Goal: Transaction & Acquisition: Purchase product/service

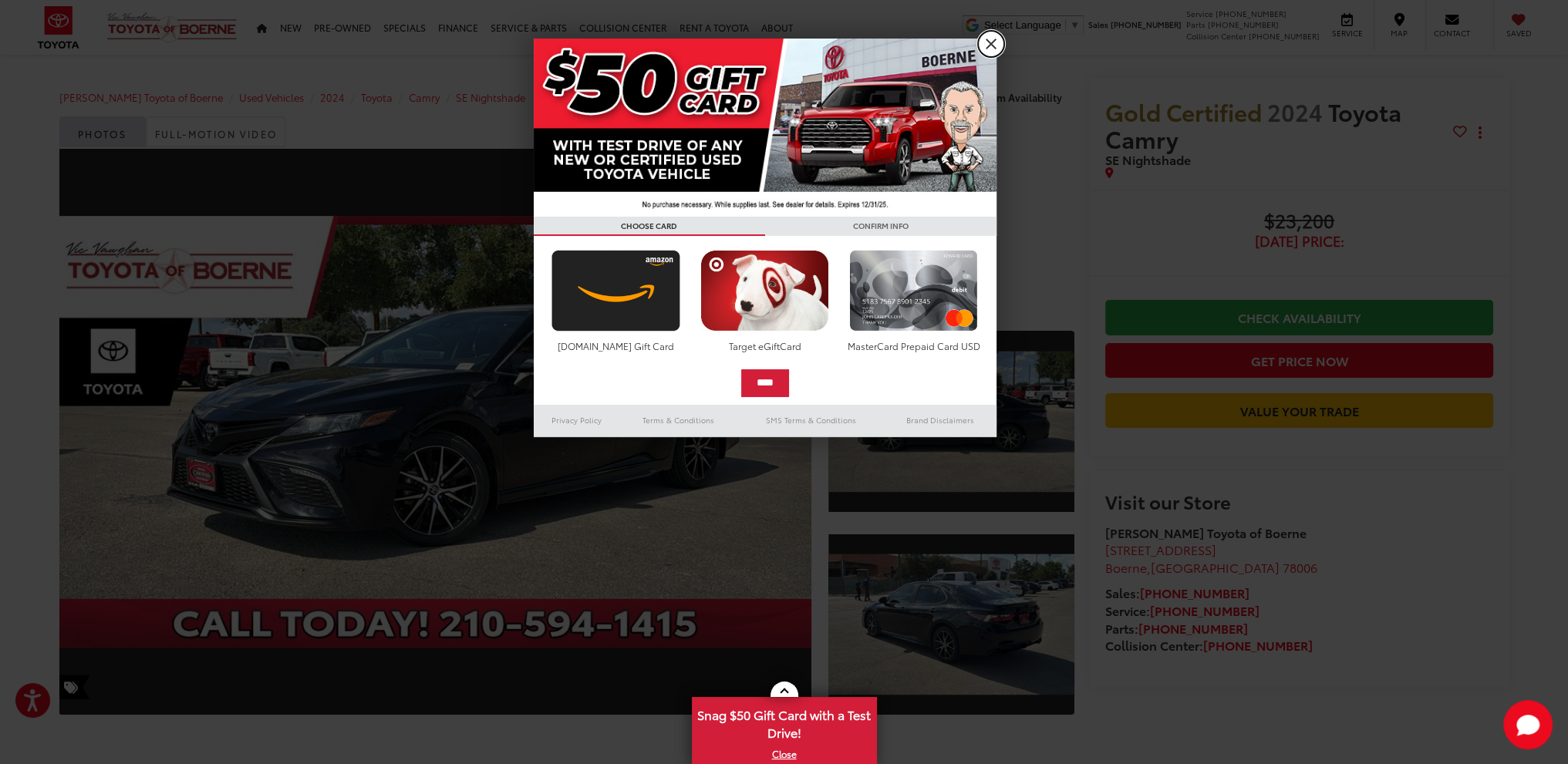
click at [991, 47] on link "X" at bounding box center [991, 44] width 26 height 26
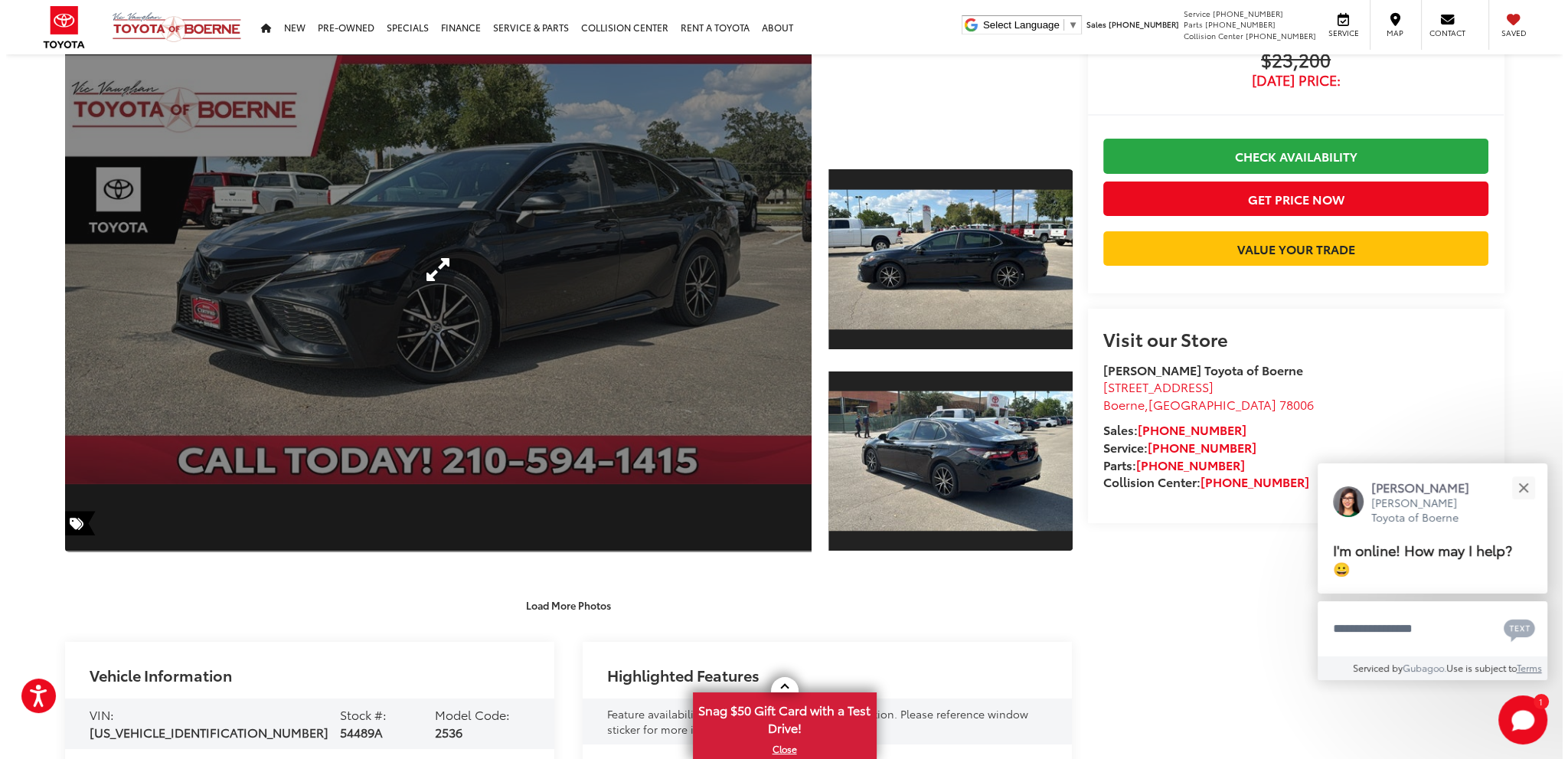
scroll to position [77, 0]
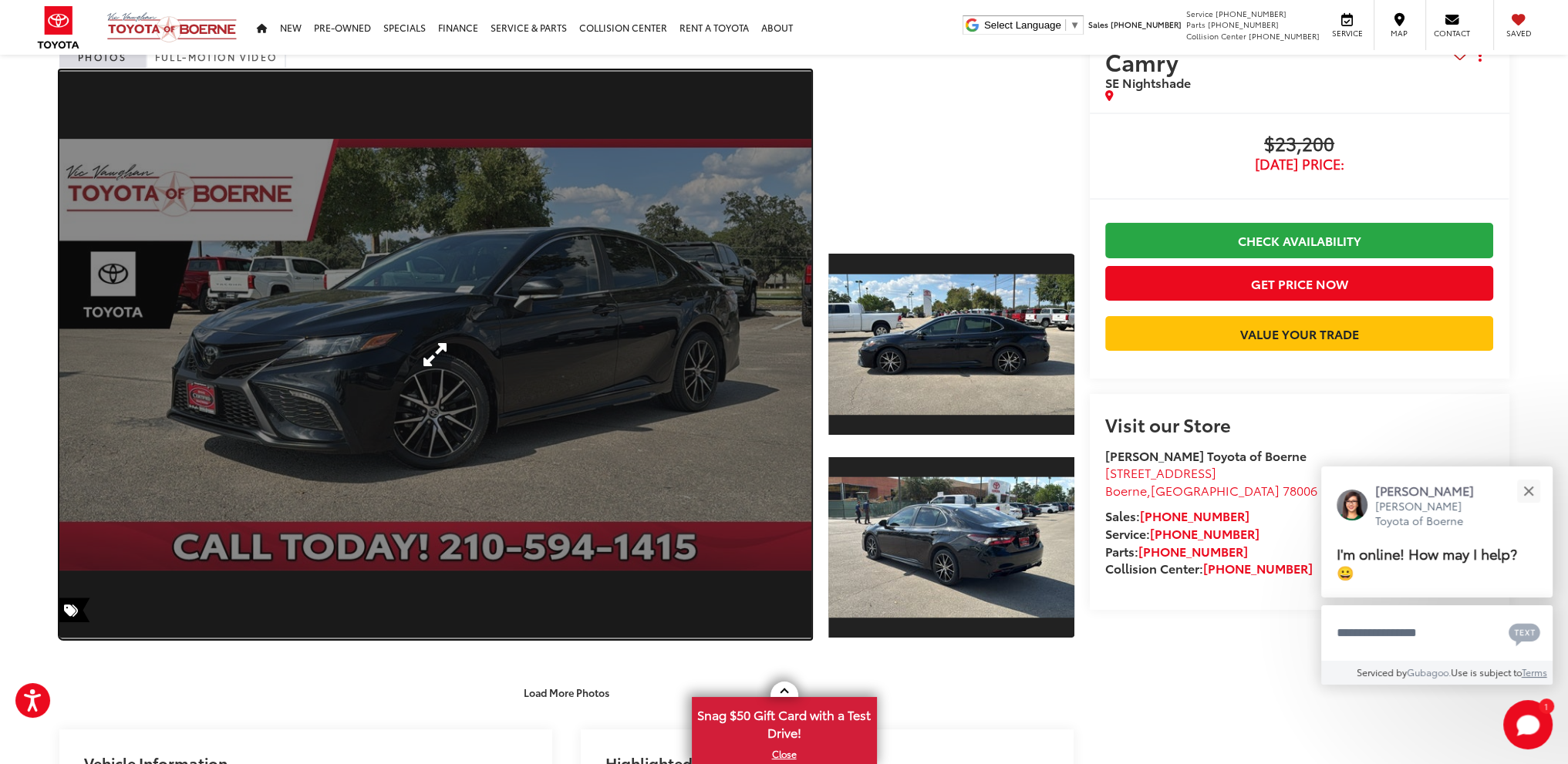
click at [680, 375] on link "Expand Photo 0" at bounding box center [436, 354] width 753 height 569
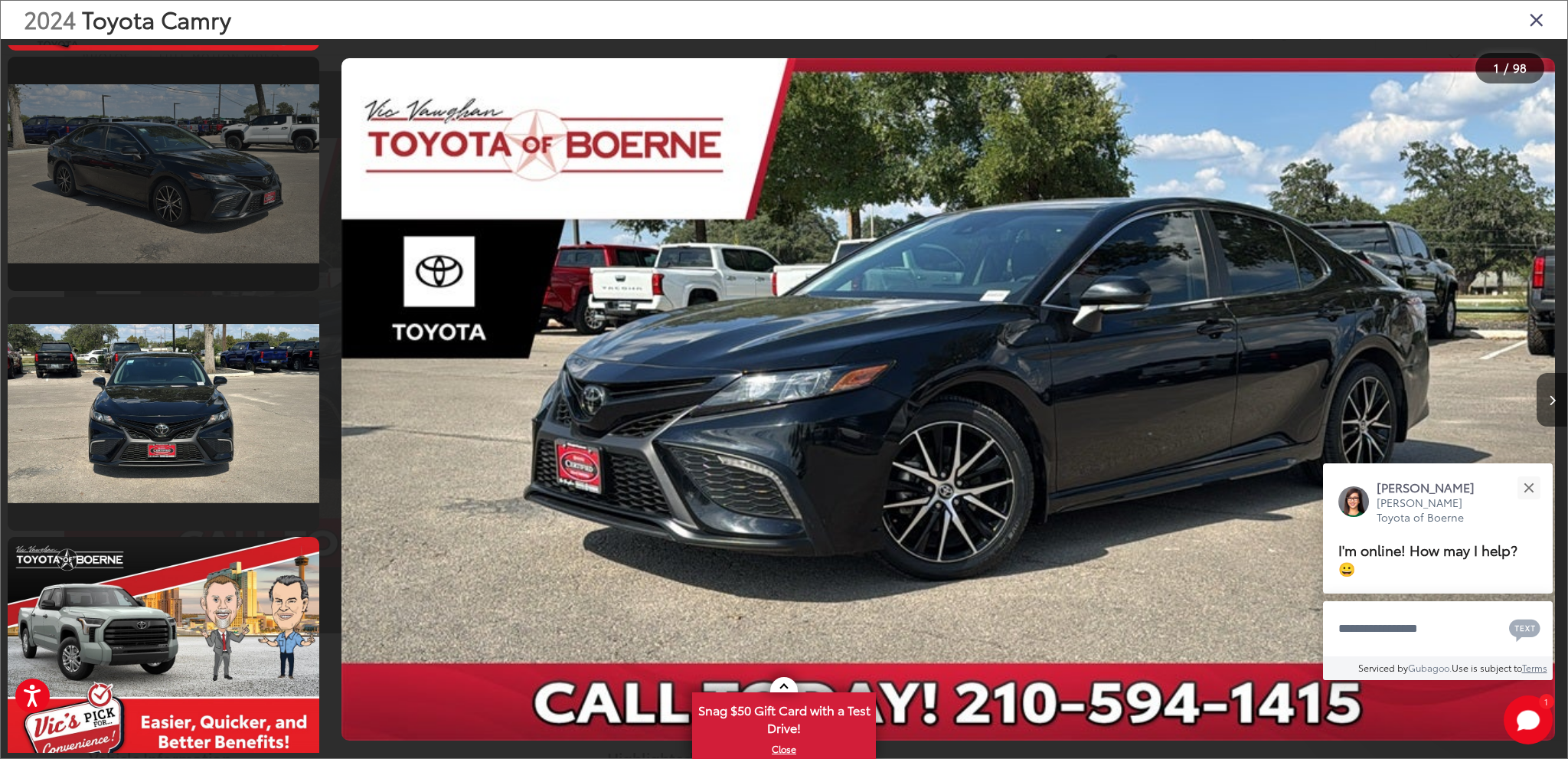
scroll to position [1992, 0]
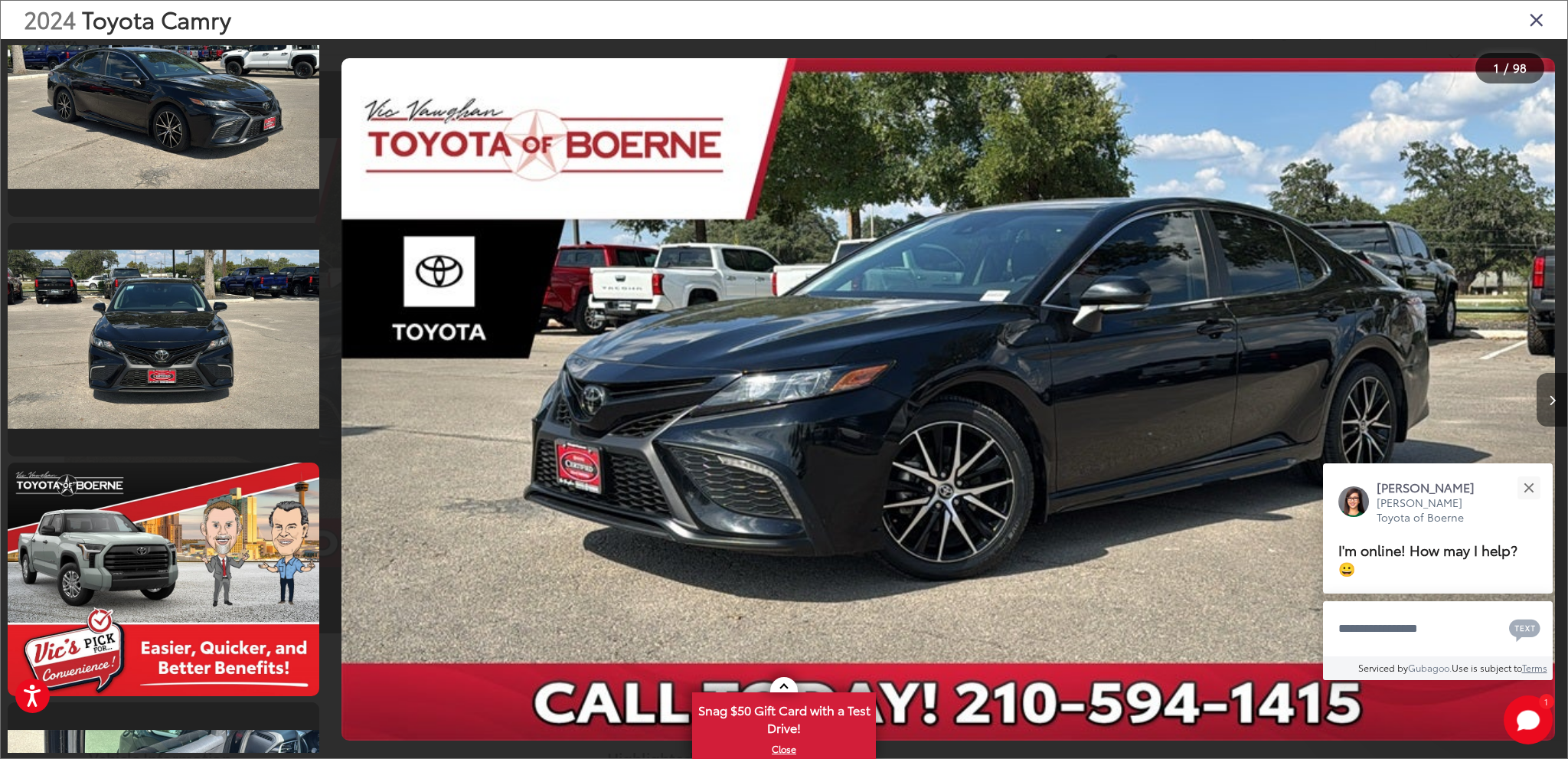
click at [1549, 395] on icon "Next image" at bounding box center [1552, 400] width 7 height 11
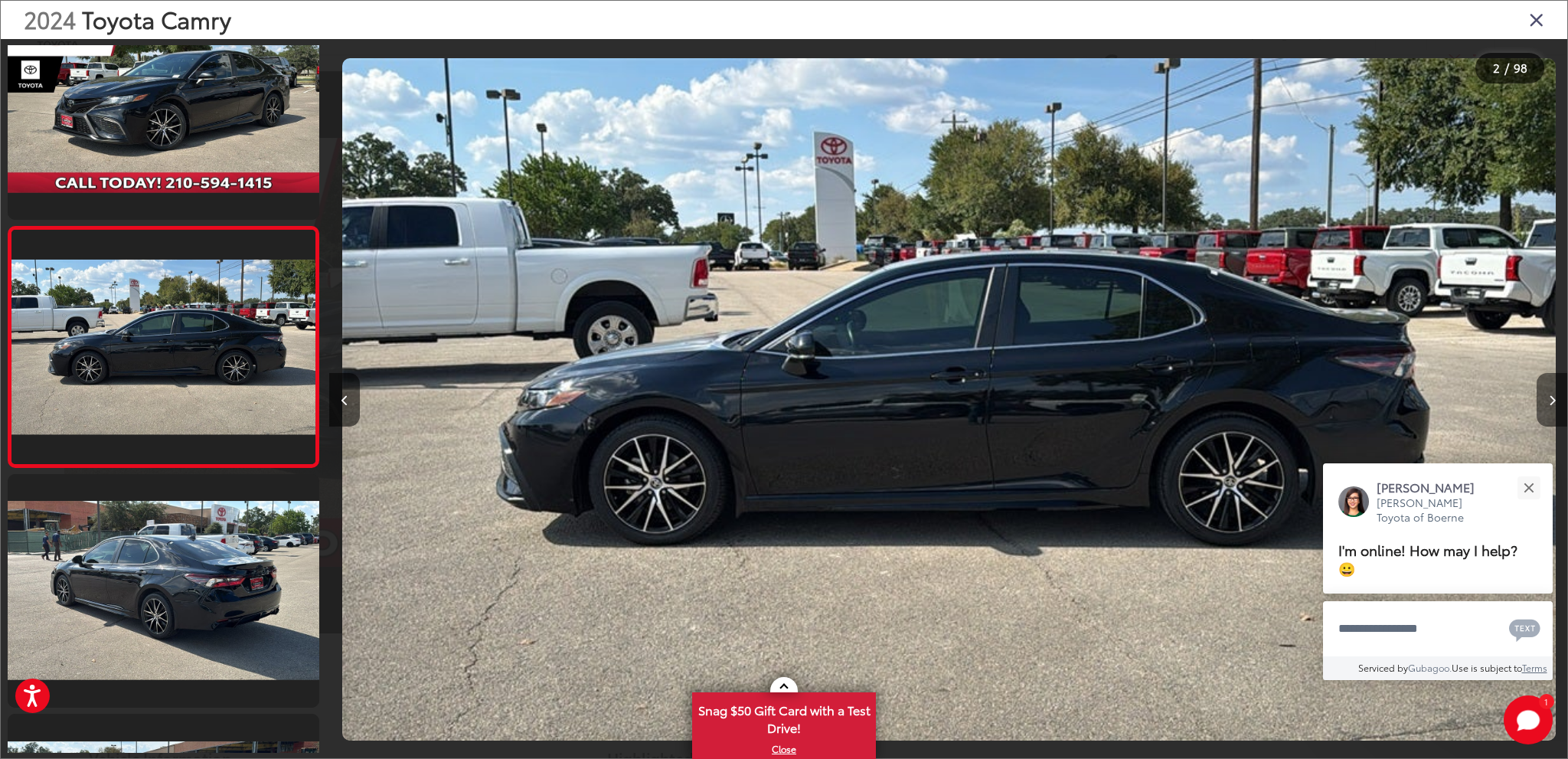
scroll to position [51, 0]
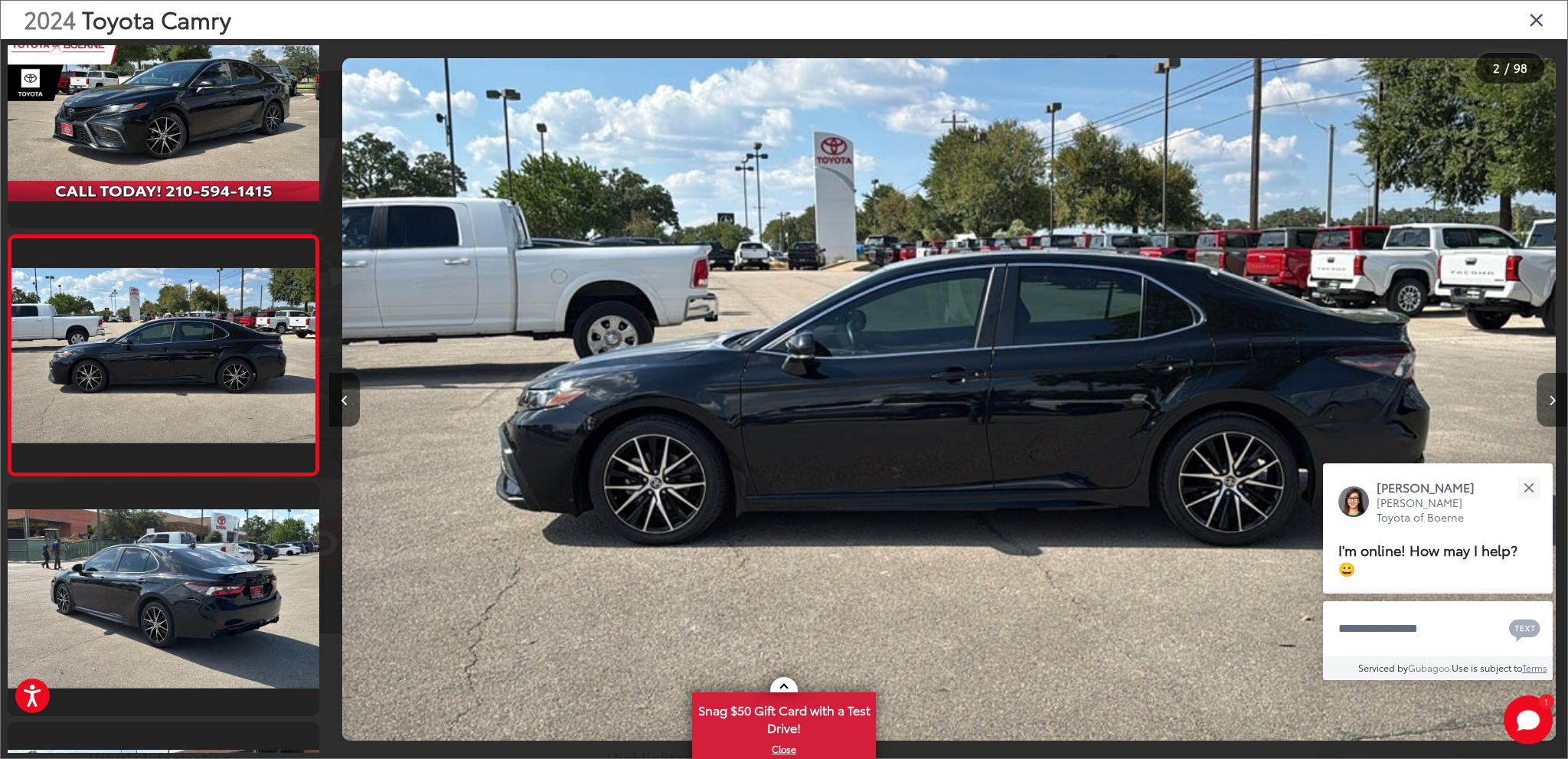
click at [1547, 390] on button "Next image" at bounding box center [1552, 400] width 31 height 53
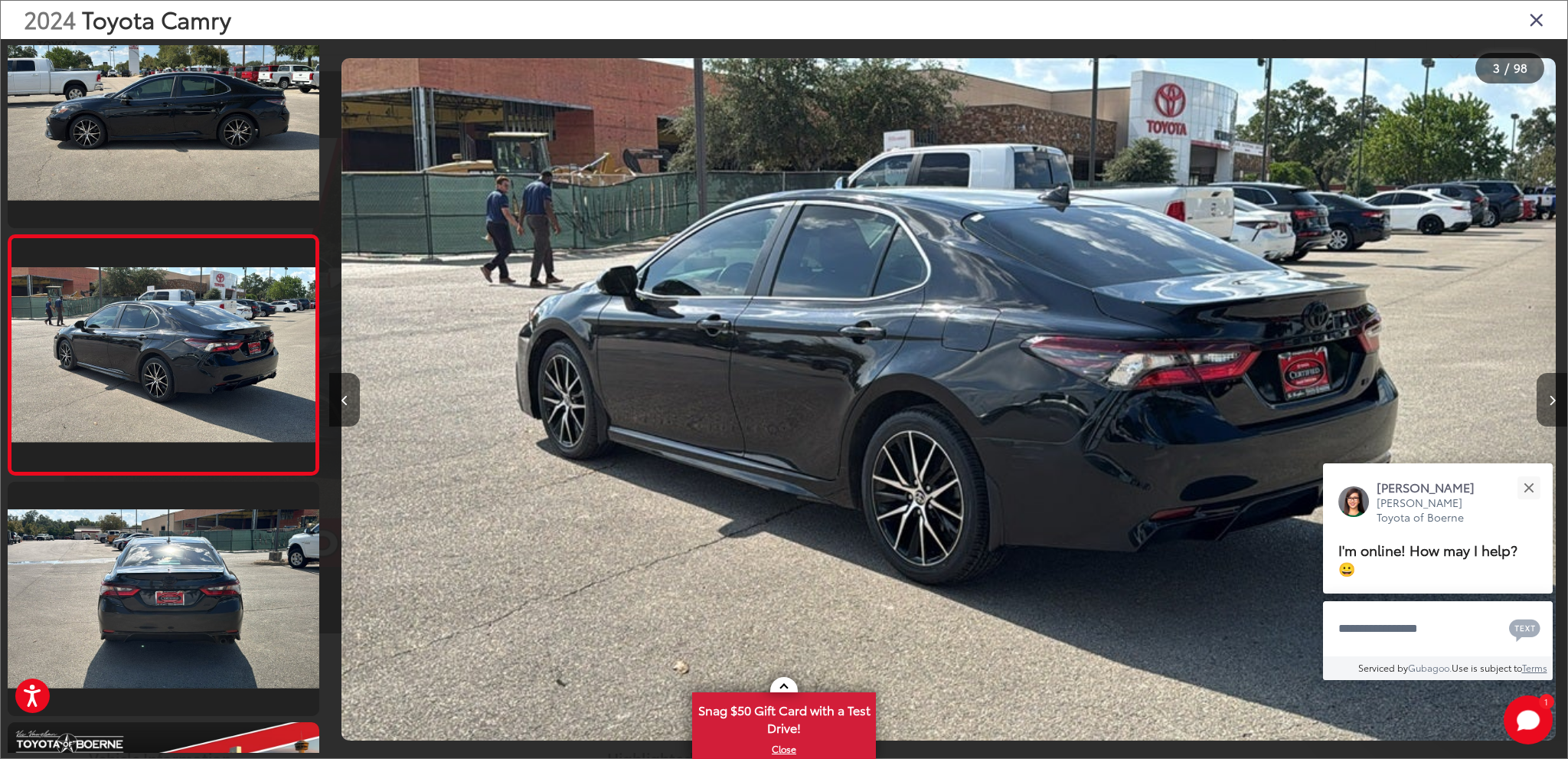
scroll to position [0, 2476]
click at [1547, 390] on button "Next image" at bounding box center [1552, 400] width 31 height 53
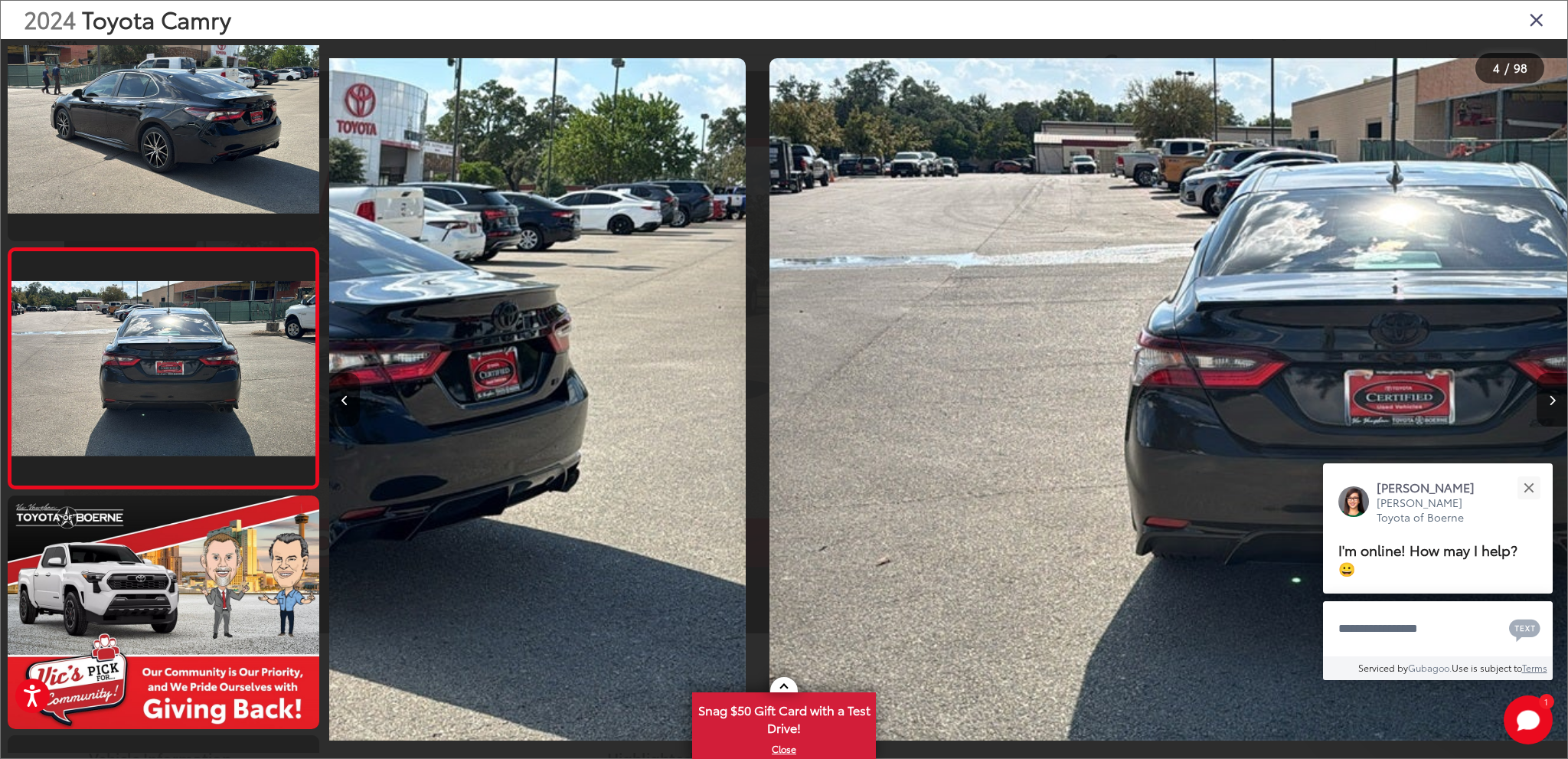
scroll to position [532, 0]
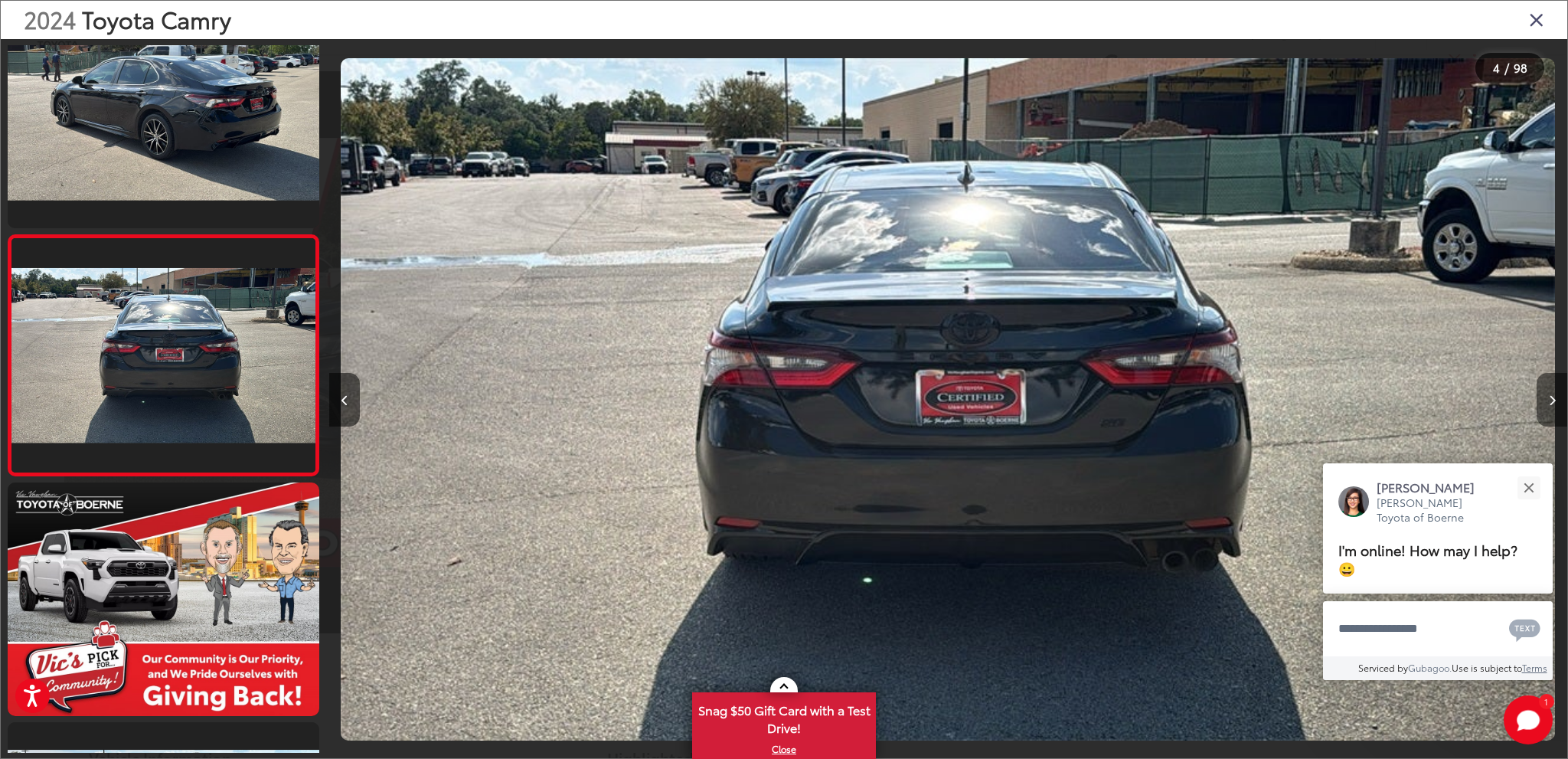
click at [1547, 390] on button "Next image" at bounding box center [1552, 400] width 31 height 53
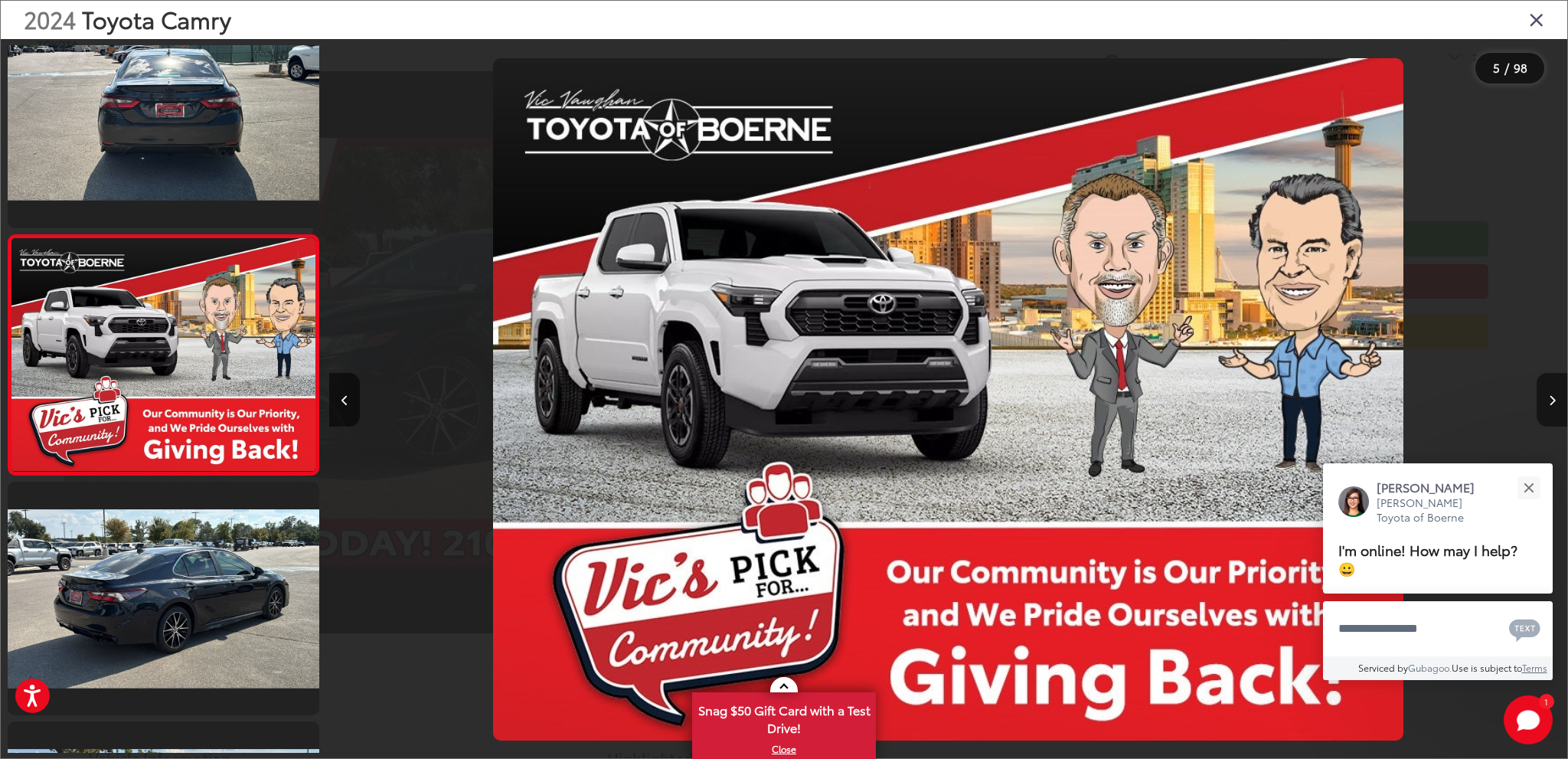
scroll to position [0, 4953]
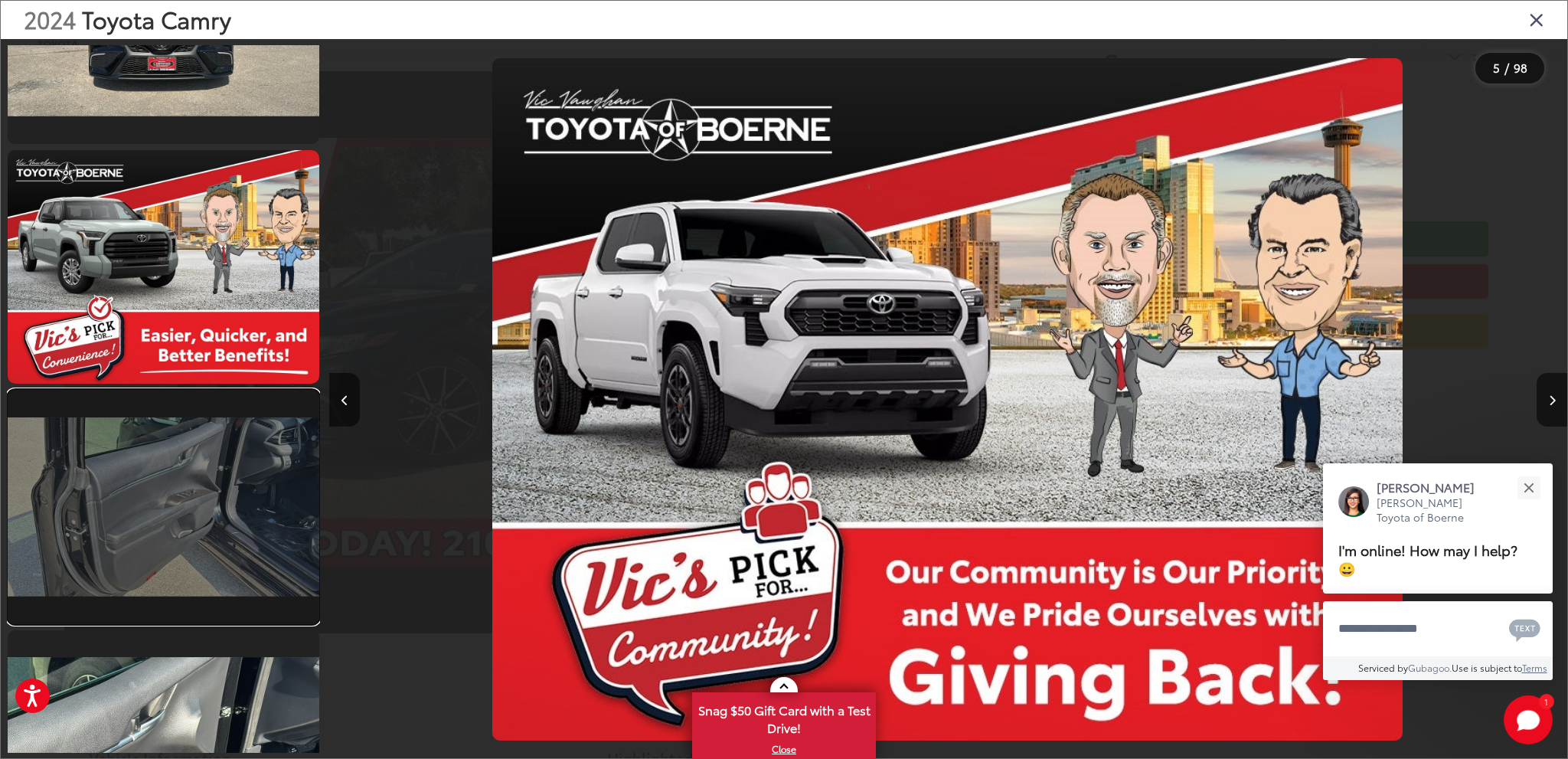
click at [169, 485] on link at bounding box center [163, 507] width 312 height 234
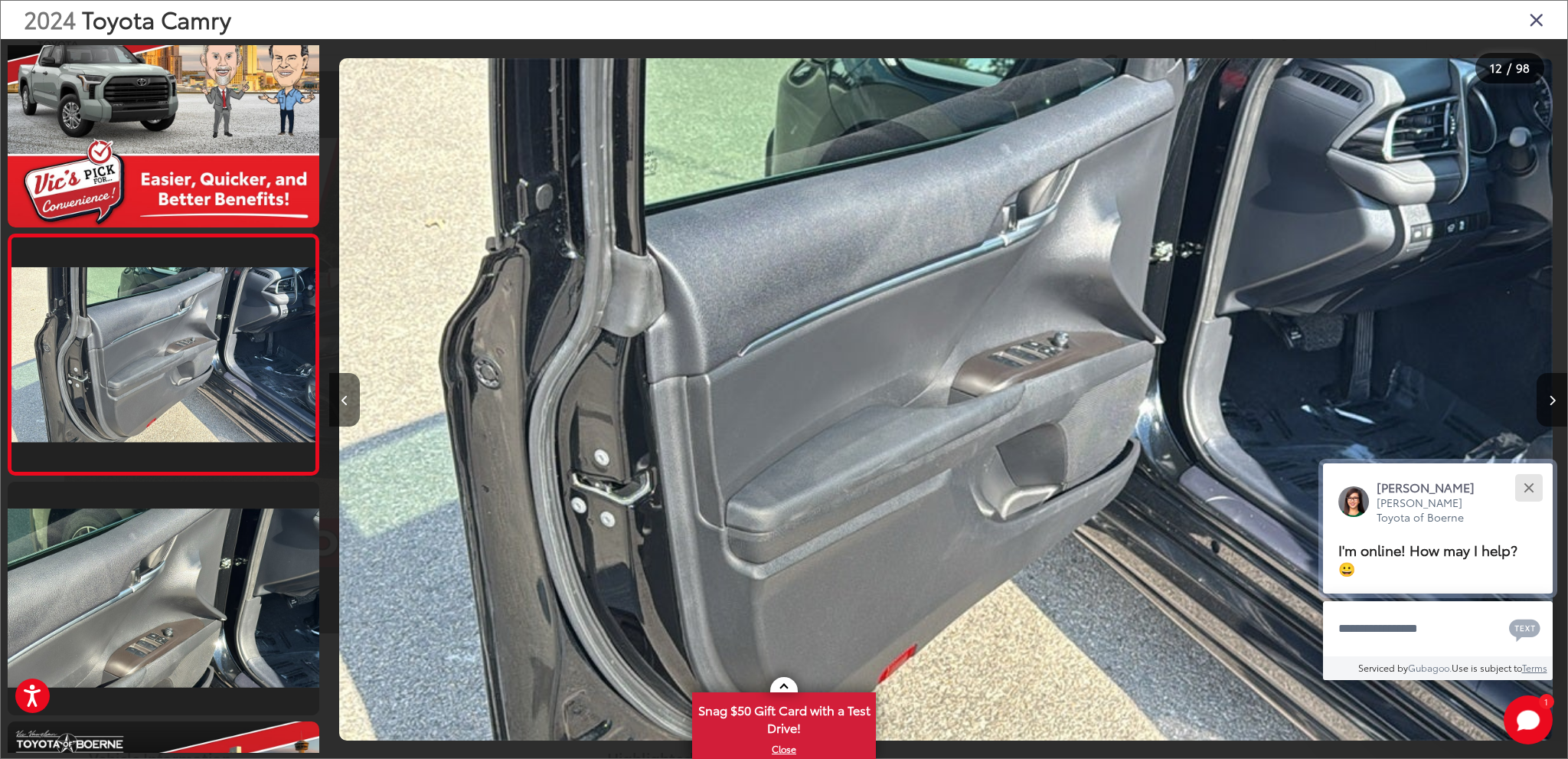
click at [1530, 492] on button "Close" at bounding box center [1528, 487] width 33 height 33
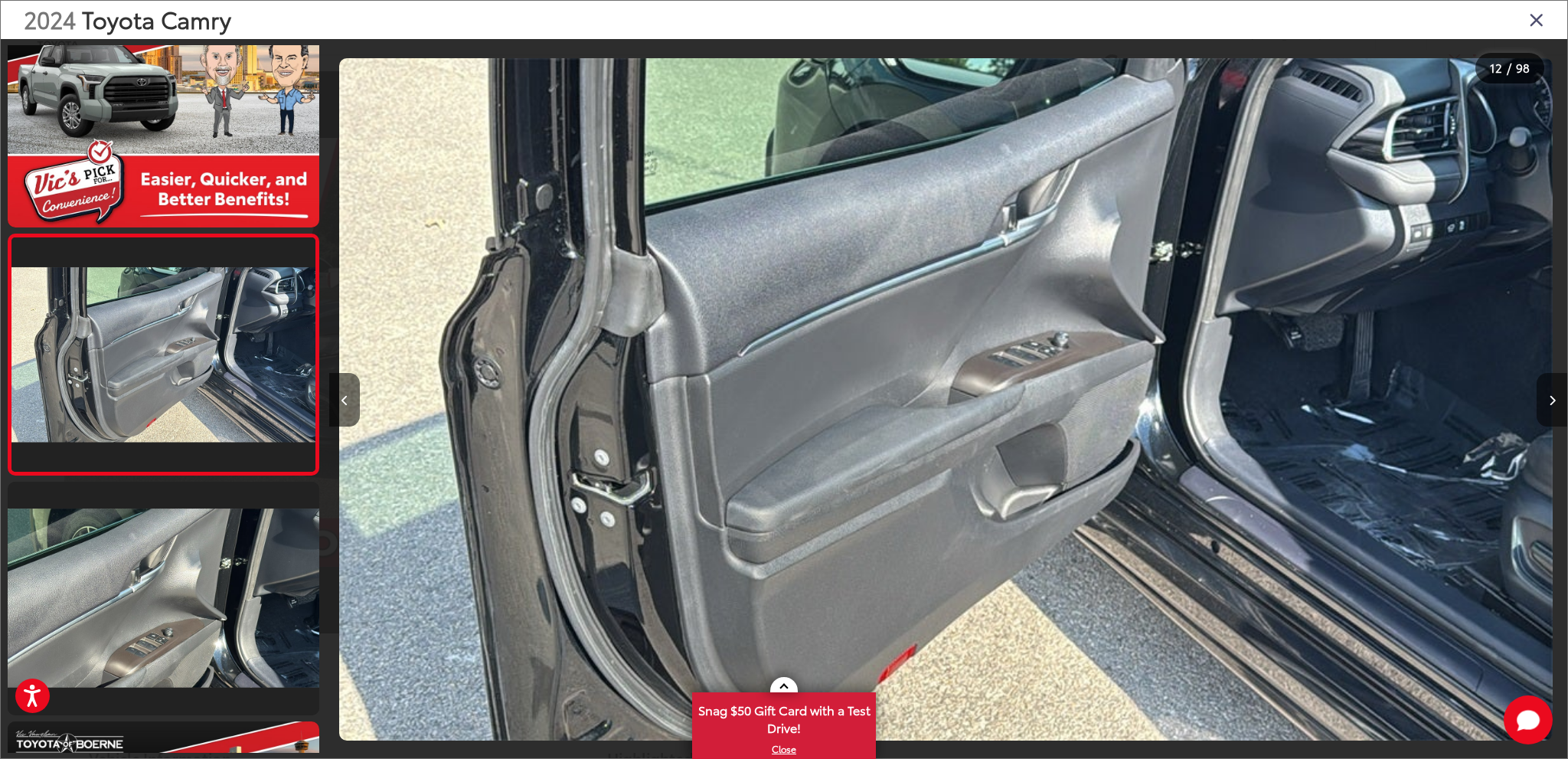
click at [1550, 398] on icon "Next image" at bounding box center [1552, 400] width 7 height 11
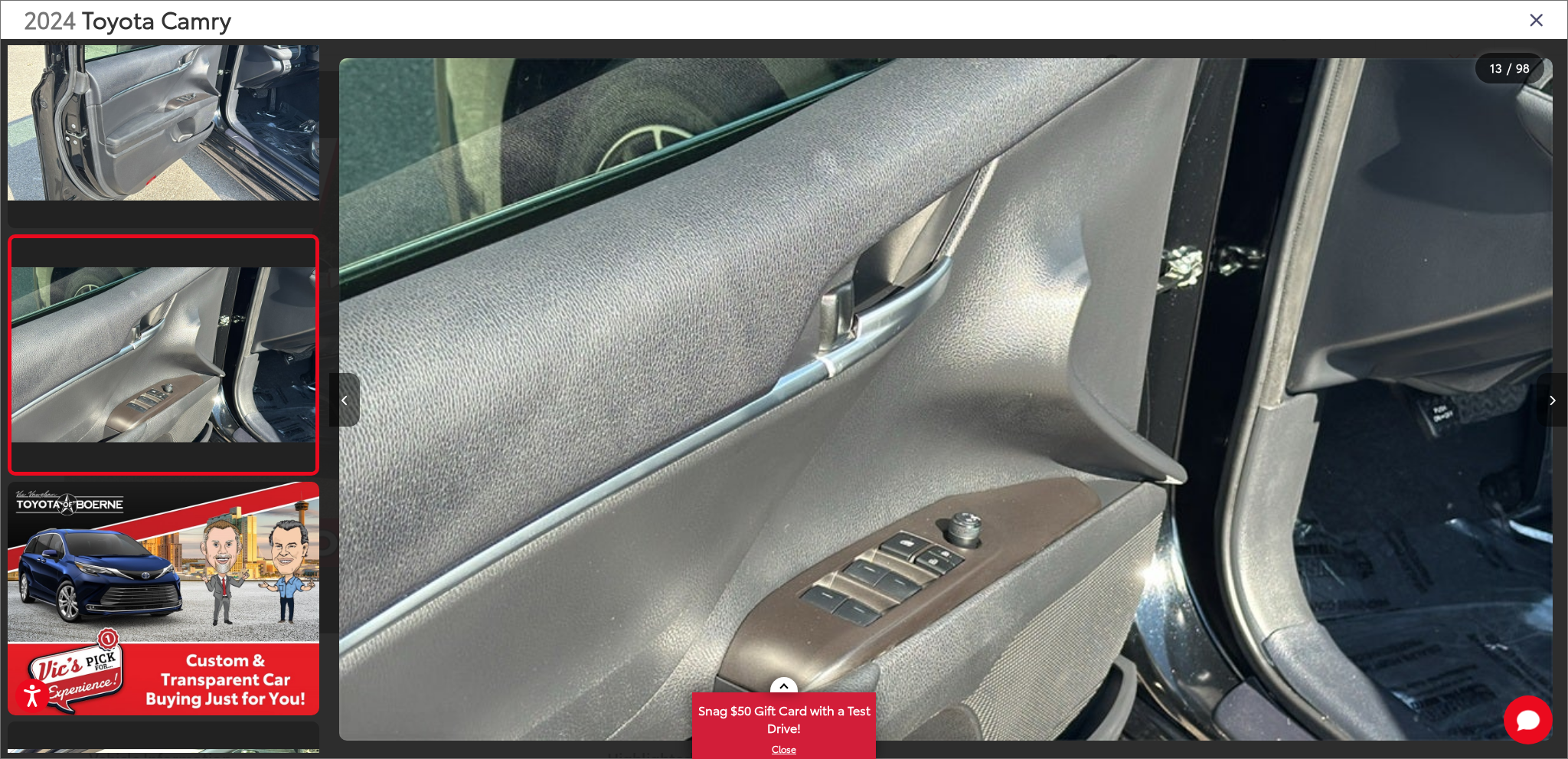
click at [1550, 398] on icon "Next image" at bounding box center [1552, 400] width 7 height 11
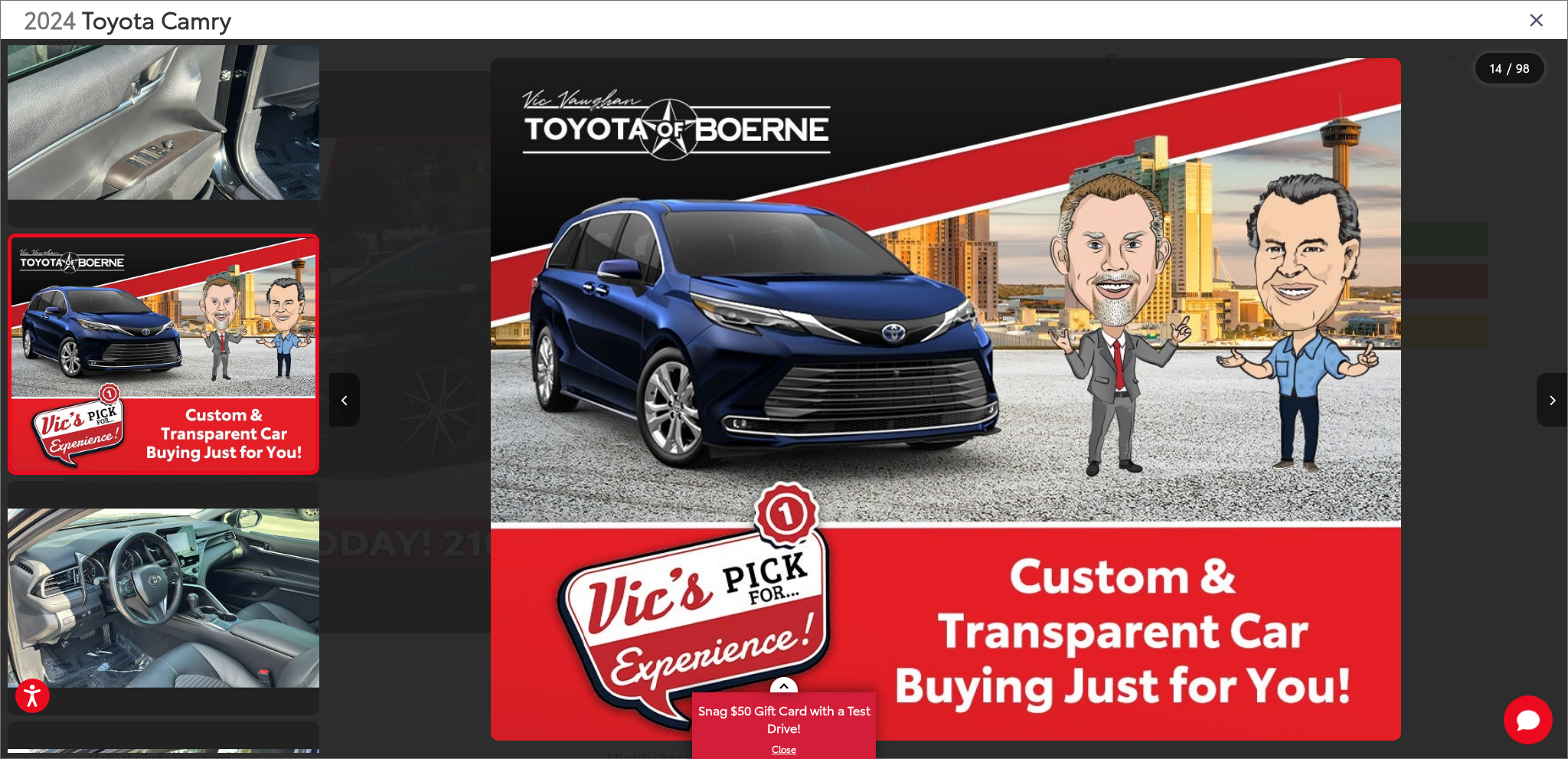
click at [1550, 398] on icon "Next image" at bounding box center [1552, 400] width 7 height 11
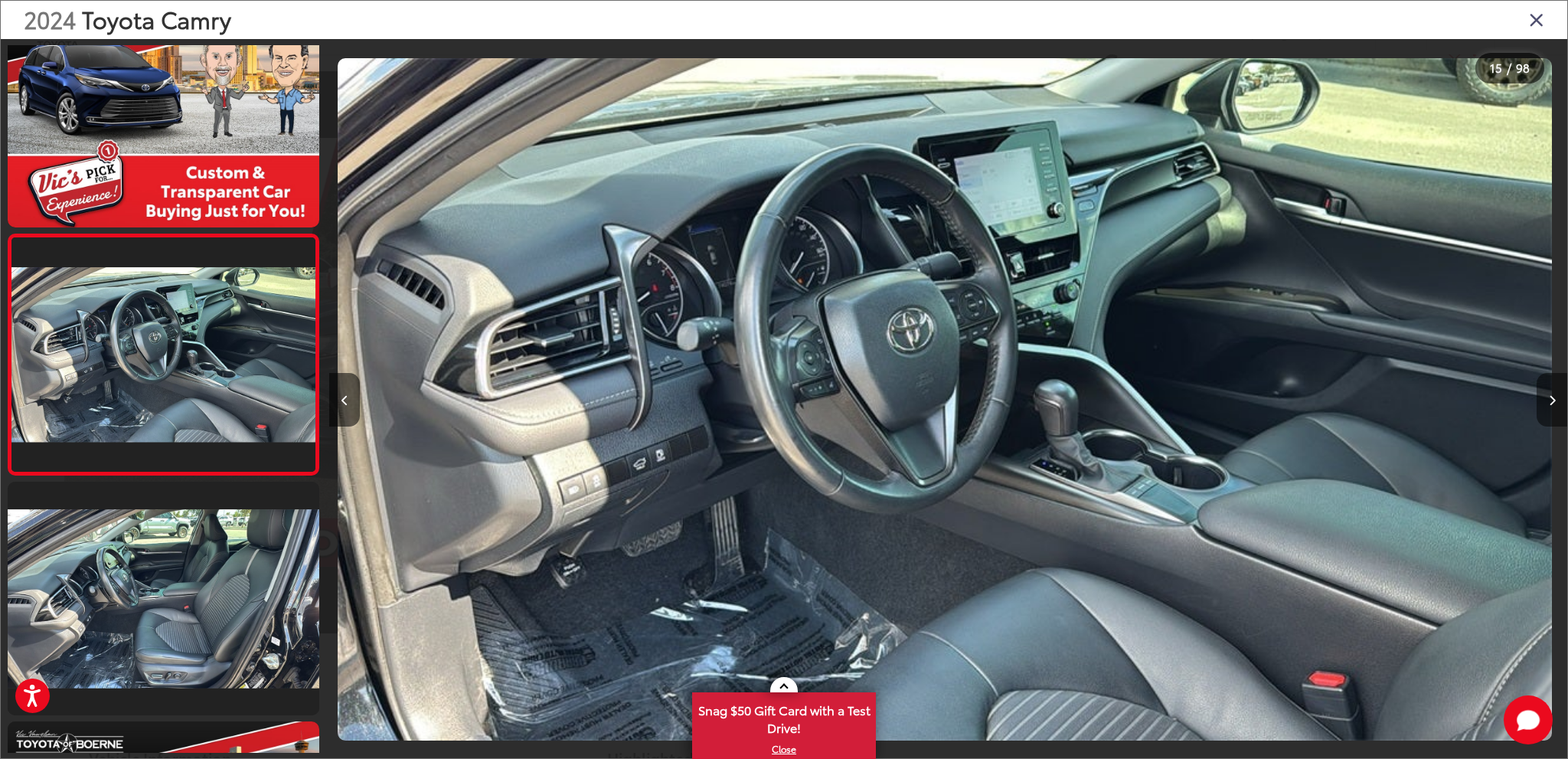
click at [1549, 398] on icon "Next image" at bounding box center [1552, 400] width 7 height 11
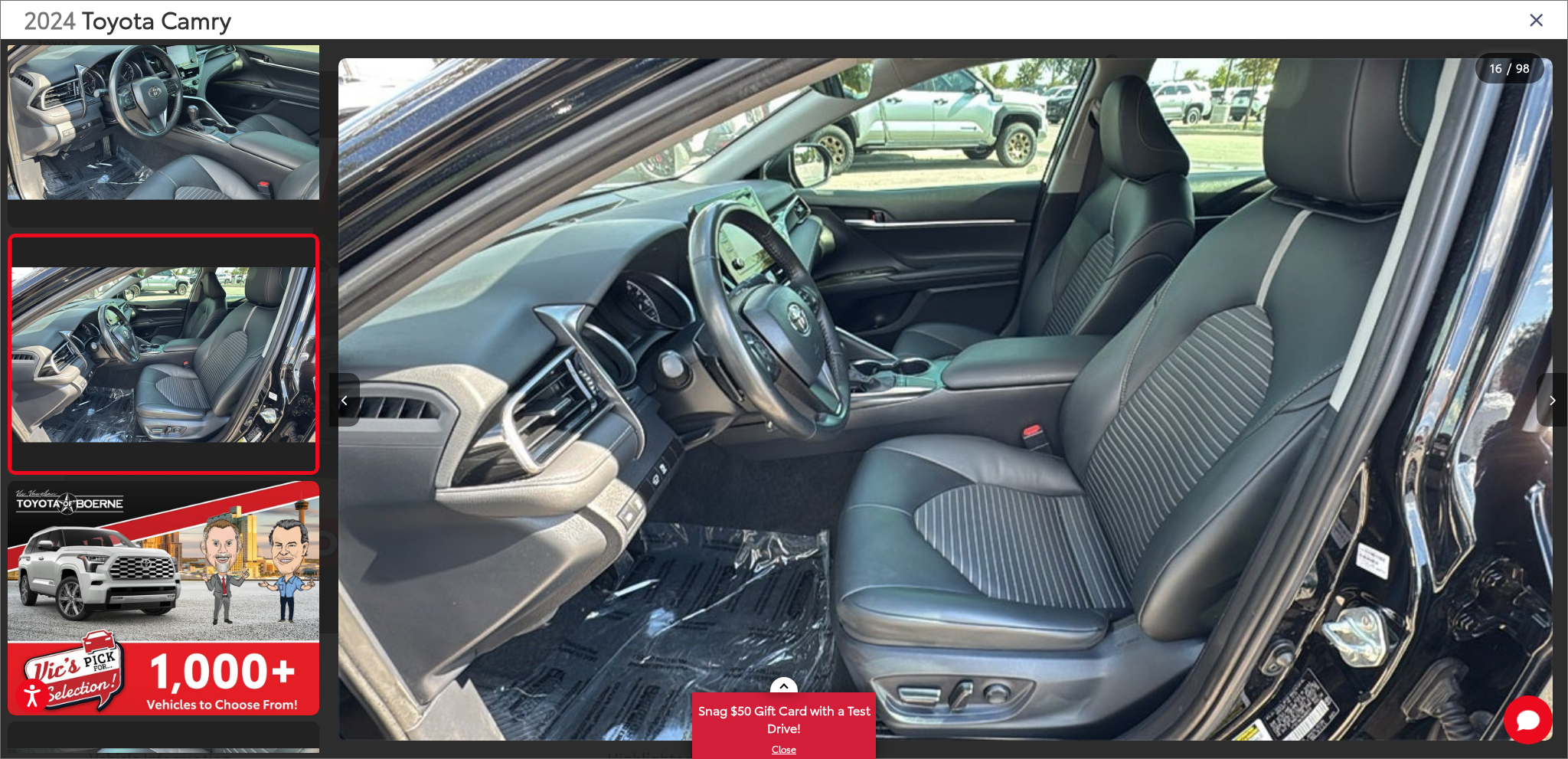
click at [1549, 398] on icon "Next image" at bounding box center [1552, 400] width 7 height 11
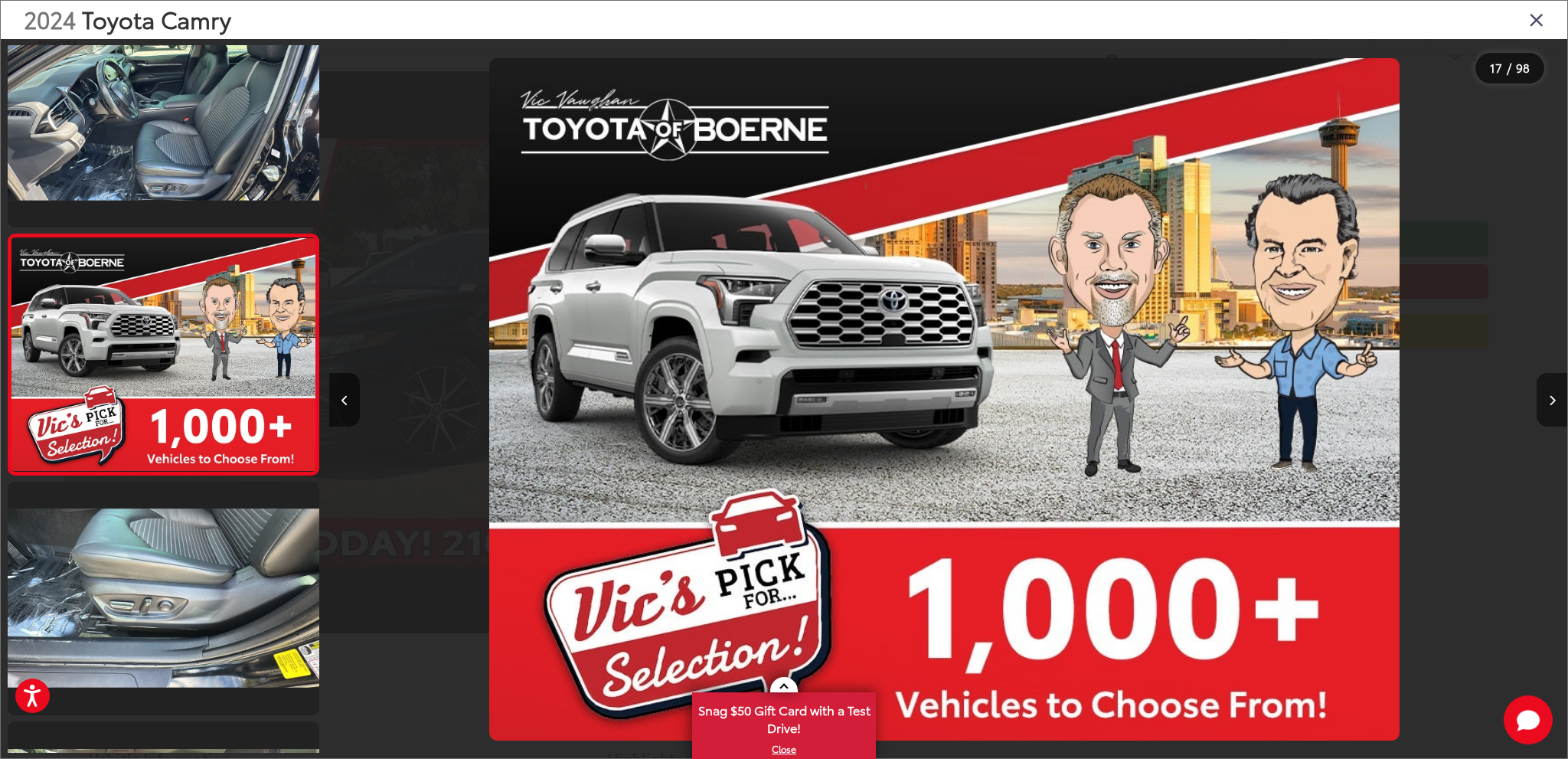
click at [1549, 398] on icon "Next image" at bounding box center [1552, 400] width 7 height 11
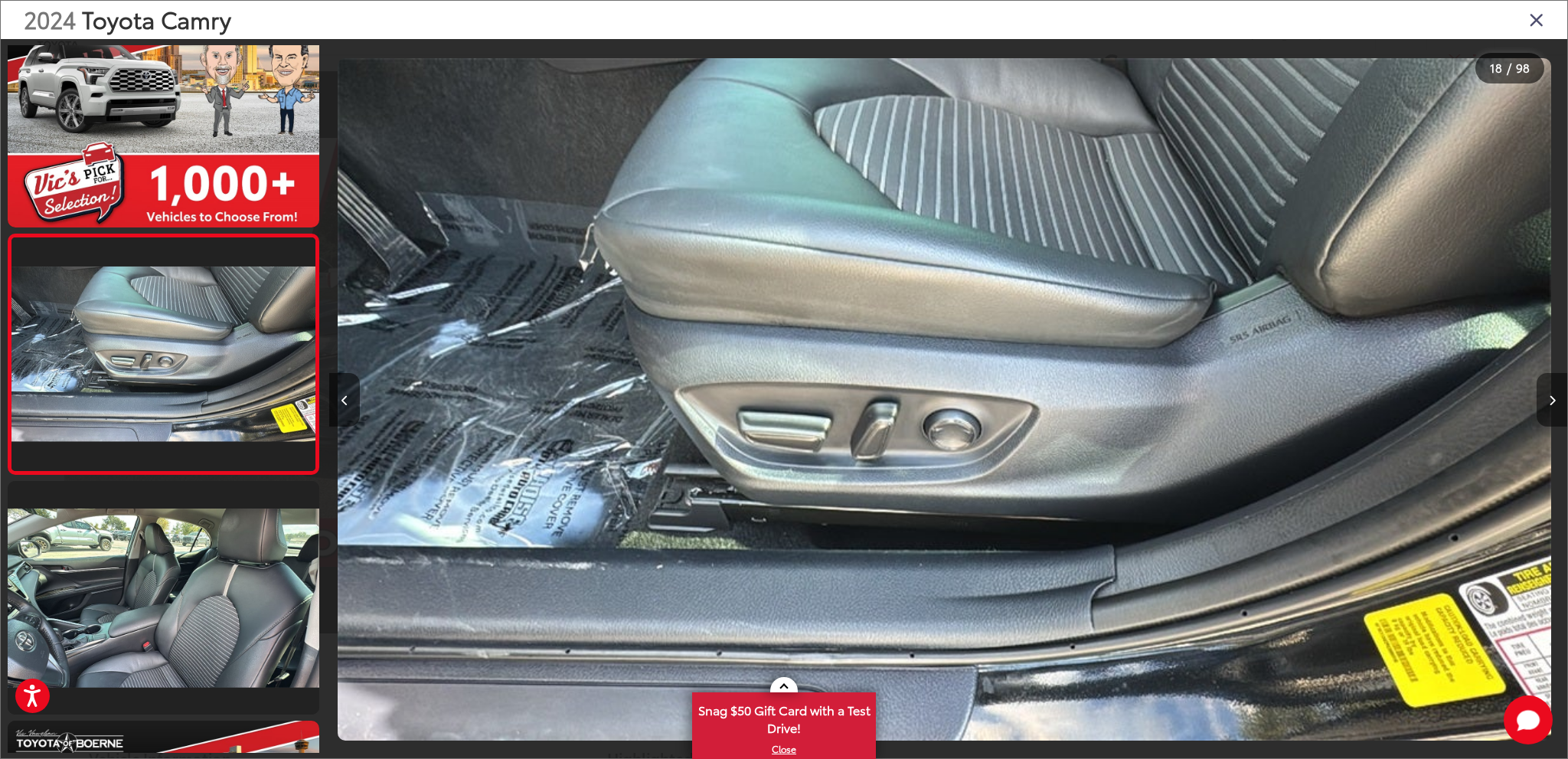
click at [1549, 398] on icon "Next image" at bounding box center [1552, 400] width 7 height 11
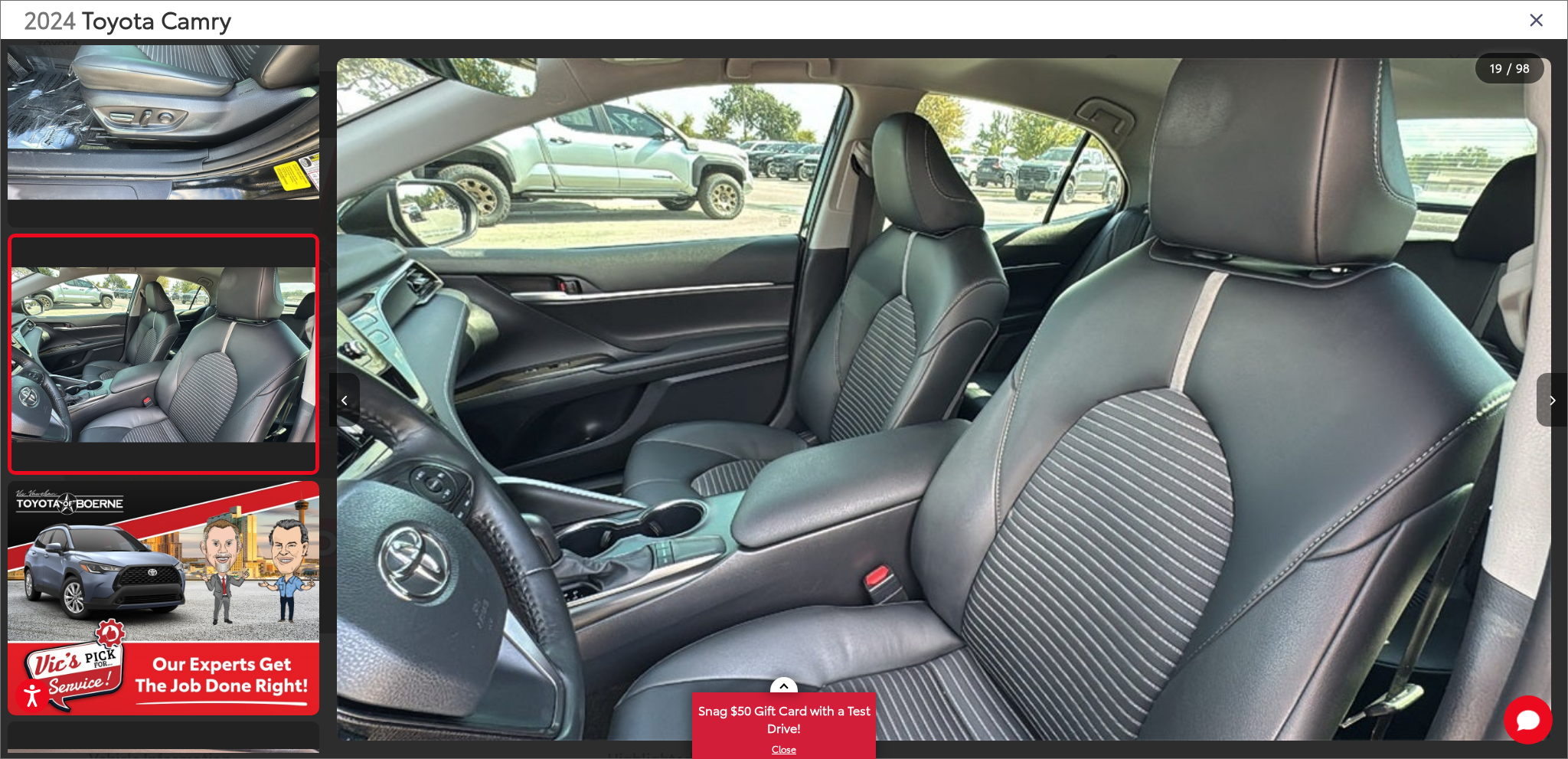
click at [1549, 398] on icon "Next image" at bounding box center [1552, 400] width 7 height 11
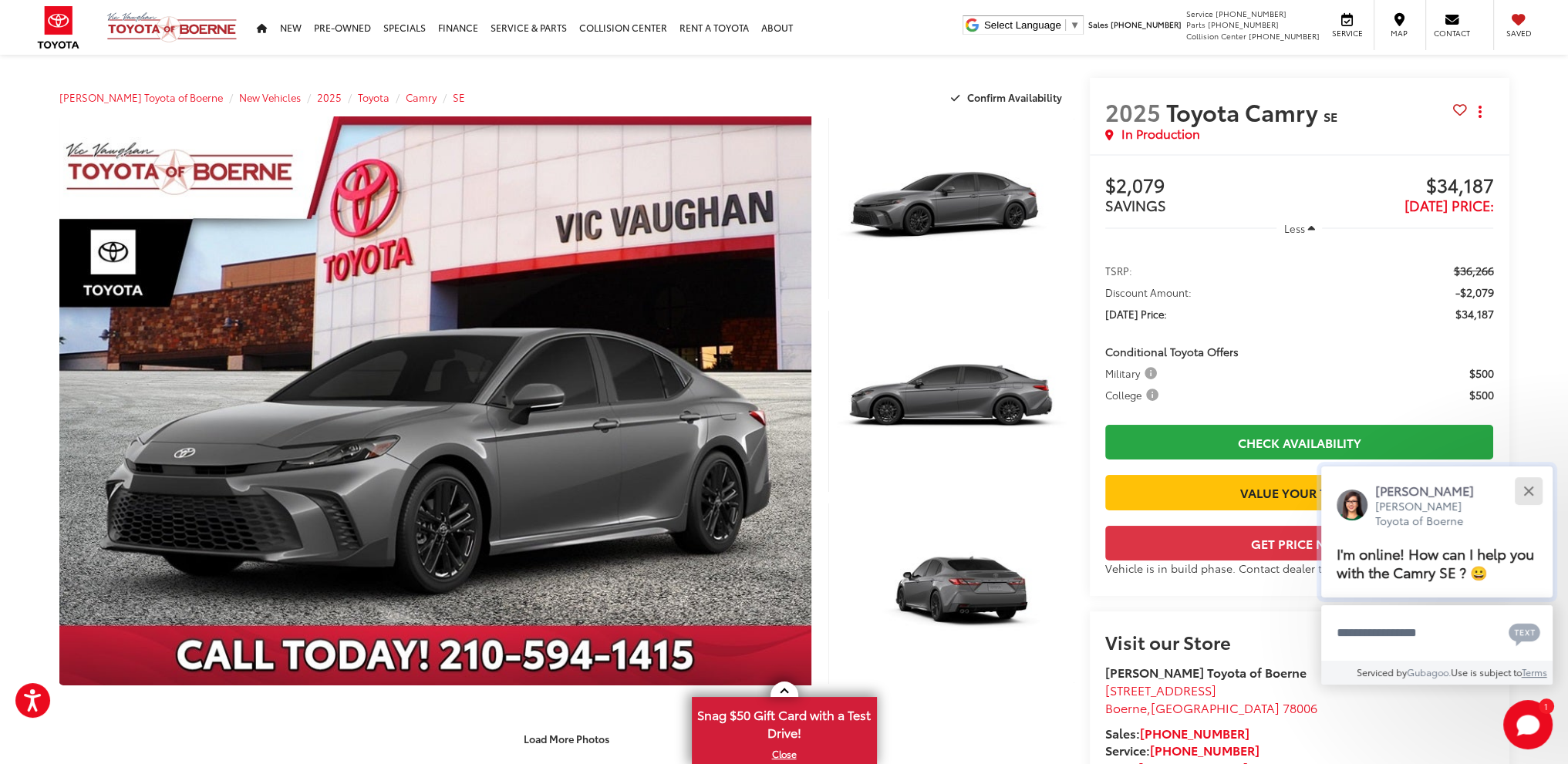
click at [1531, 491] on div "Close" at bounding box center [1528, 491] width 10 height 10
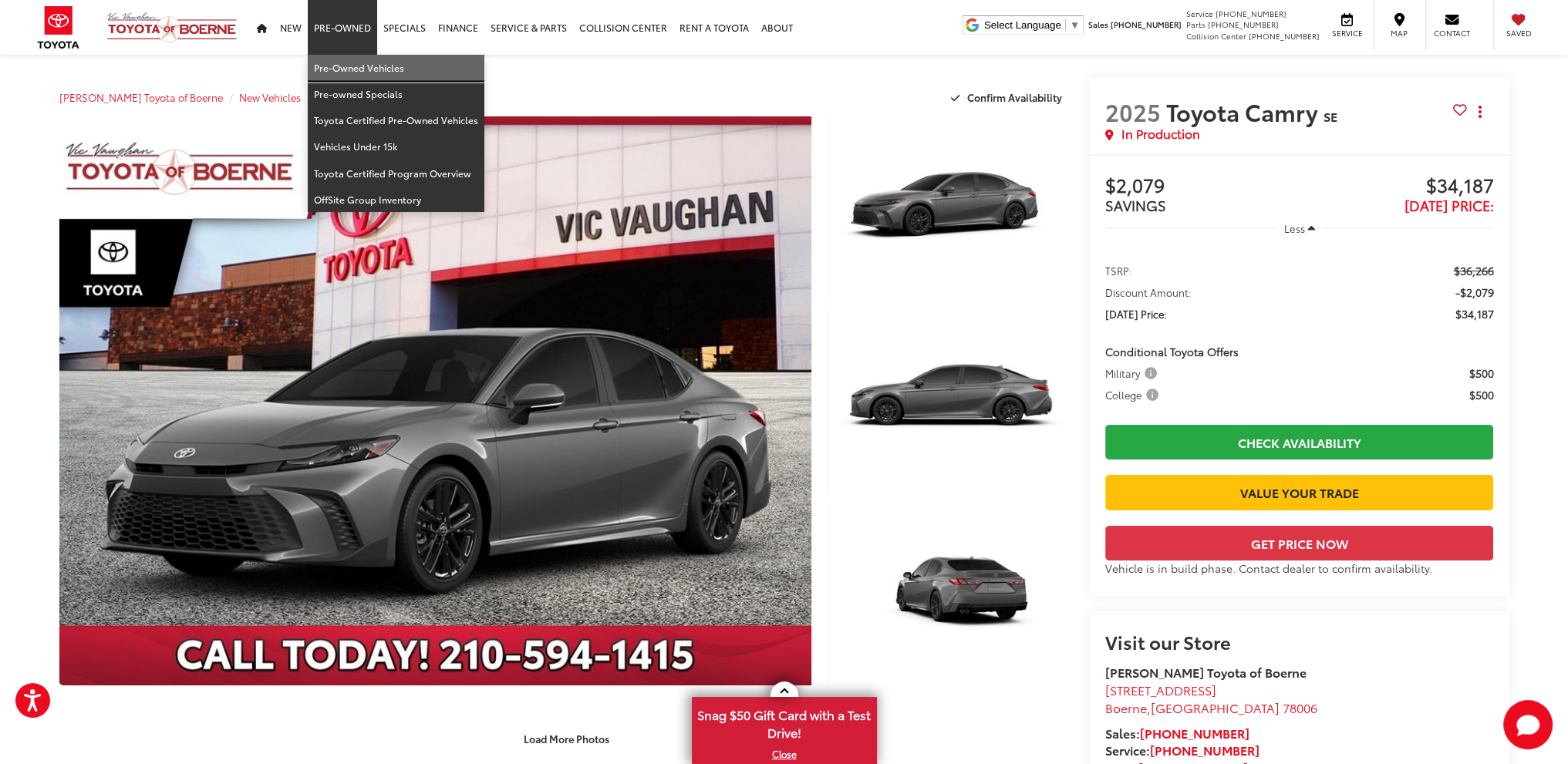
click at [346, 67] on link "Pre-Owned Vehicles" at bounding box center [396, 67] width 177 height 26
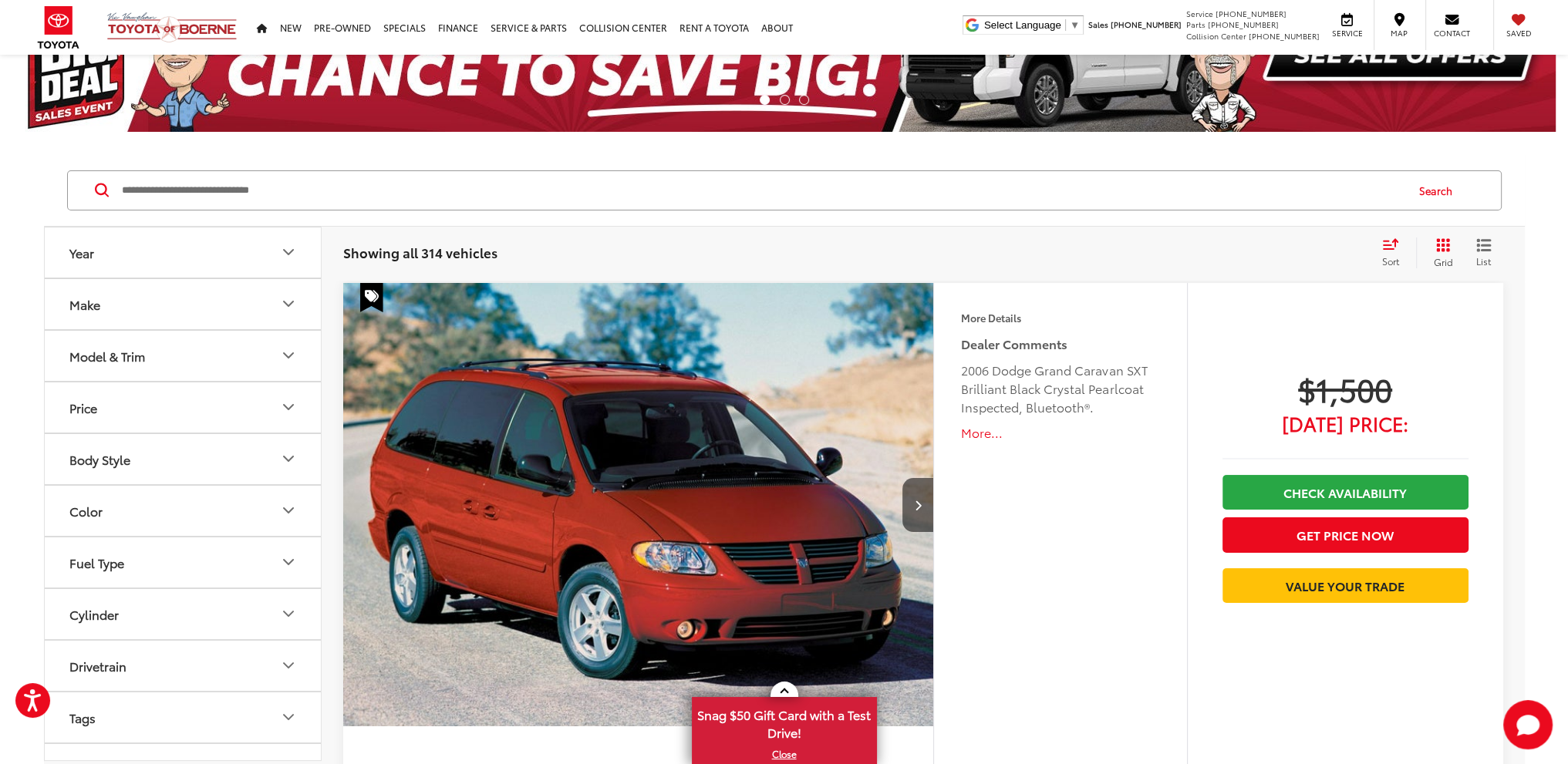
click at [228, 252] on button "Year" at bounding box center [183, 252] width 278 height 50
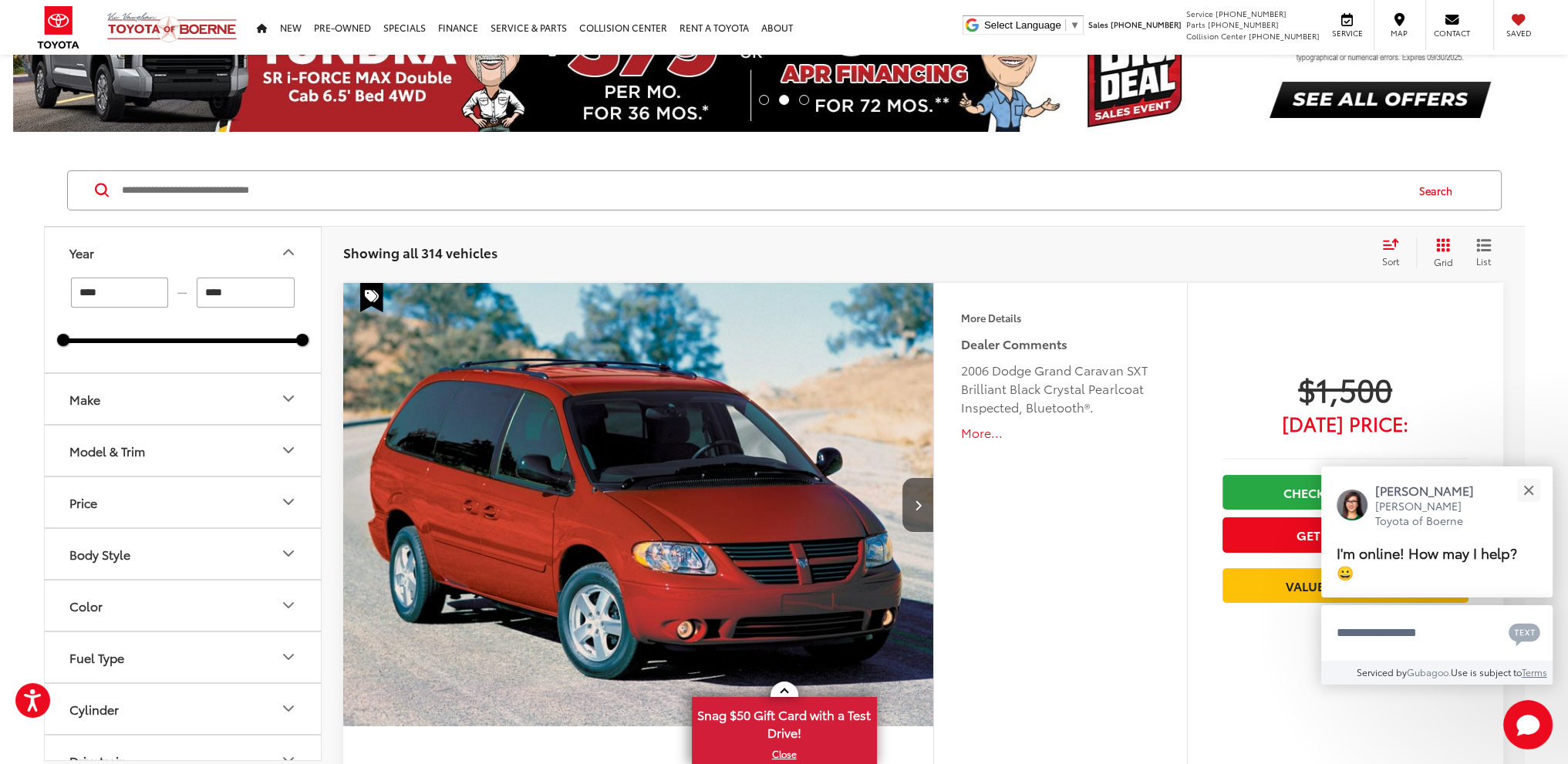
click at [109, 289] on input "****" at bounding box center [120, 293] width 98 height 30
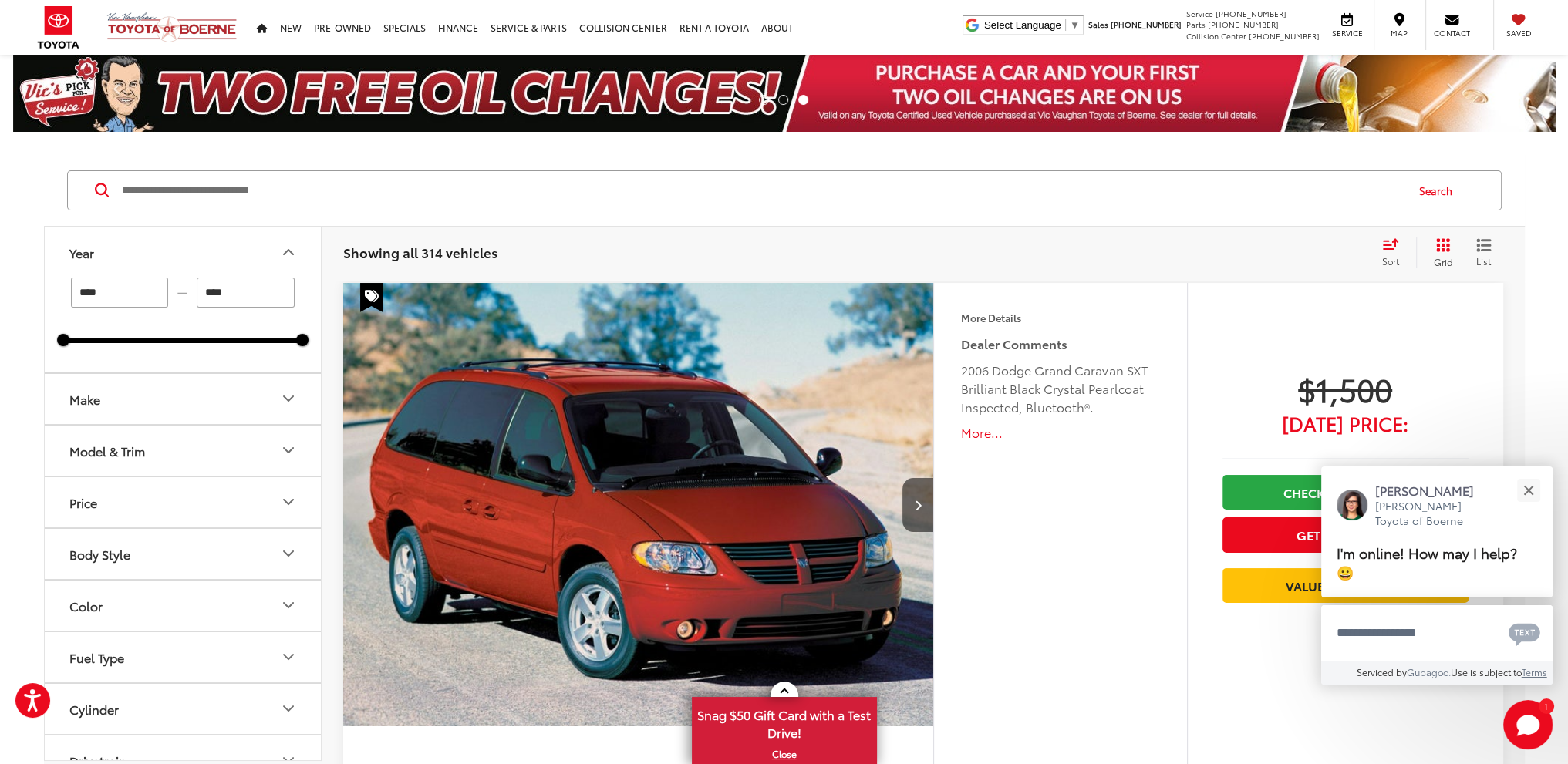
type input "****"
click at [238, 292] on input "****" at bounding box center [246, 293] width 98 height 30
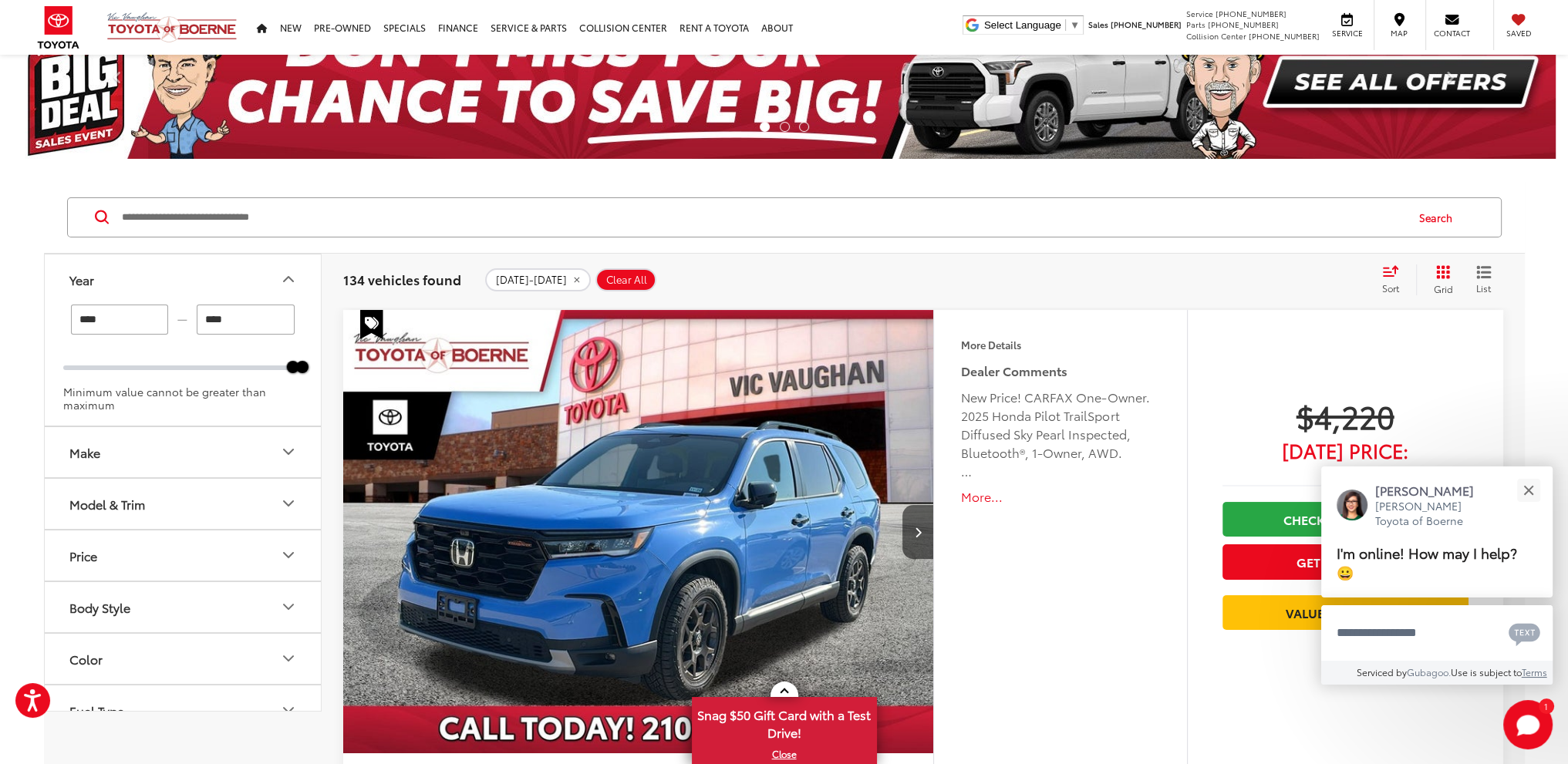
scroll to position [77, 0]
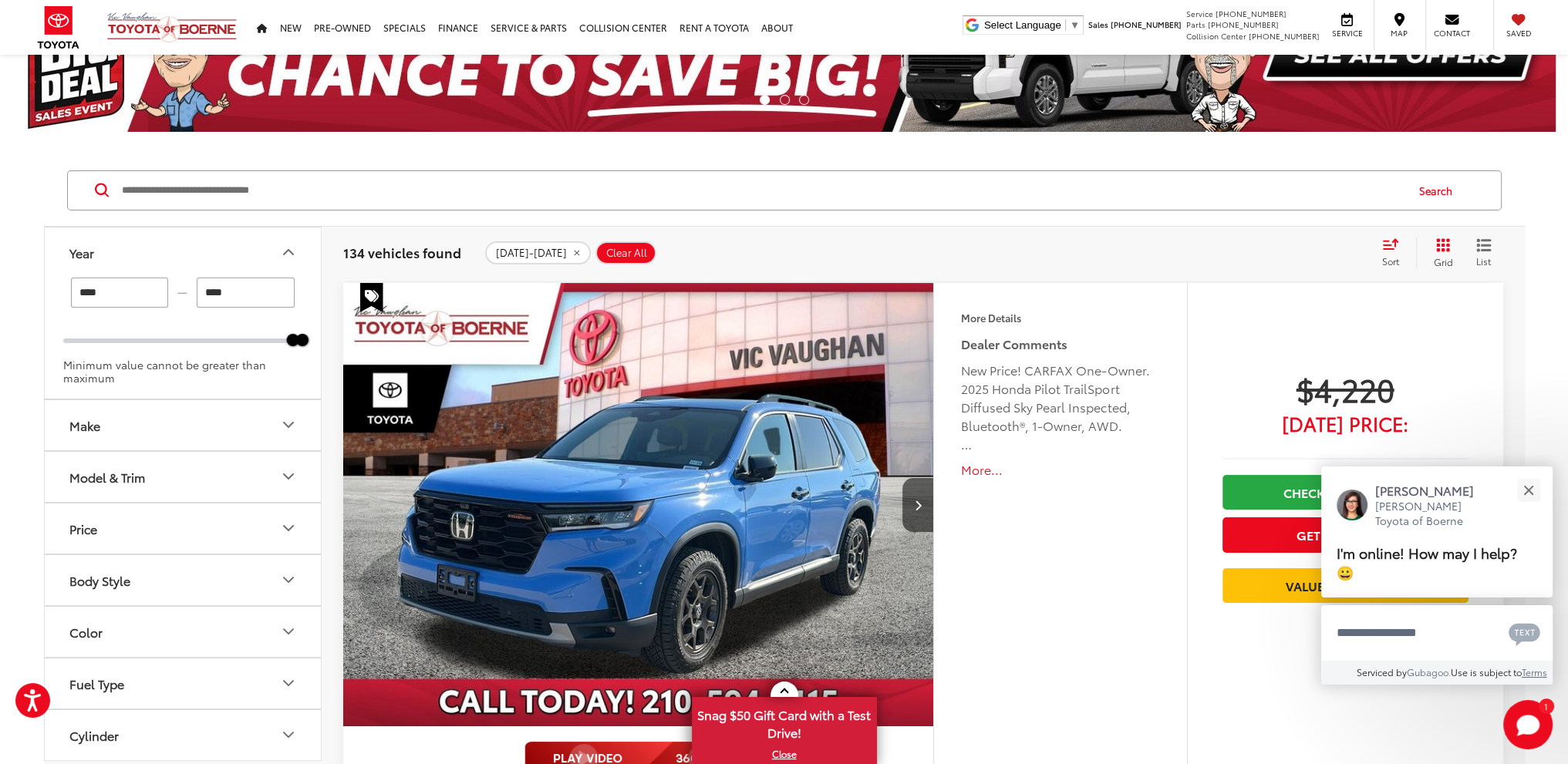
click at [235, 289] on input "****" at bounding box center [246, 293] width 98 height 30
type input "****"
click at [241, 393] on div "**** — **** 2024 2025 Minimum value cannot be greater than maximum" at bounding box center [183, 338] width 276 height 121
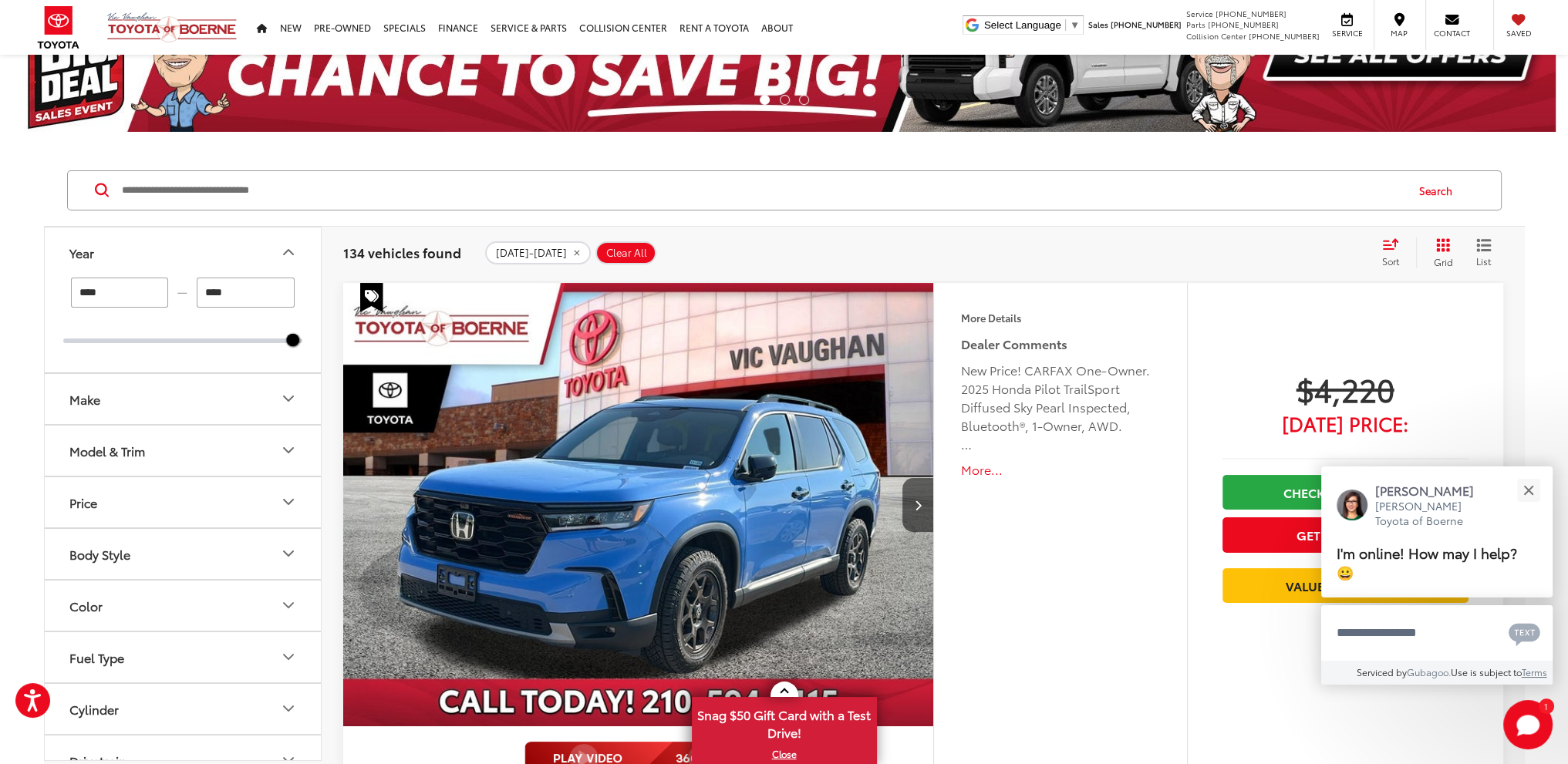
click at [237, 426] on button "Model & Trim" at bounding box center [183, 451] width 278 height 50
click at [245, 403] on button "Make" at bounding box center [183, 400] width 278 height 50
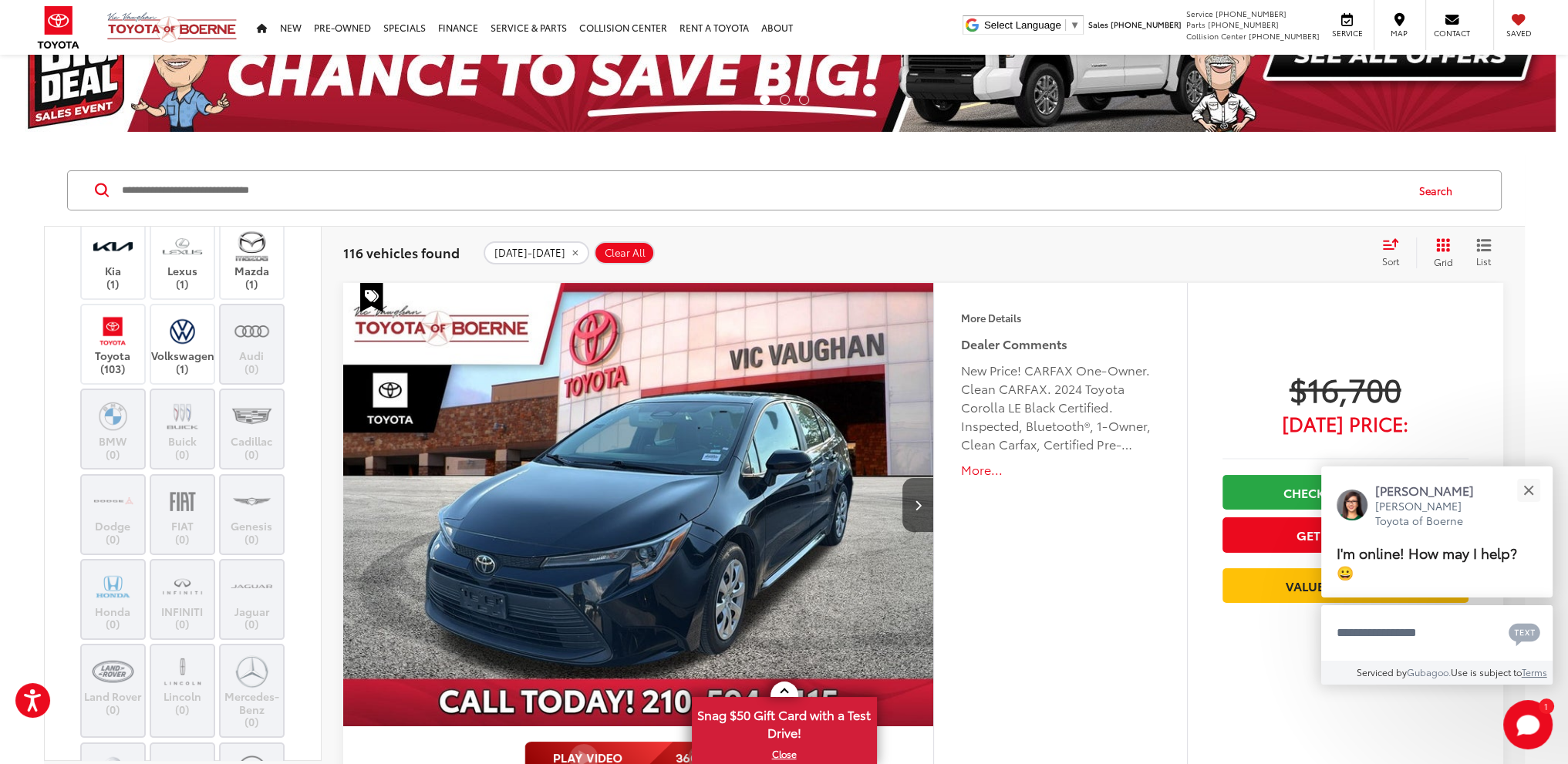
scroll to position [309, 0]
click at [104, 346] on img at bounding box center [113, 327] width 42 height 36
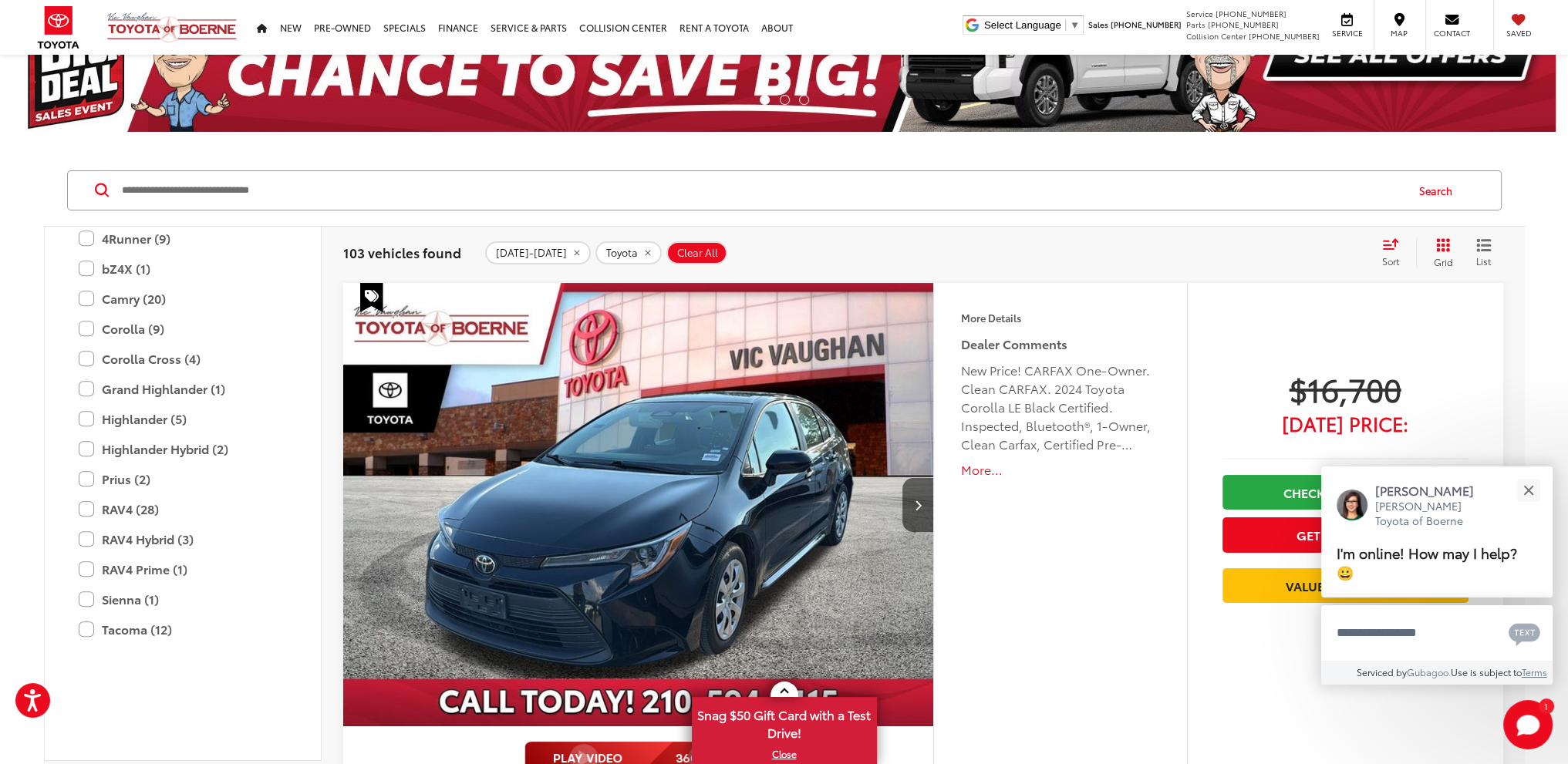
scroll to position [1157, 0]
click at [102, 310] on label "Camry (20)" at bounding box center [182, 295] width 208 height 27
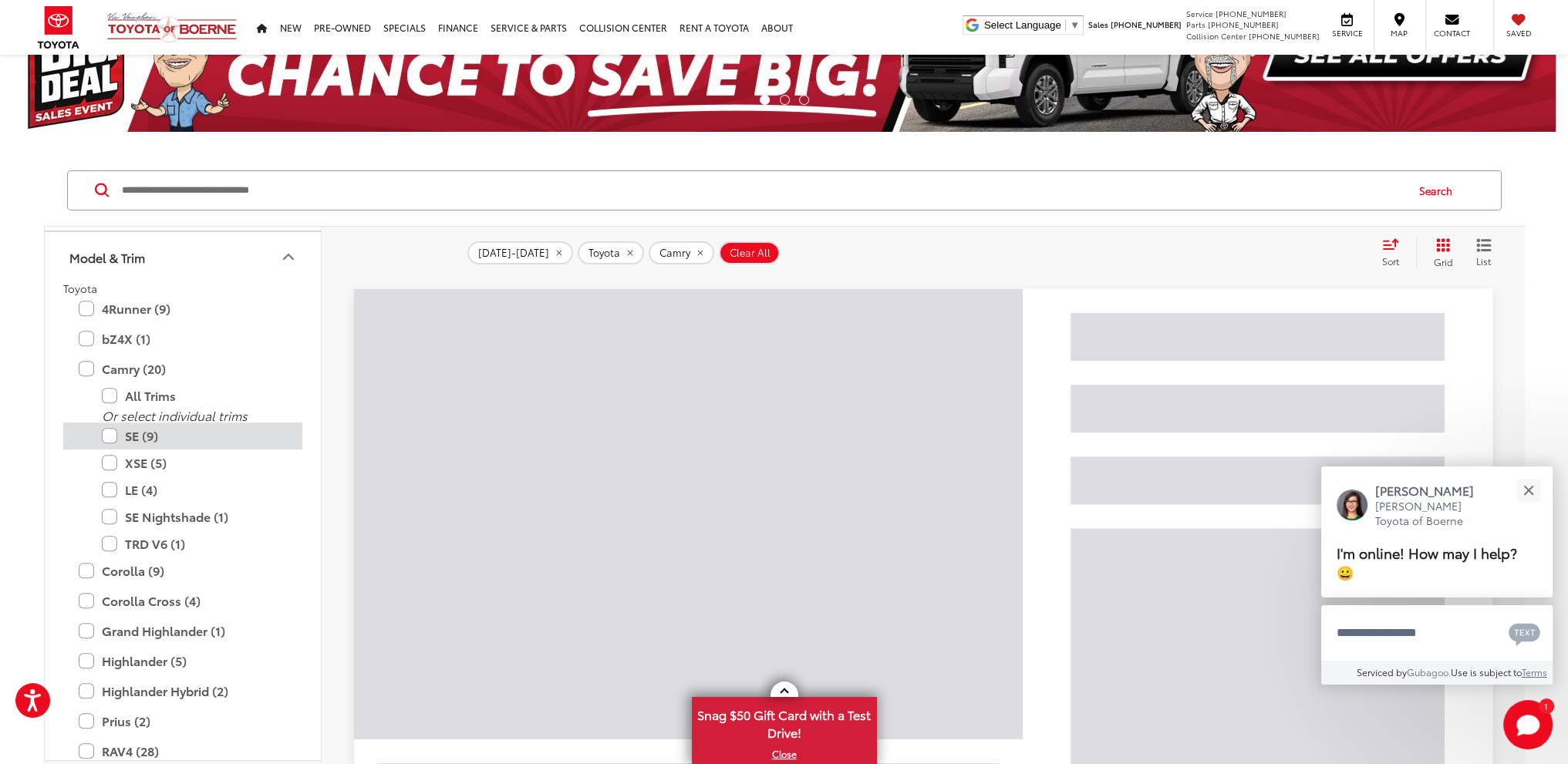
click at [133, 429] on label "SE (9)" at bounding box center [194, 436] width 185 height 27
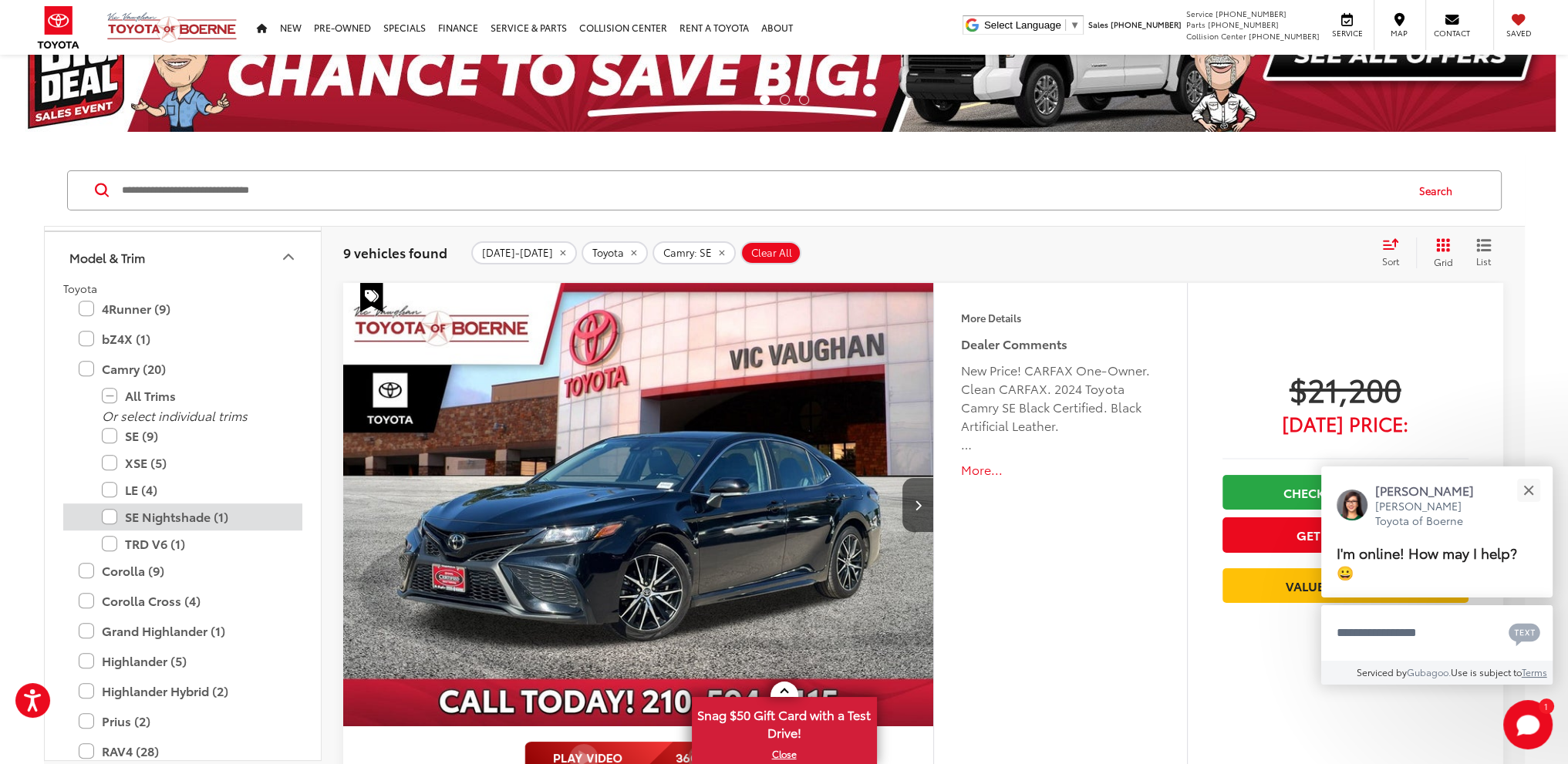
click at [165, 509] on label "SE Nightshade (1)" at bounding box center [194, 517] width 185 height 27
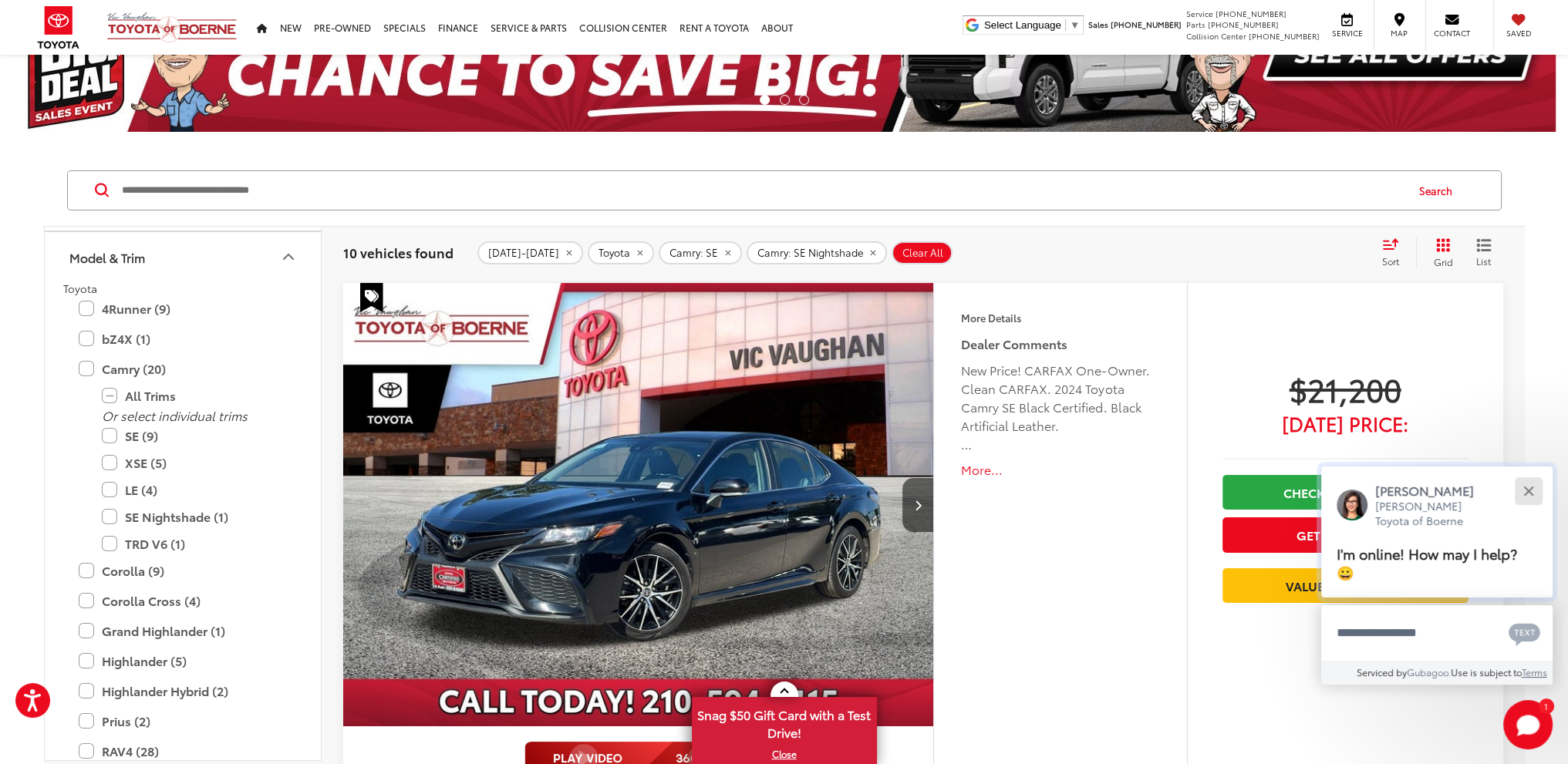
click at [1527, 486] on button "Close" at bounding box center [1528, 491] width 33 height 33
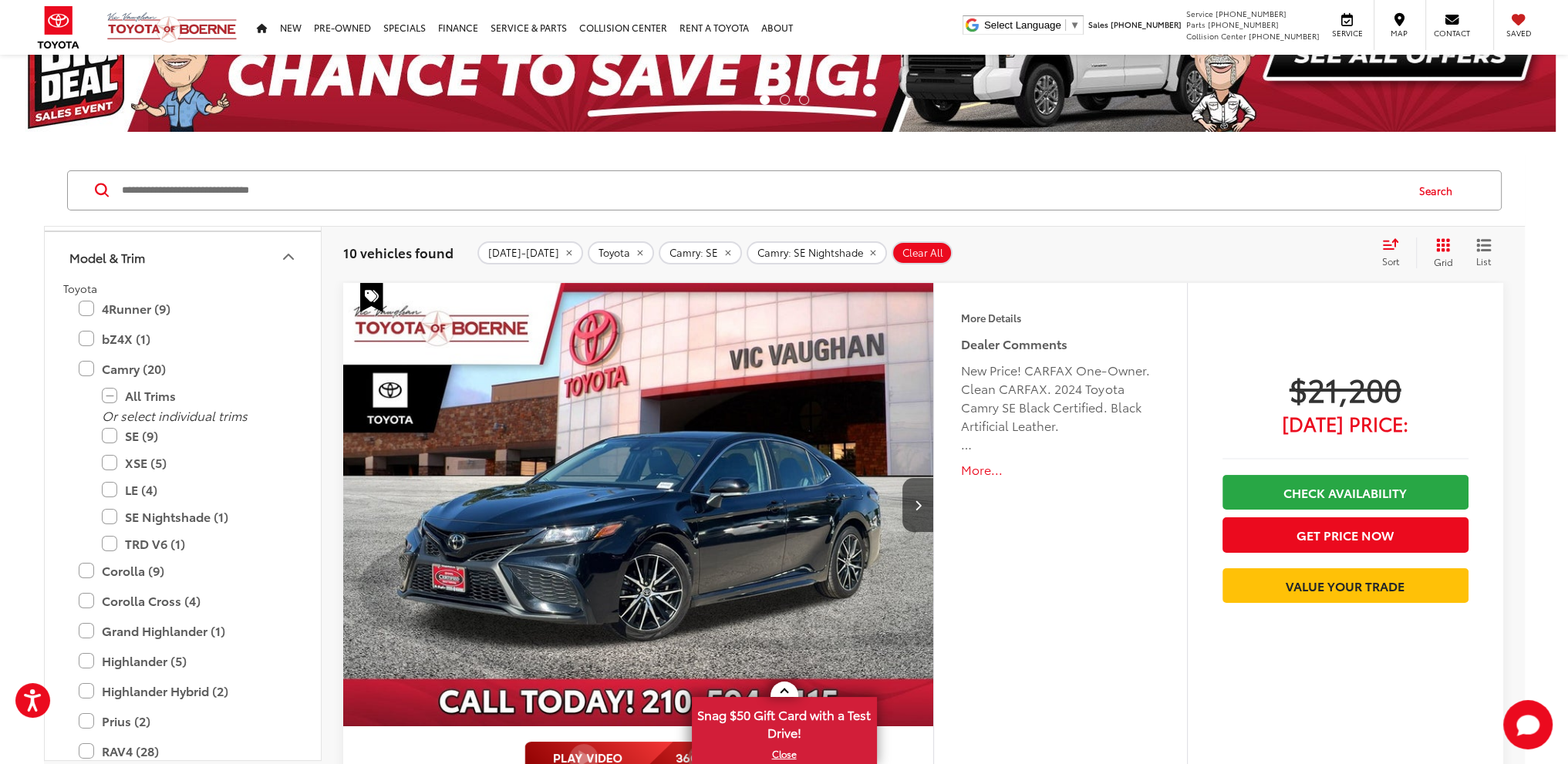
click at [1018, 558] on div "More Details Comments Dealer Comments New Price! CARFAX One-Owner. Clean CARFAX…" at bounding box center [1060, 591] width 253 height 616
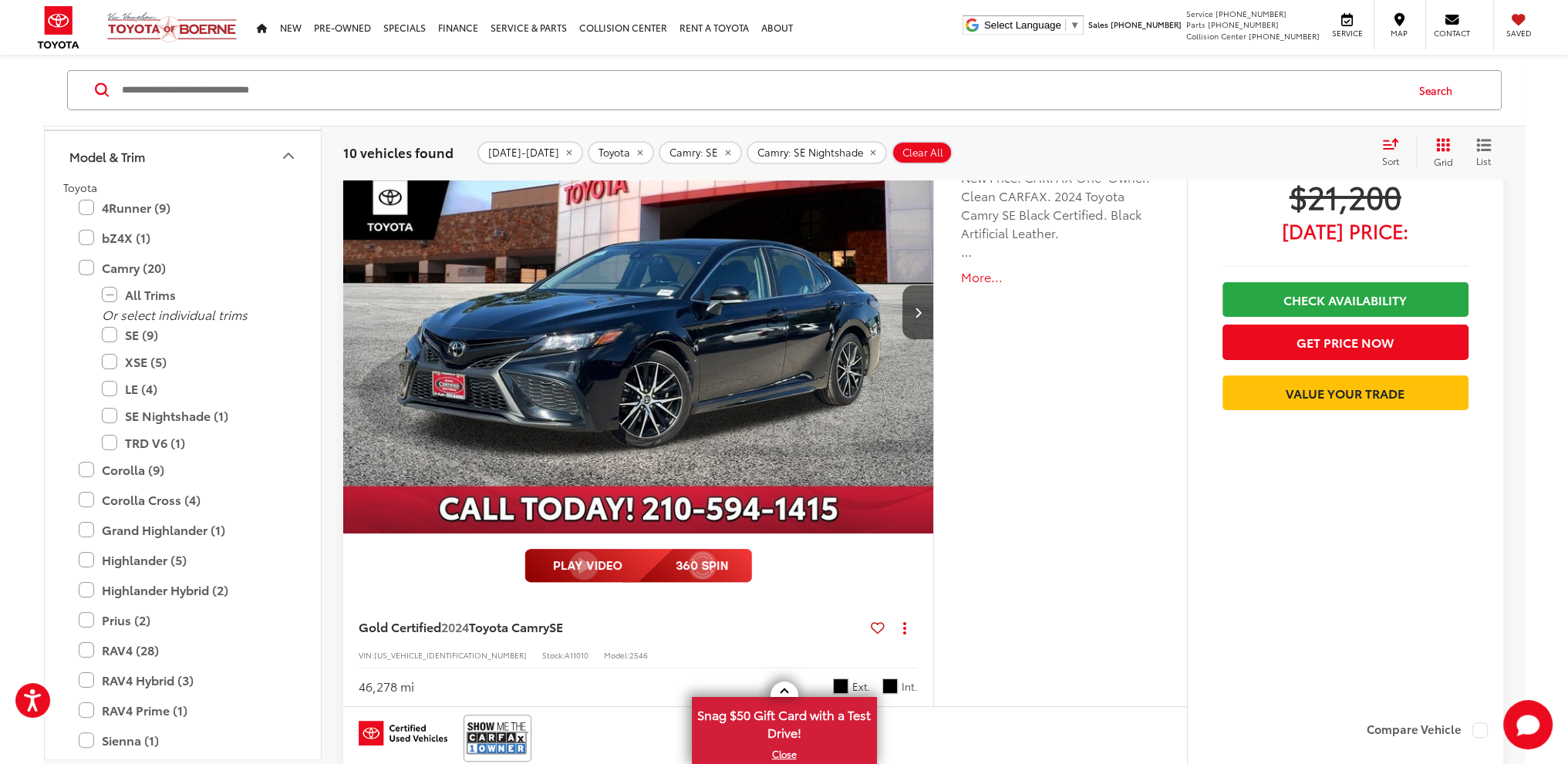
scroll to position [309, 0]
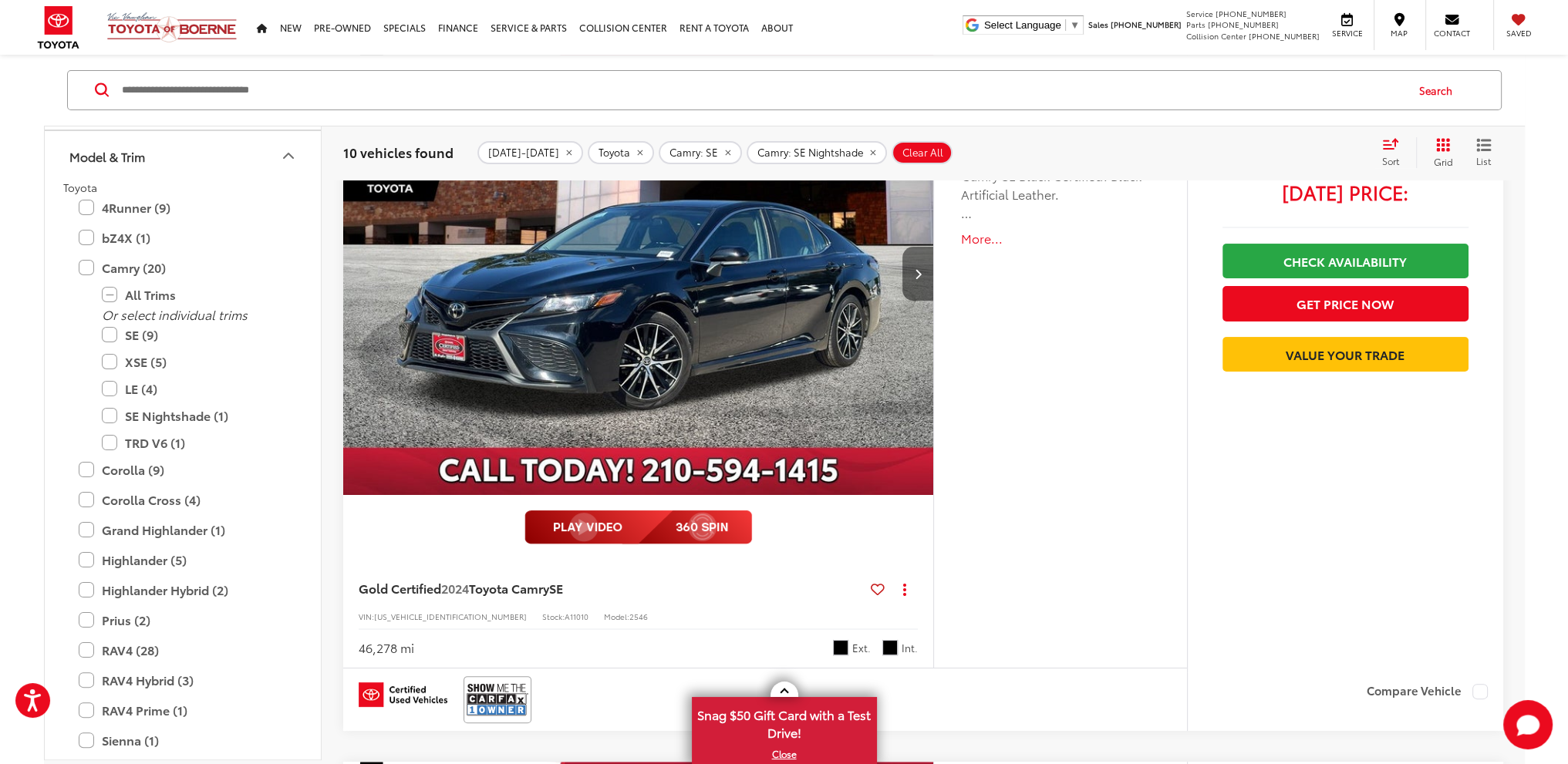
click at [917, 283] on button "Next image" at bounding box center [917, 273] width 31 height 54
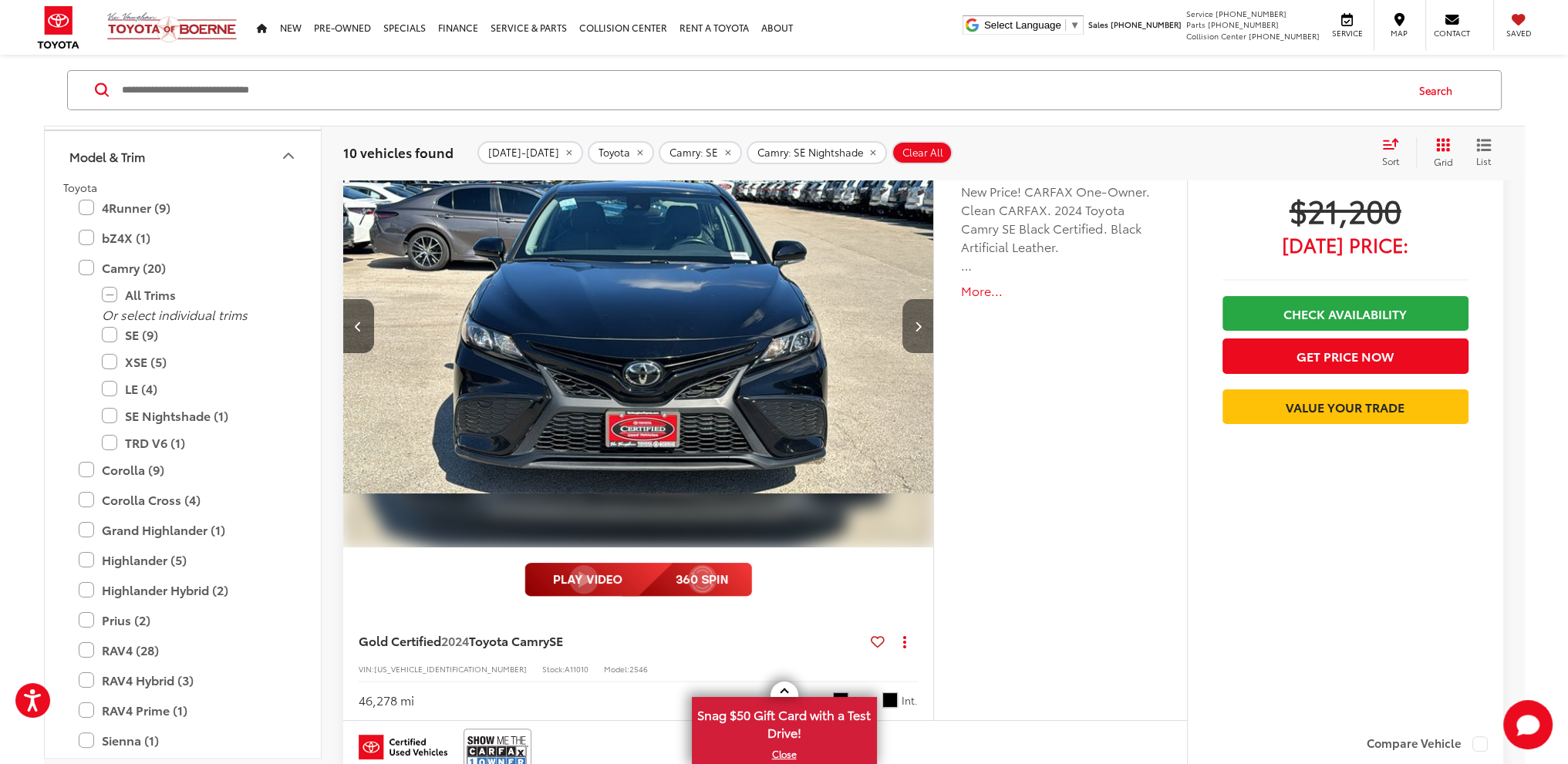
scroll to position [154, 0]
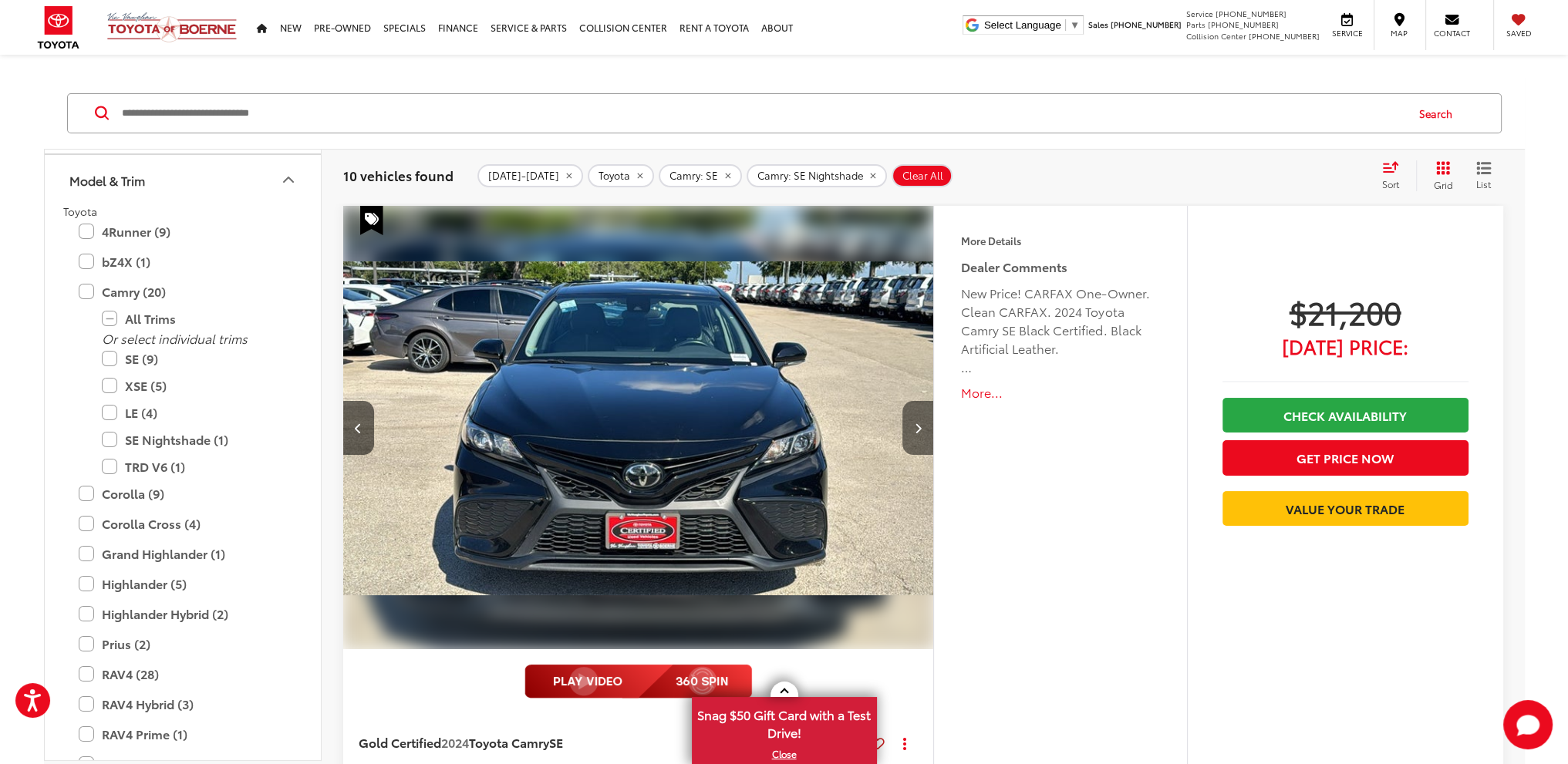
click at [922, 422] on button "Next image" at bounding box center [917, 428] width 31 height 54
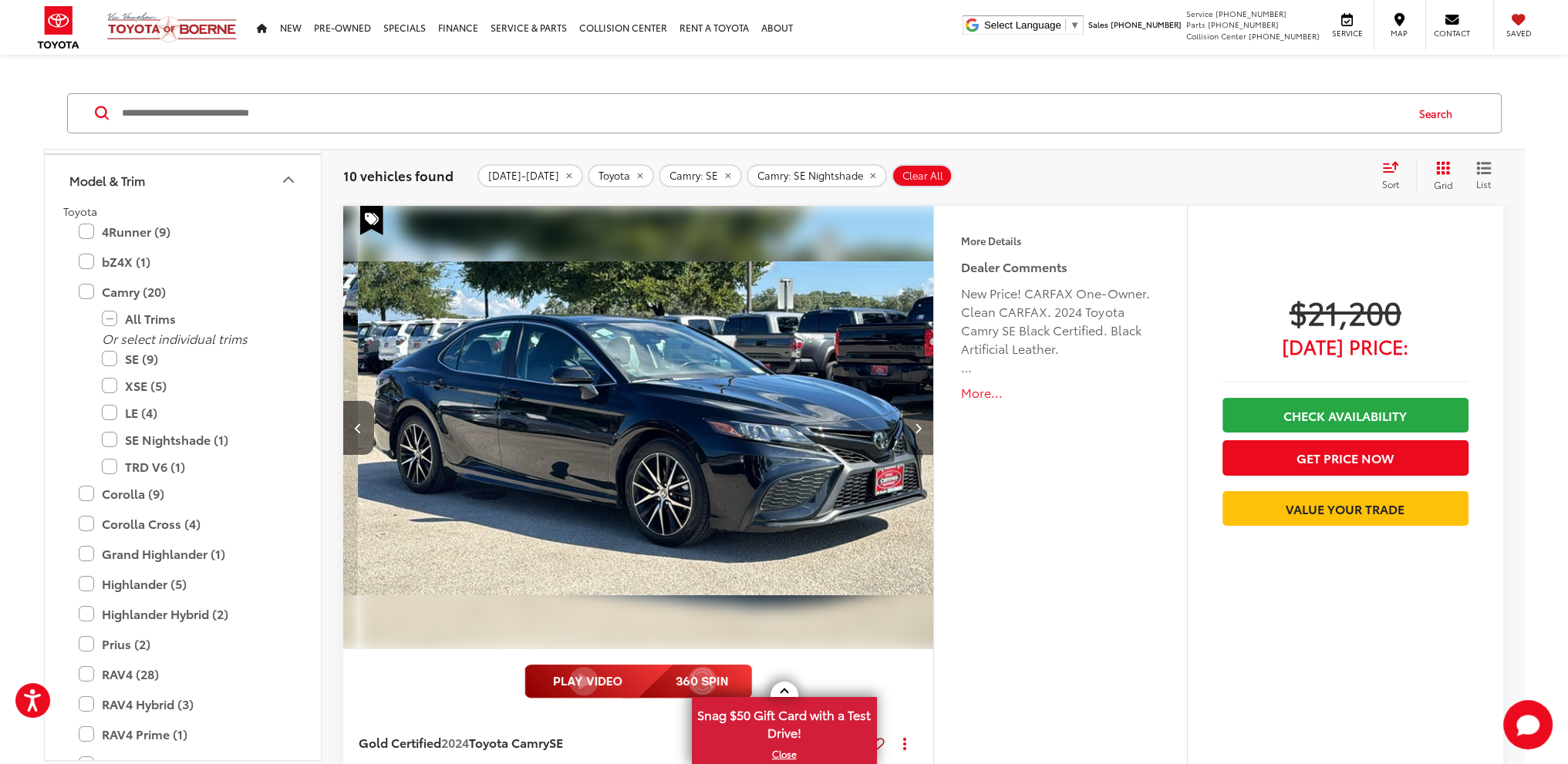
scroll to position [0, 1187]
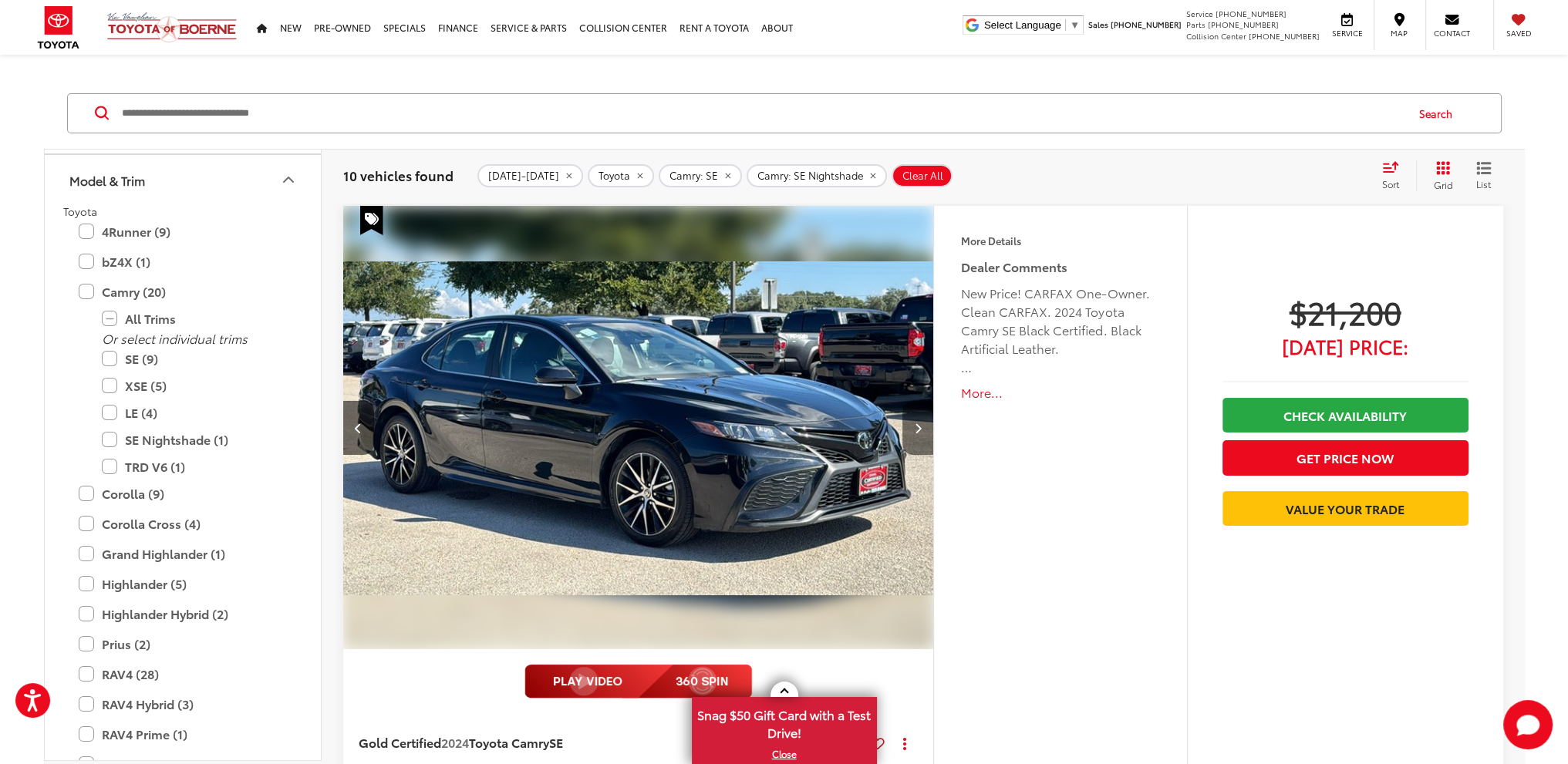
click at [922, 429] on button "Next image" at bounding box center [917, 428] width 31 height 54
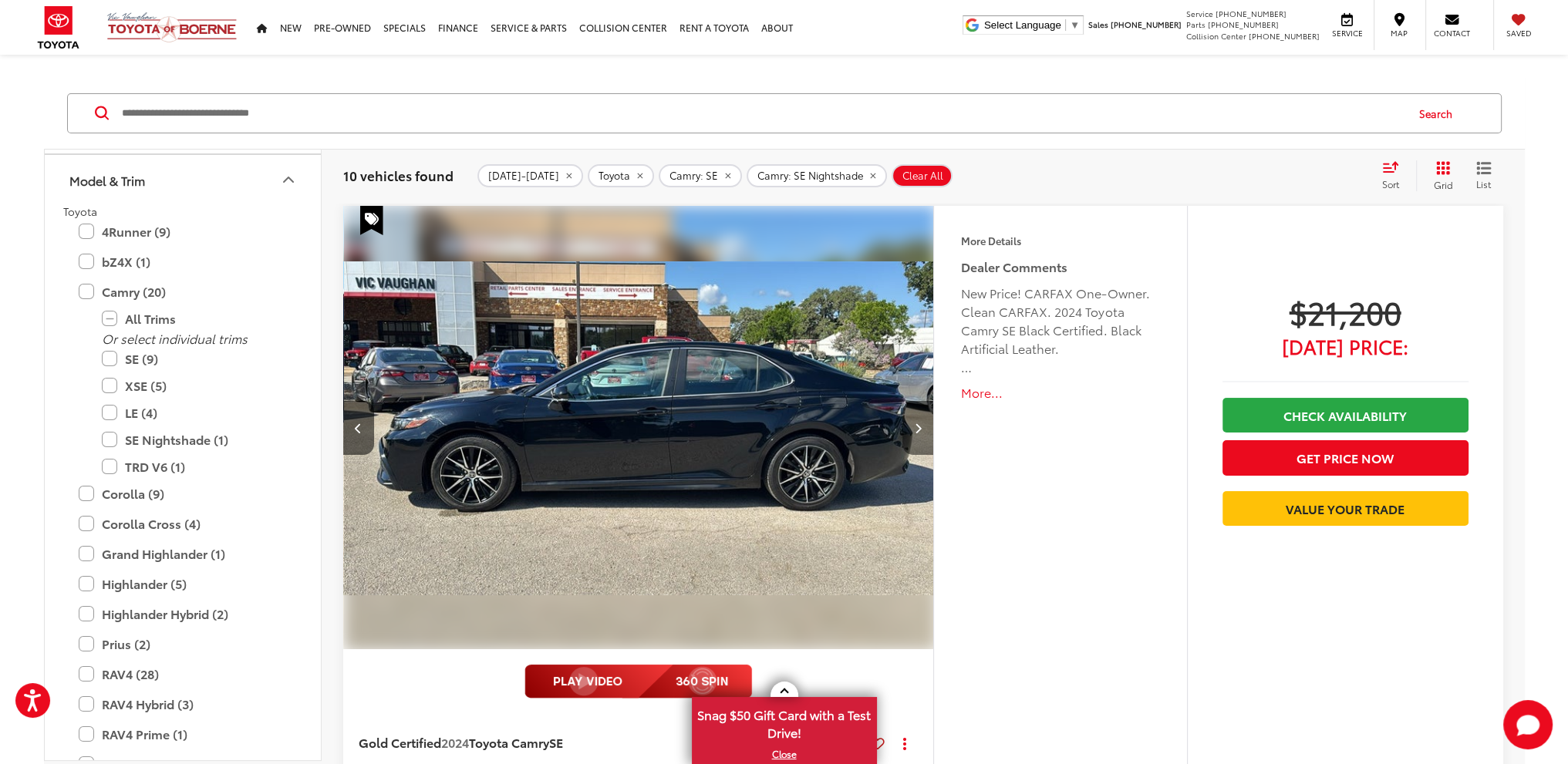
scroll to position [0, 1780]
click at [915, 425] on icon "Next image" at bounding box center [918, 427] width 7 height 11
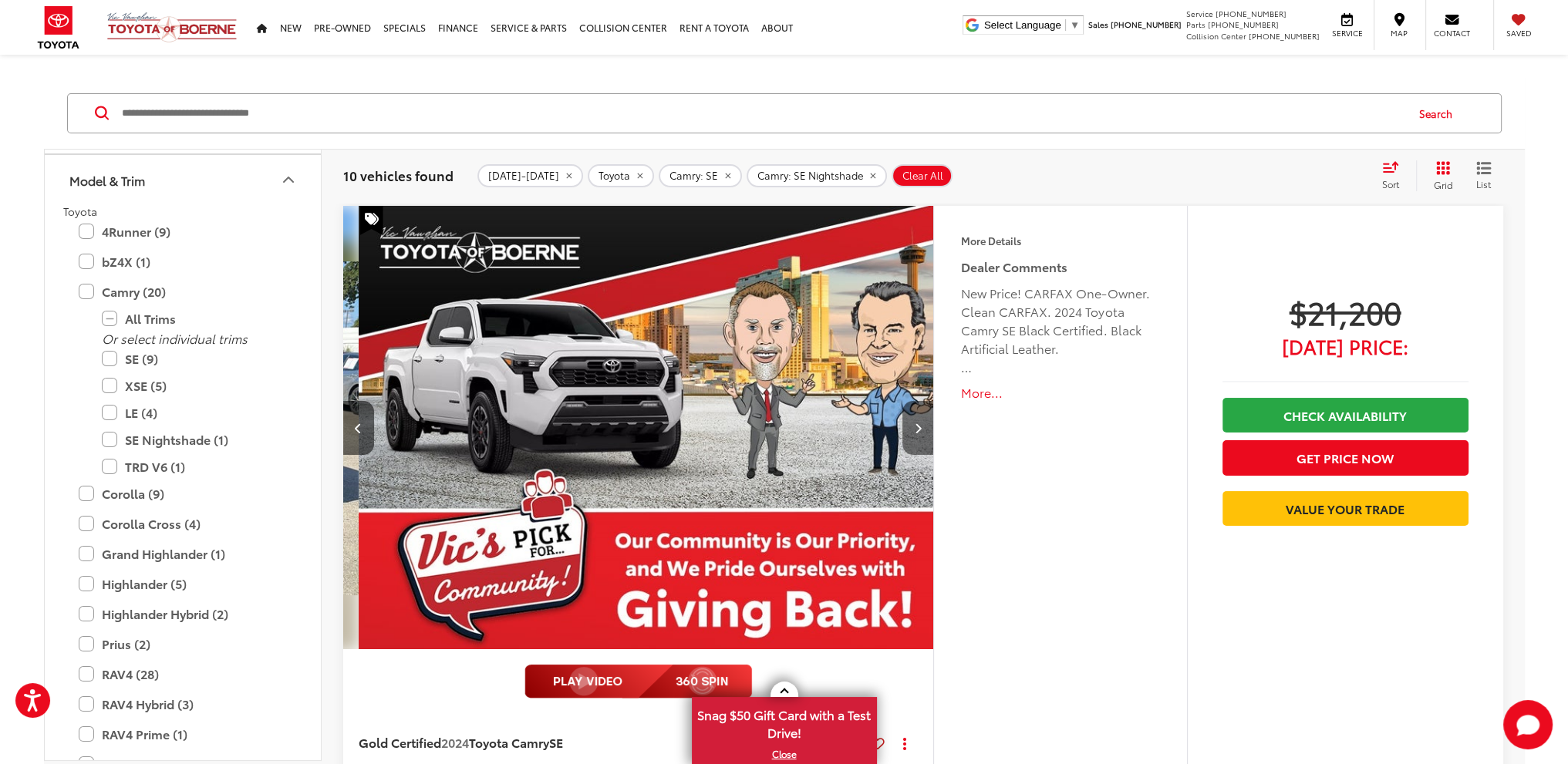
scroll to position [0, 2373]
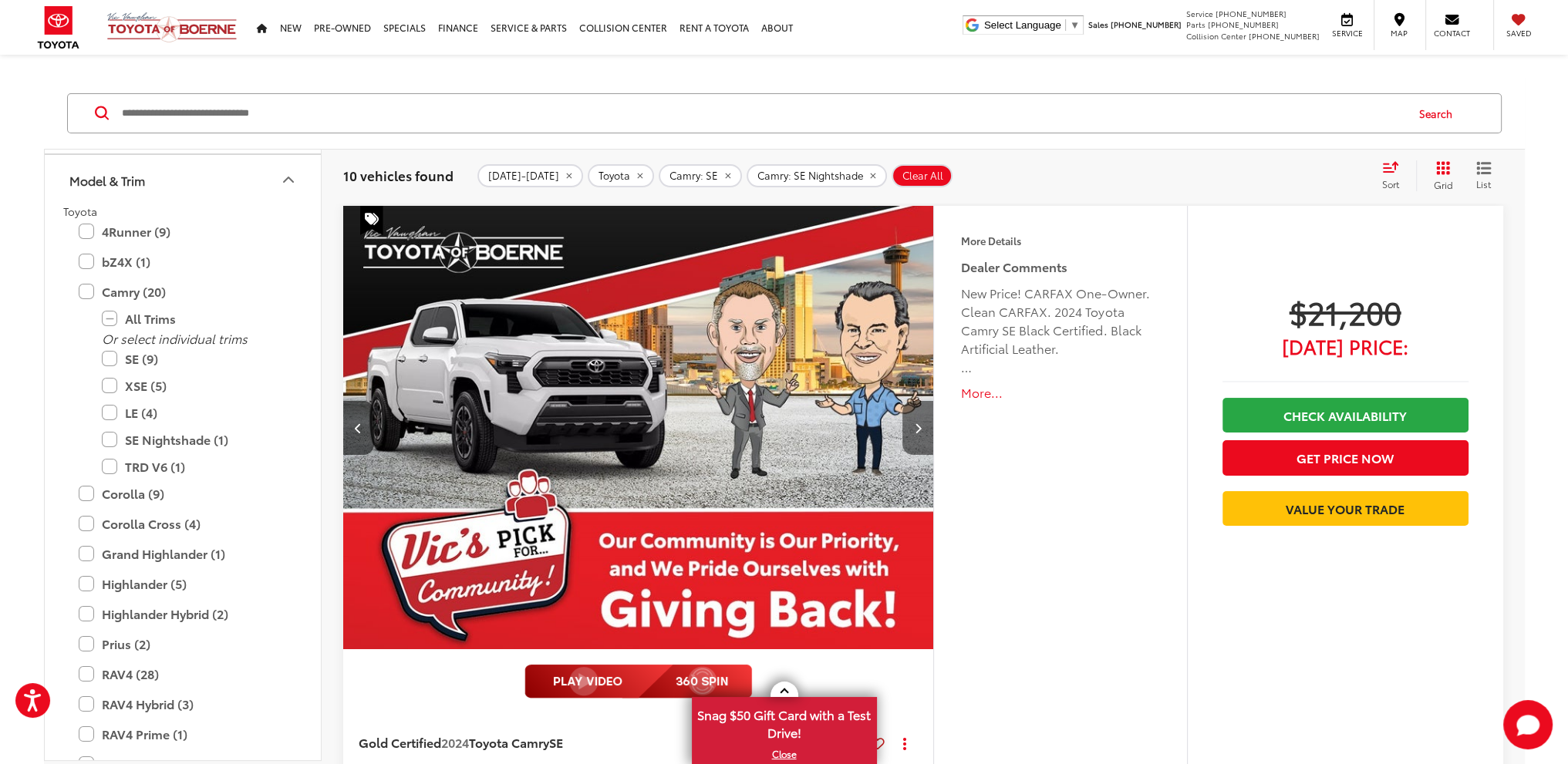
click at [917, 425] on icon "Next image" at bounding box center [918, 427] width 7 height 11
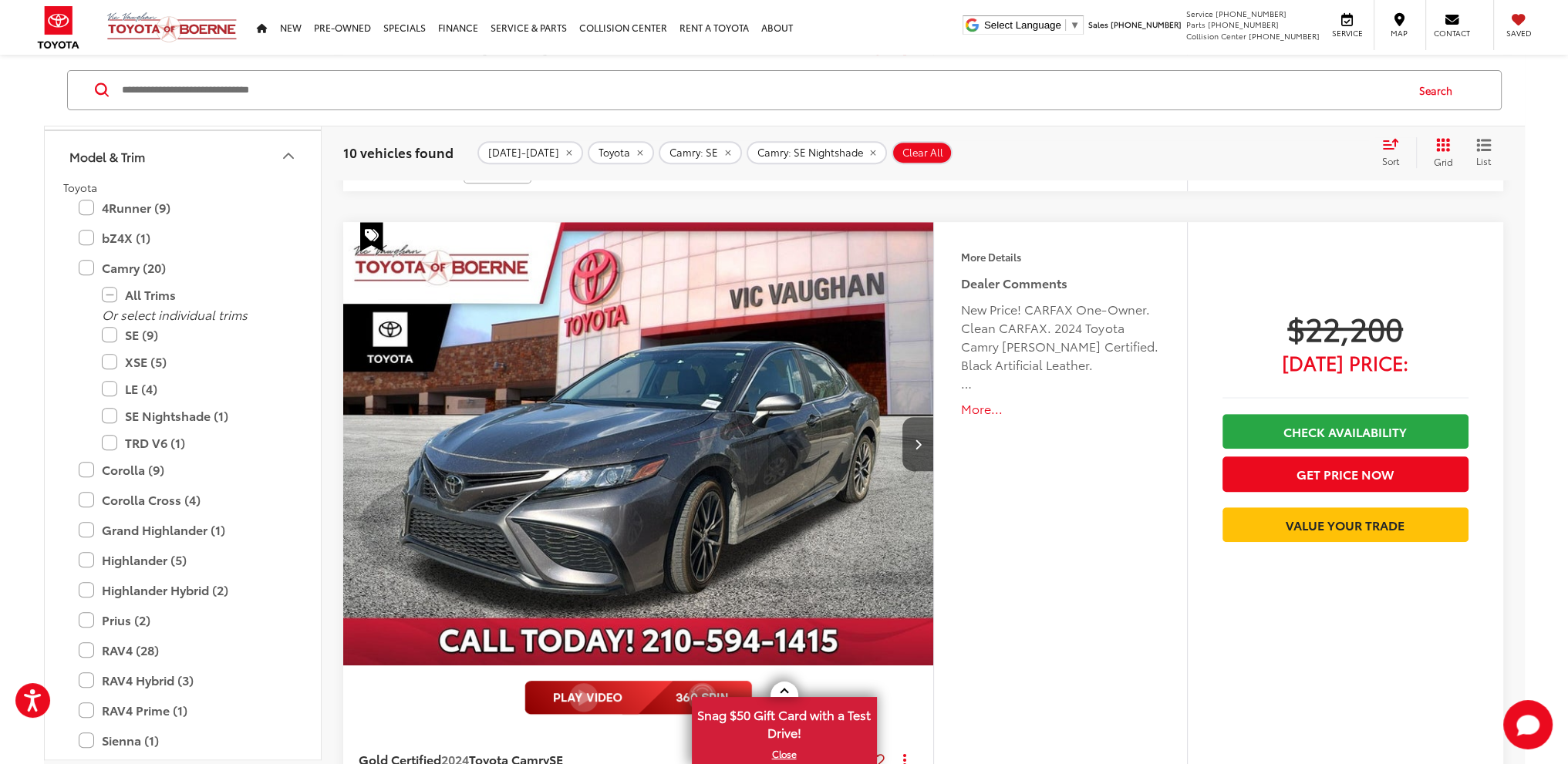
scroll to position [926, 0]
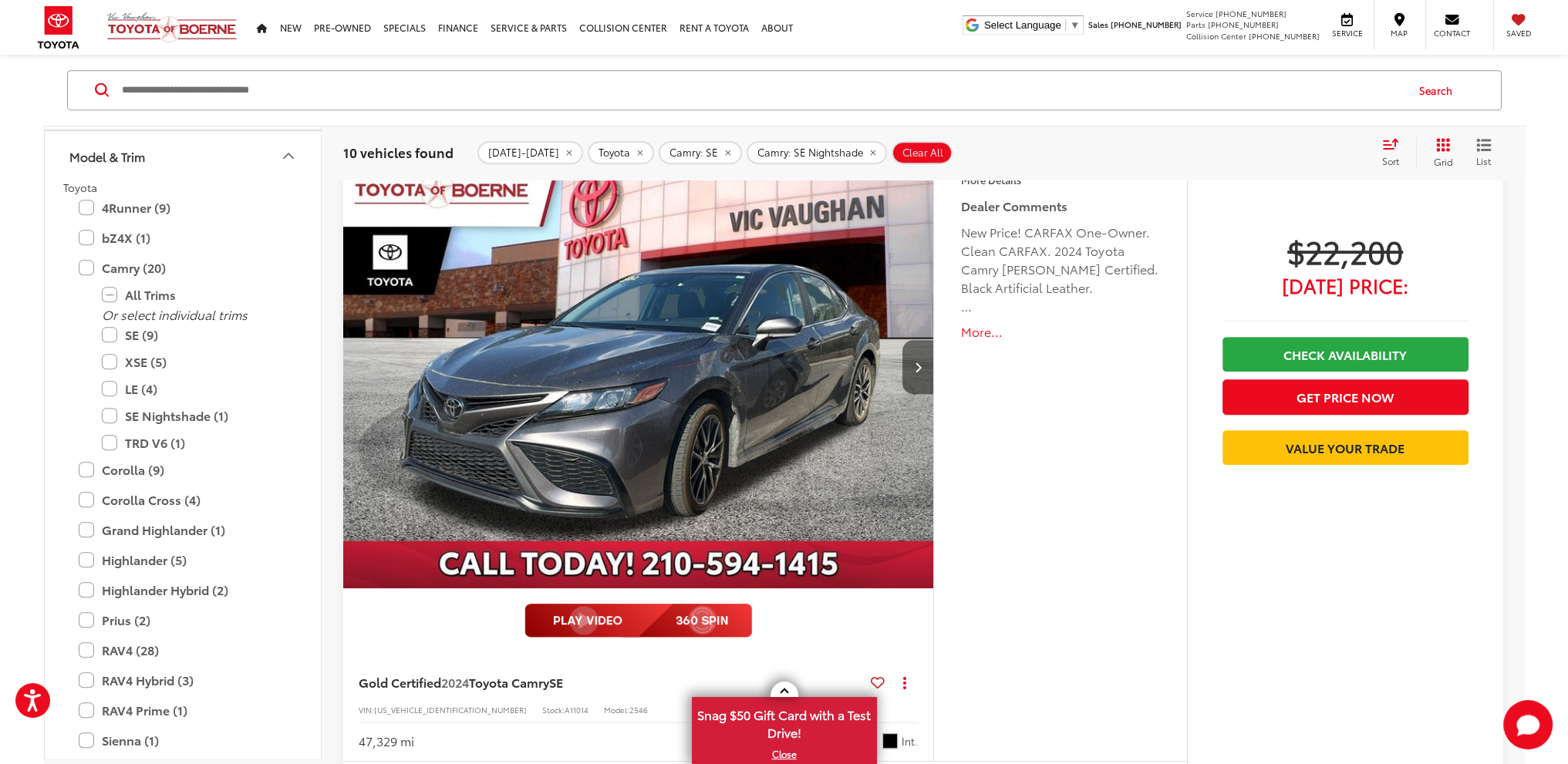
click at [918, 368] on icon "Next image" at bounding box center [918, 367] width 7 height 11
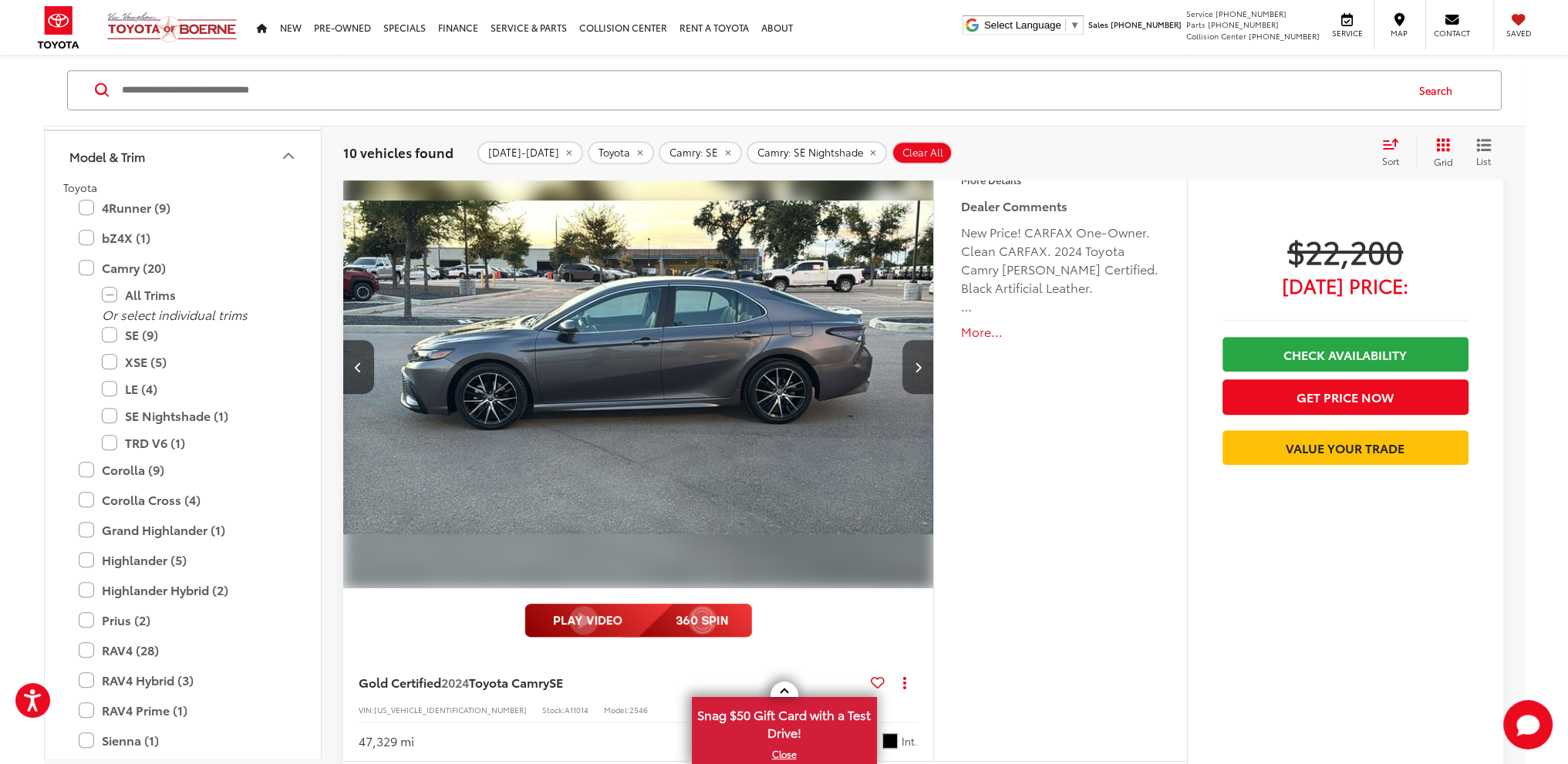
click at [918, 368] on icon "Next image" at bounding box center [918, 367] width 7 height 11
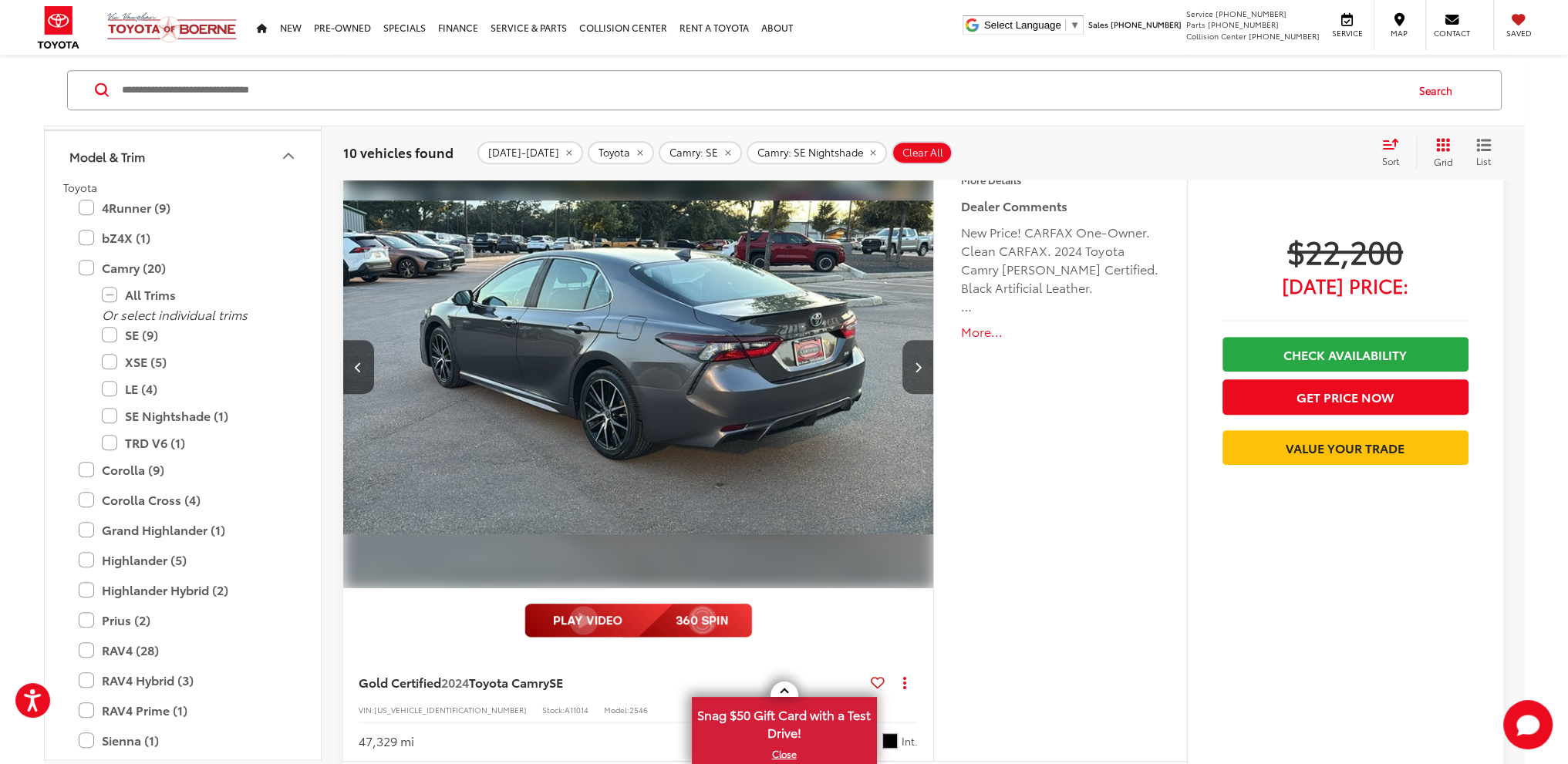
scroll to position [0, 1187]
click at [918, 368] on icon "Next image" at bounding box center [918, 367] width 7 height 11
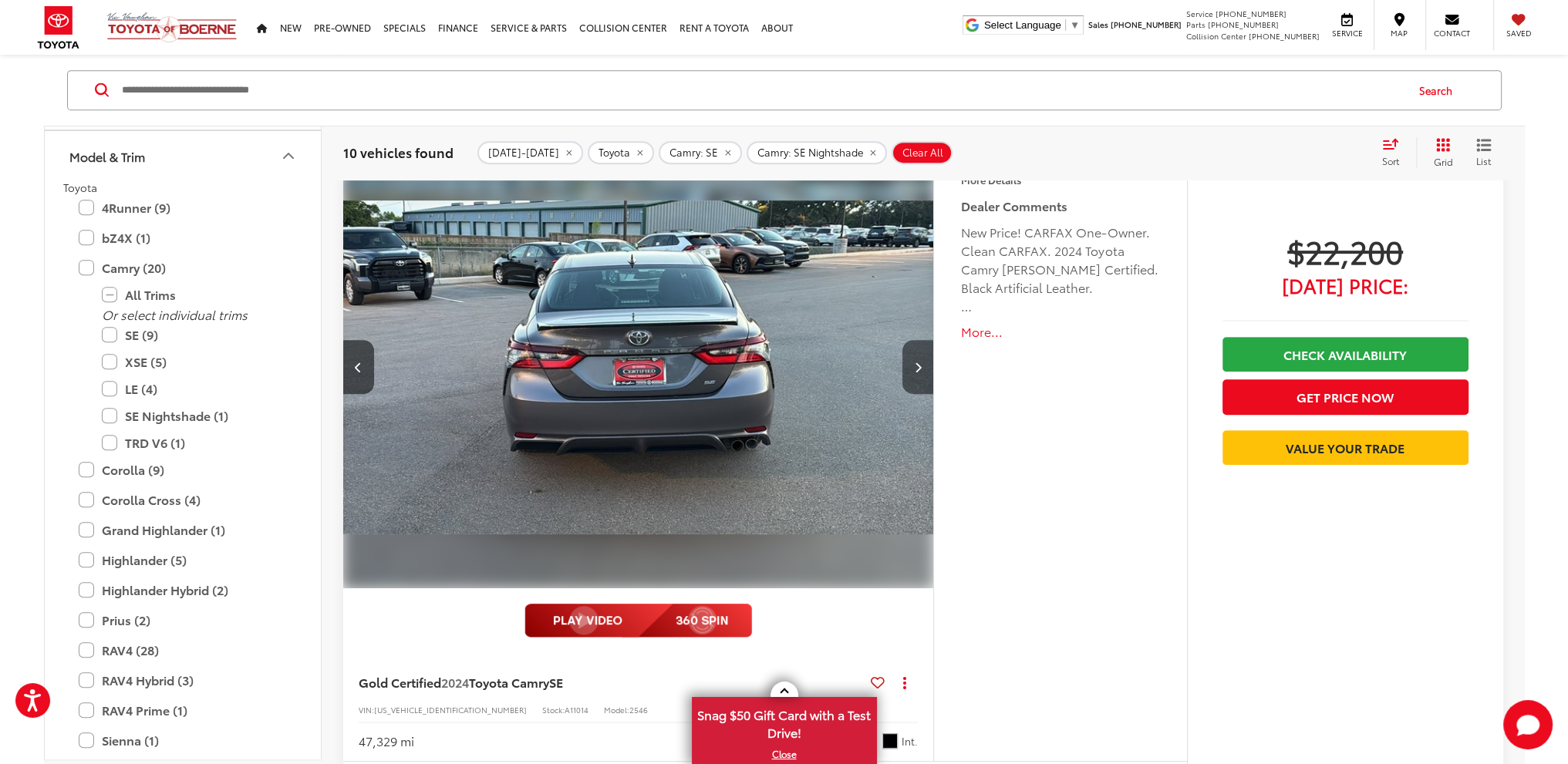
click at [918, 368] on icon "Next image" at bounding box center [918, 367] width 7 height 11
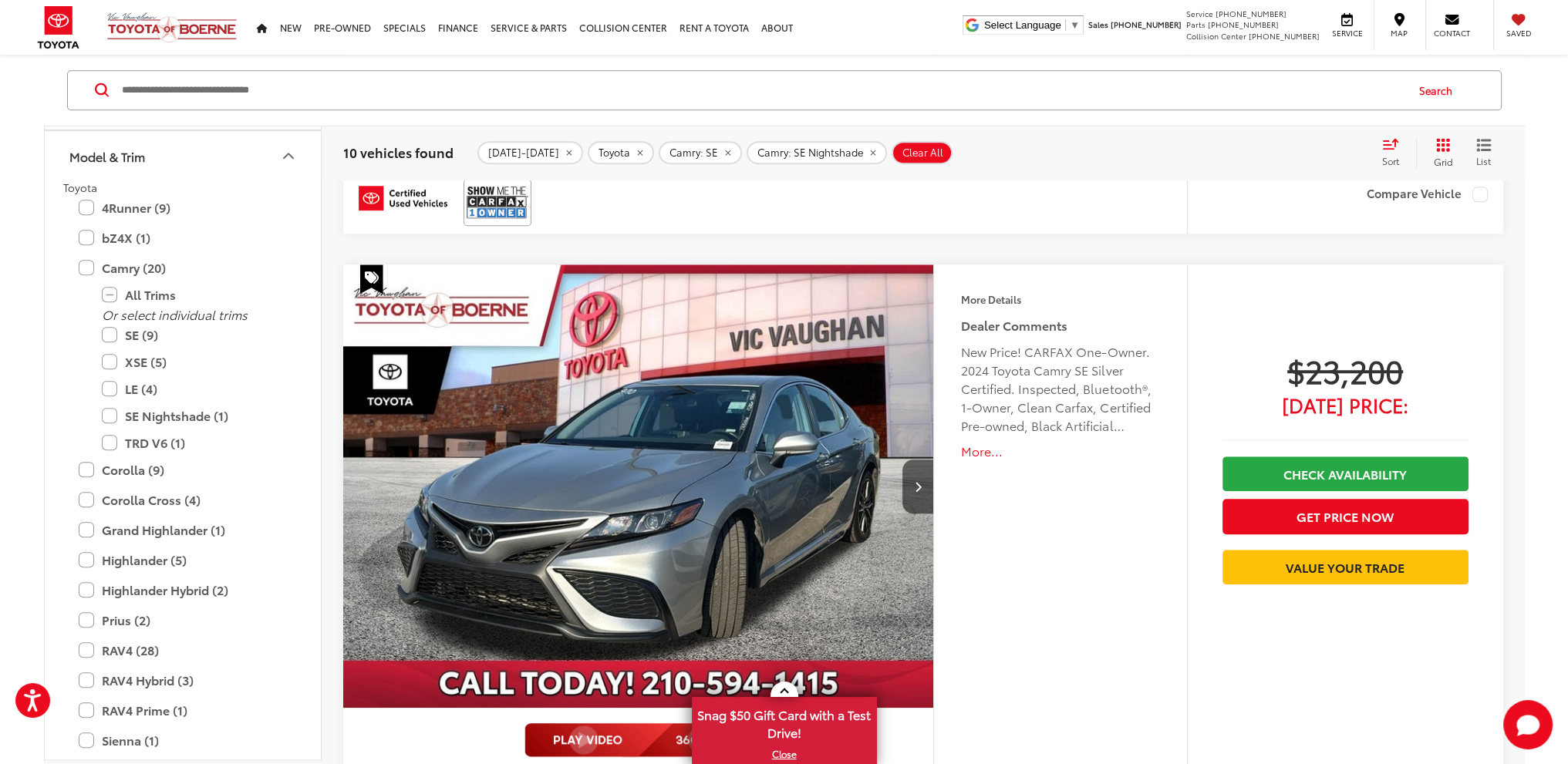
scroll to position [1542, 0]
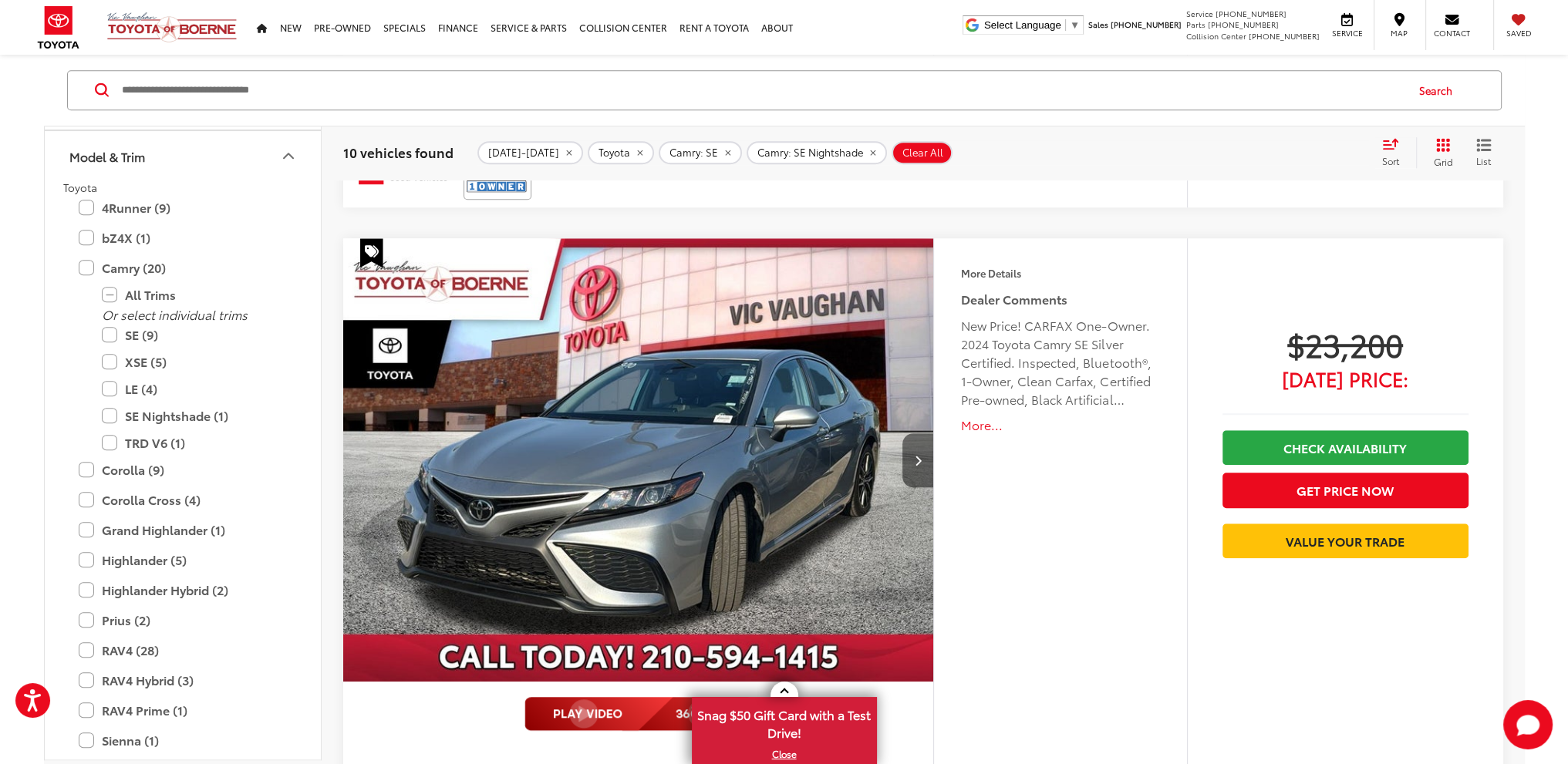
click at [921, 462] on icon "Next image" at bounding box center [918, 460] width 7 height 11
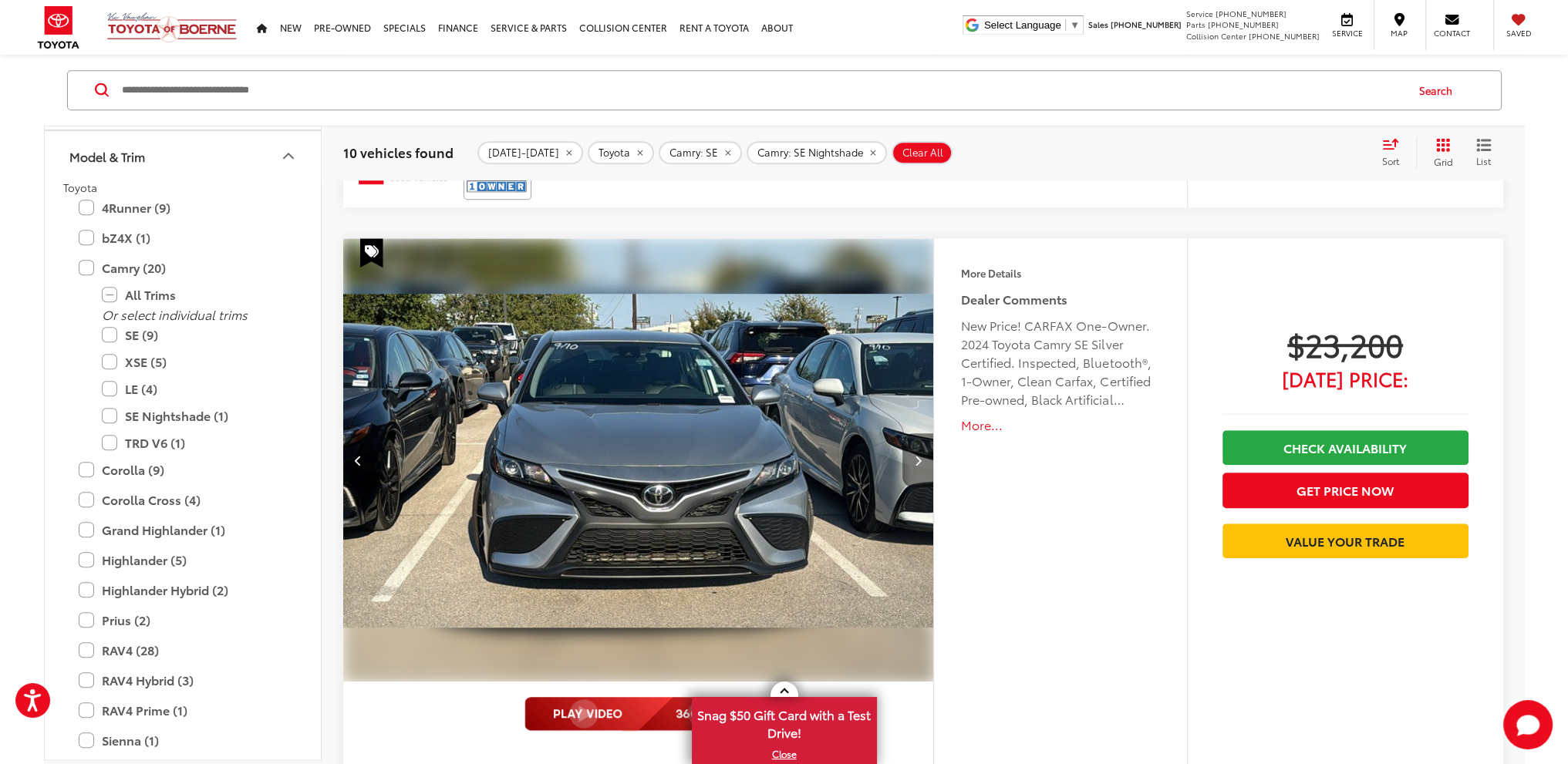
click at [920, 461] on icon "Next image" at bounding box center [918, 460] width 7 height 11
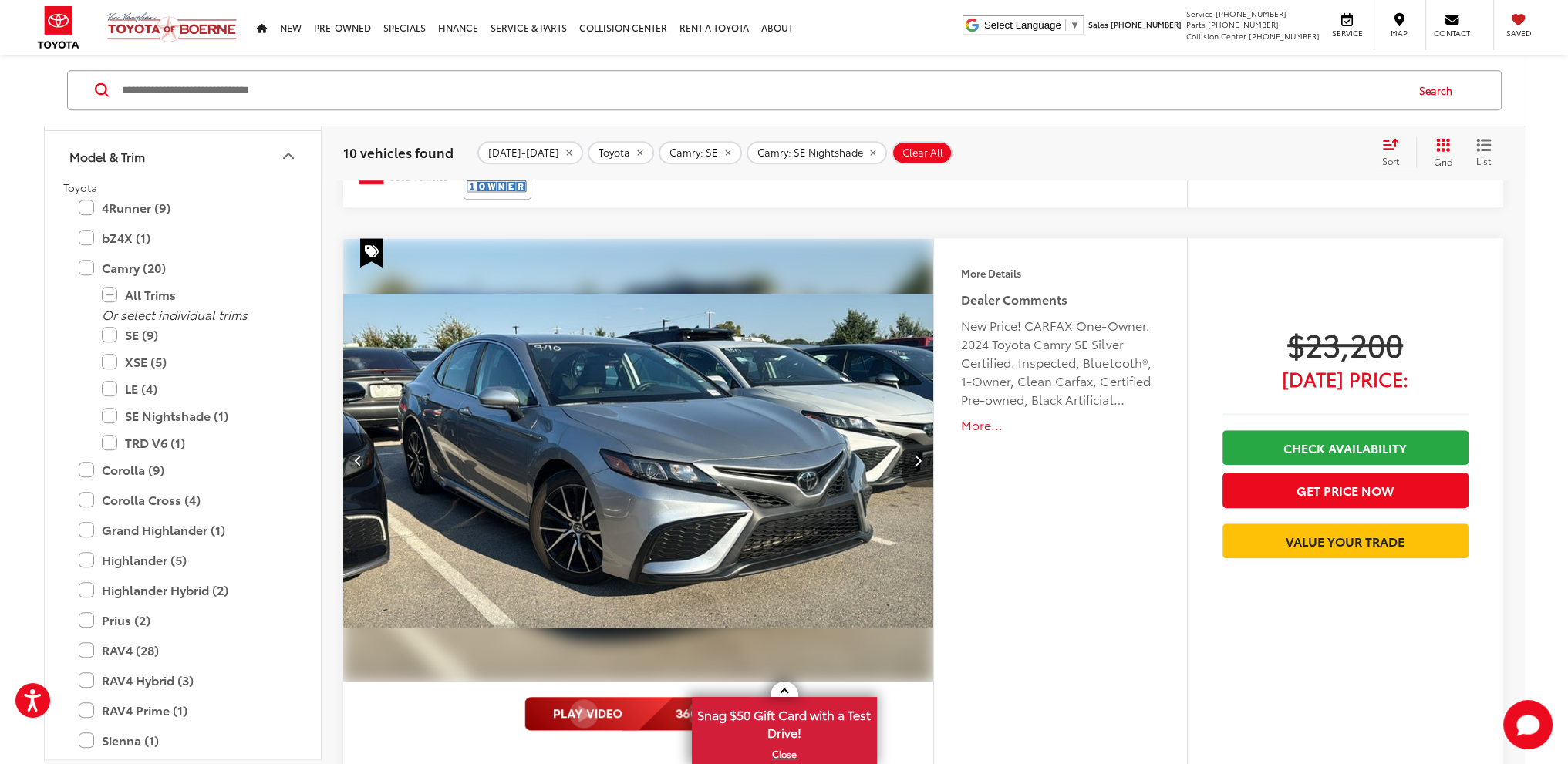
click at [920, 461] on icon "Next image" at bounding box center [918, 460] width 7 height 11
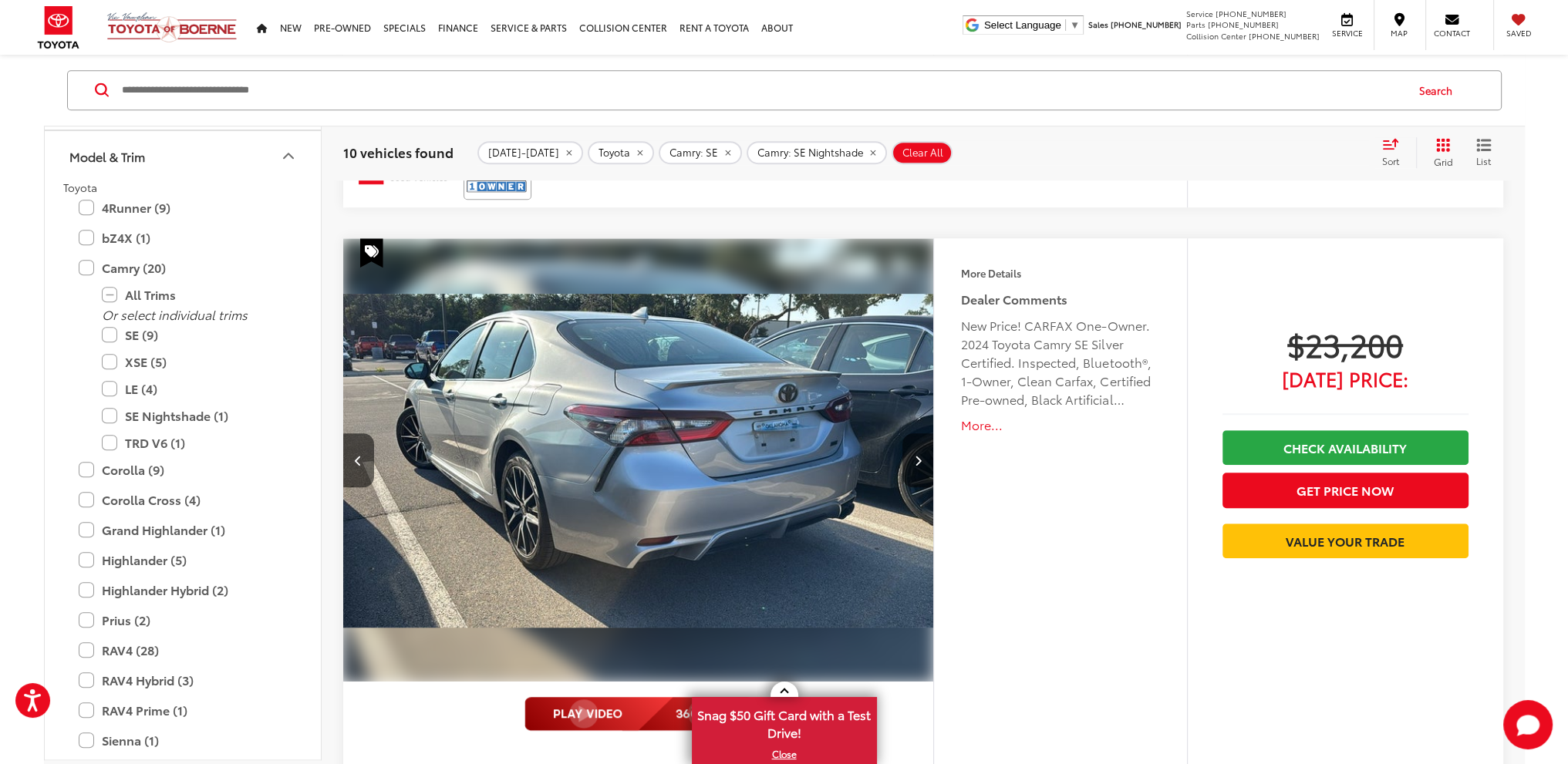
click at [918, 455] on icon "Next image" at bounding box center [918, 460] width 7 height 11
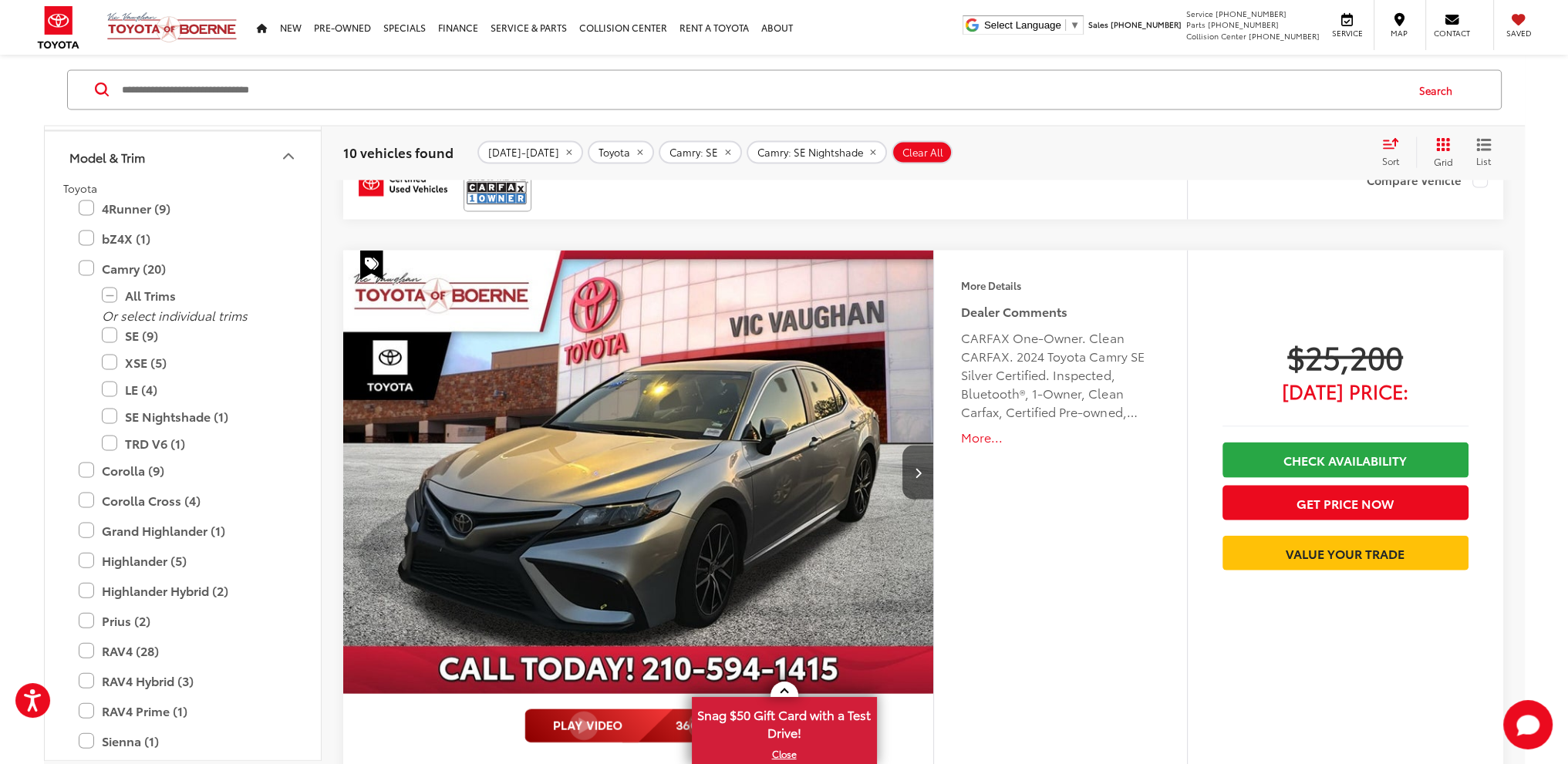
scroll to position [4396, 0]
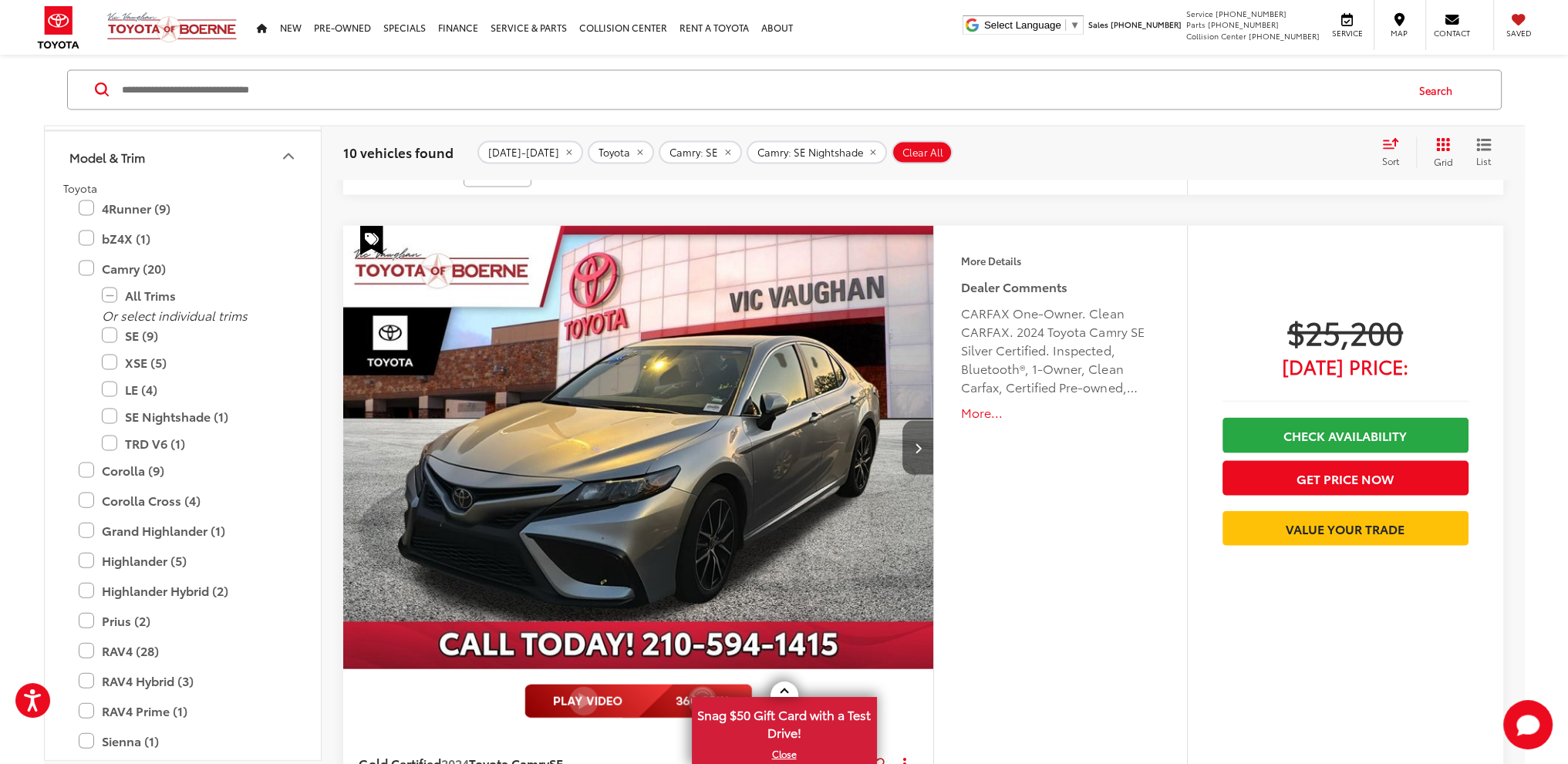
click at [917, 443] on icon "Next image" at bounding box center [918, 448] width 7 height 11
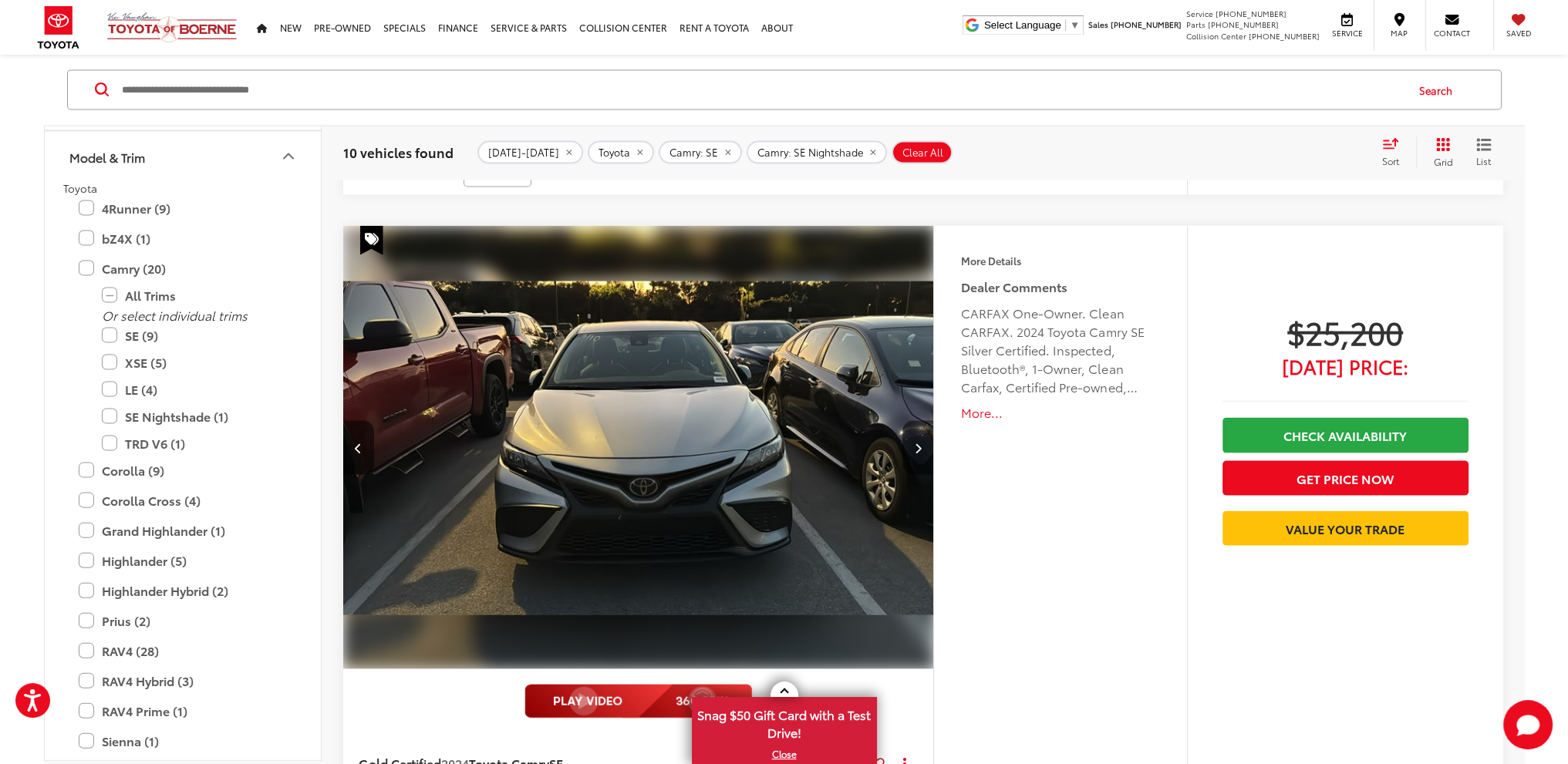
click at [917, 443] on icon "Next image" at bounding box center [918, 448] width 7 height 11
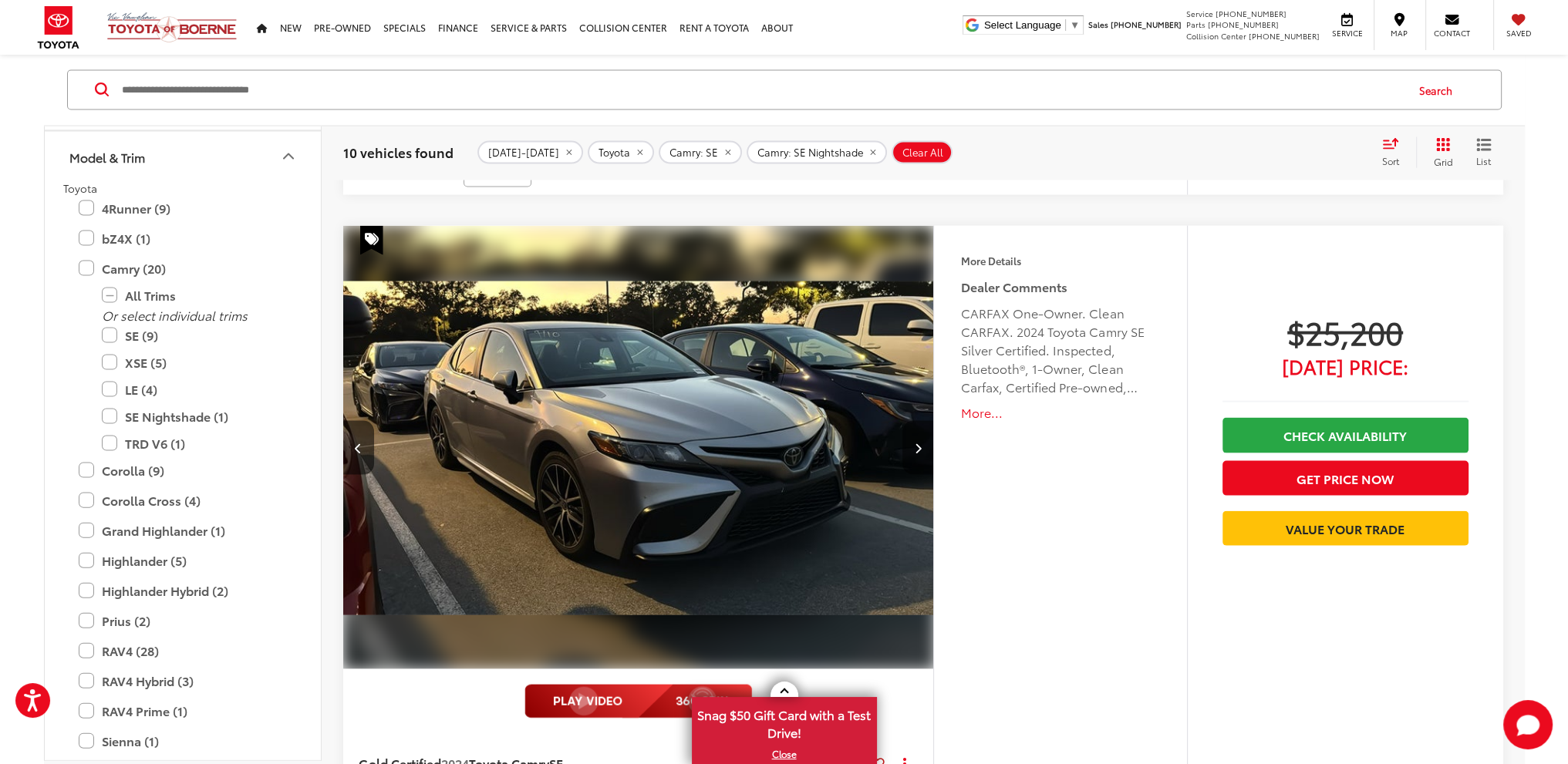
scroll to position [0, 1187]
click at [917, 443] on icon "Next image" at bounding box center [918, 448] width 7 height 11
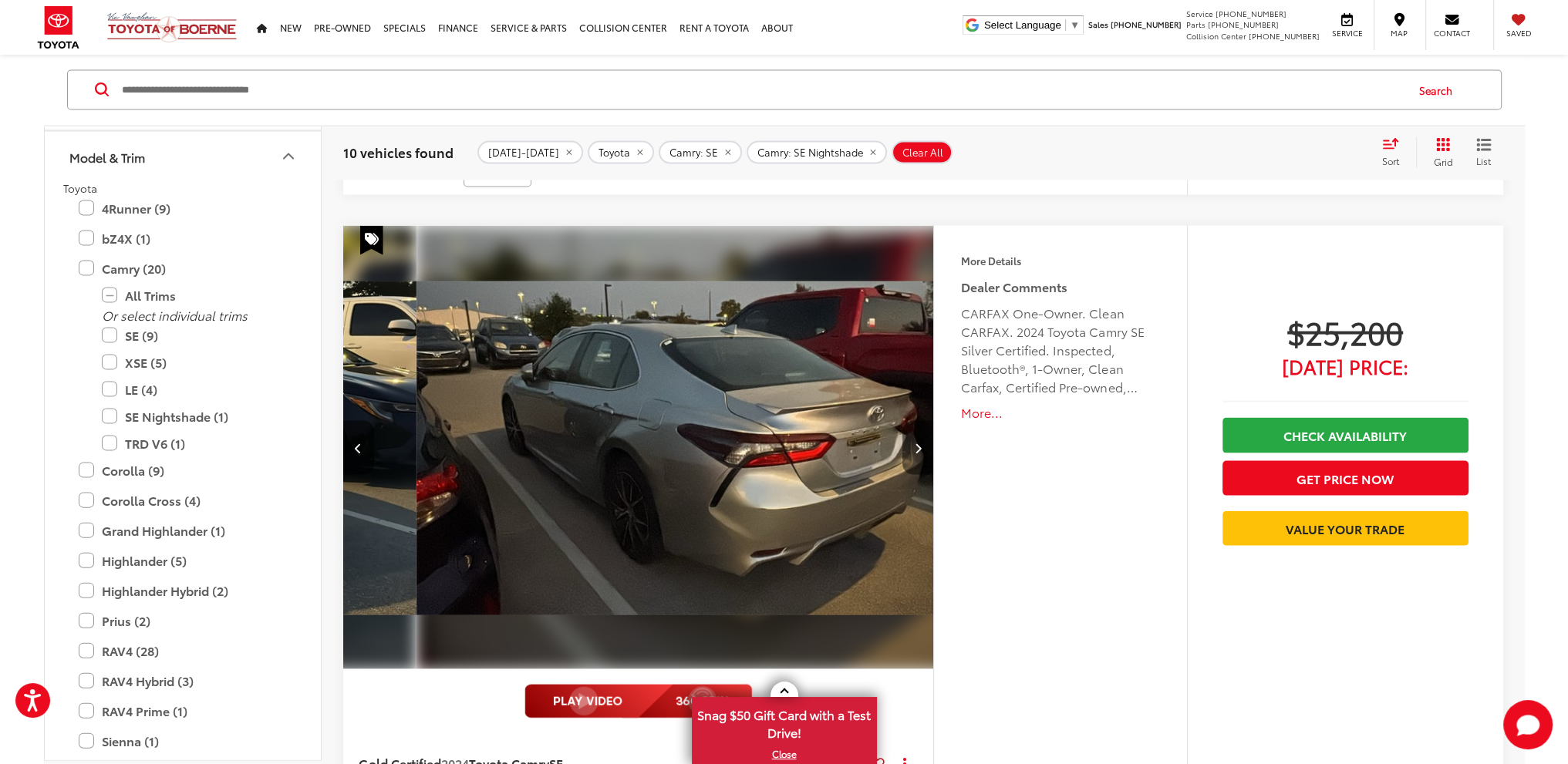
scroll to position [0, 1780]
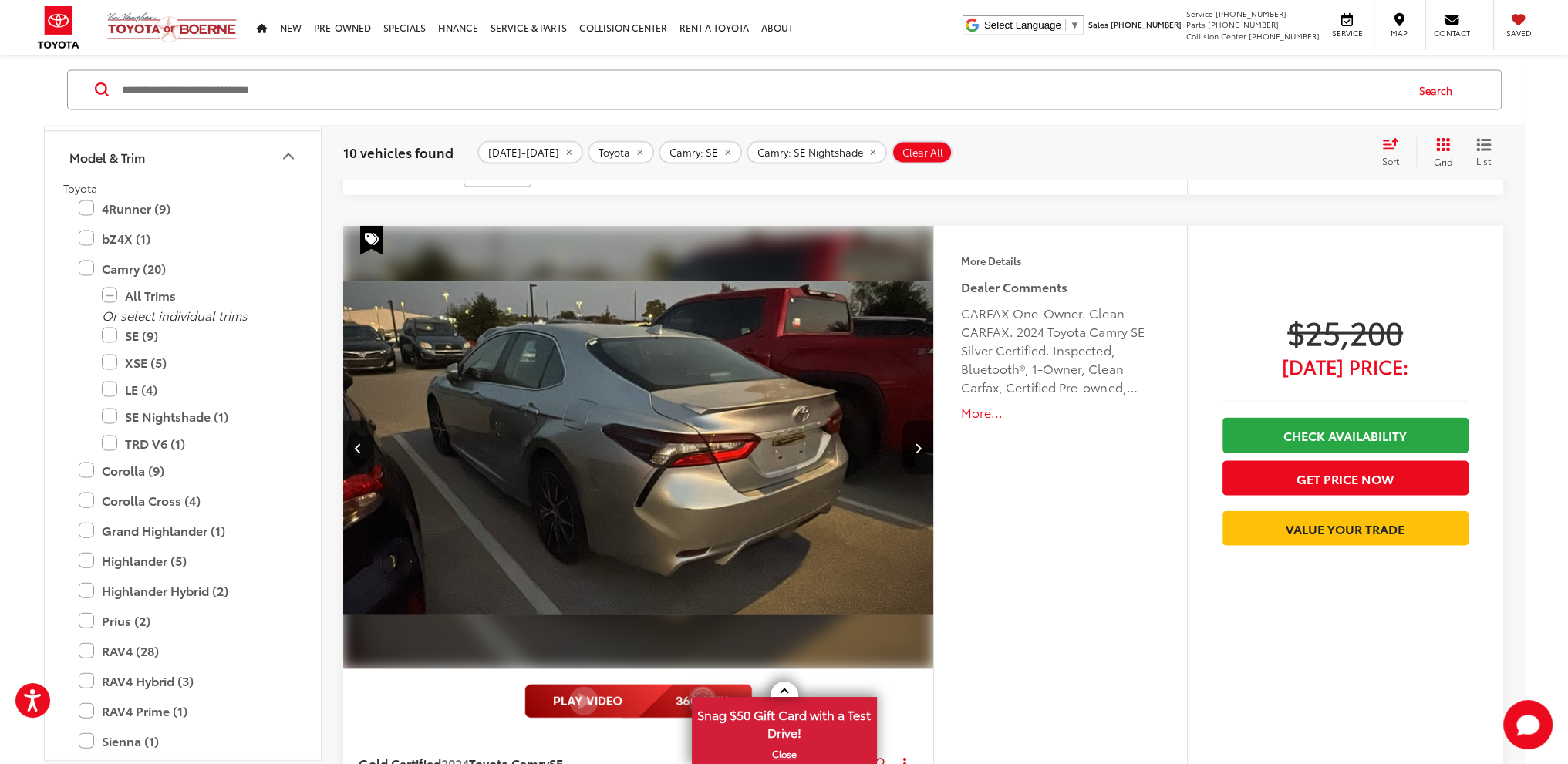
click at [918, 447] on icon "Next image" at bounding box center [918, 448] width 7 height 11
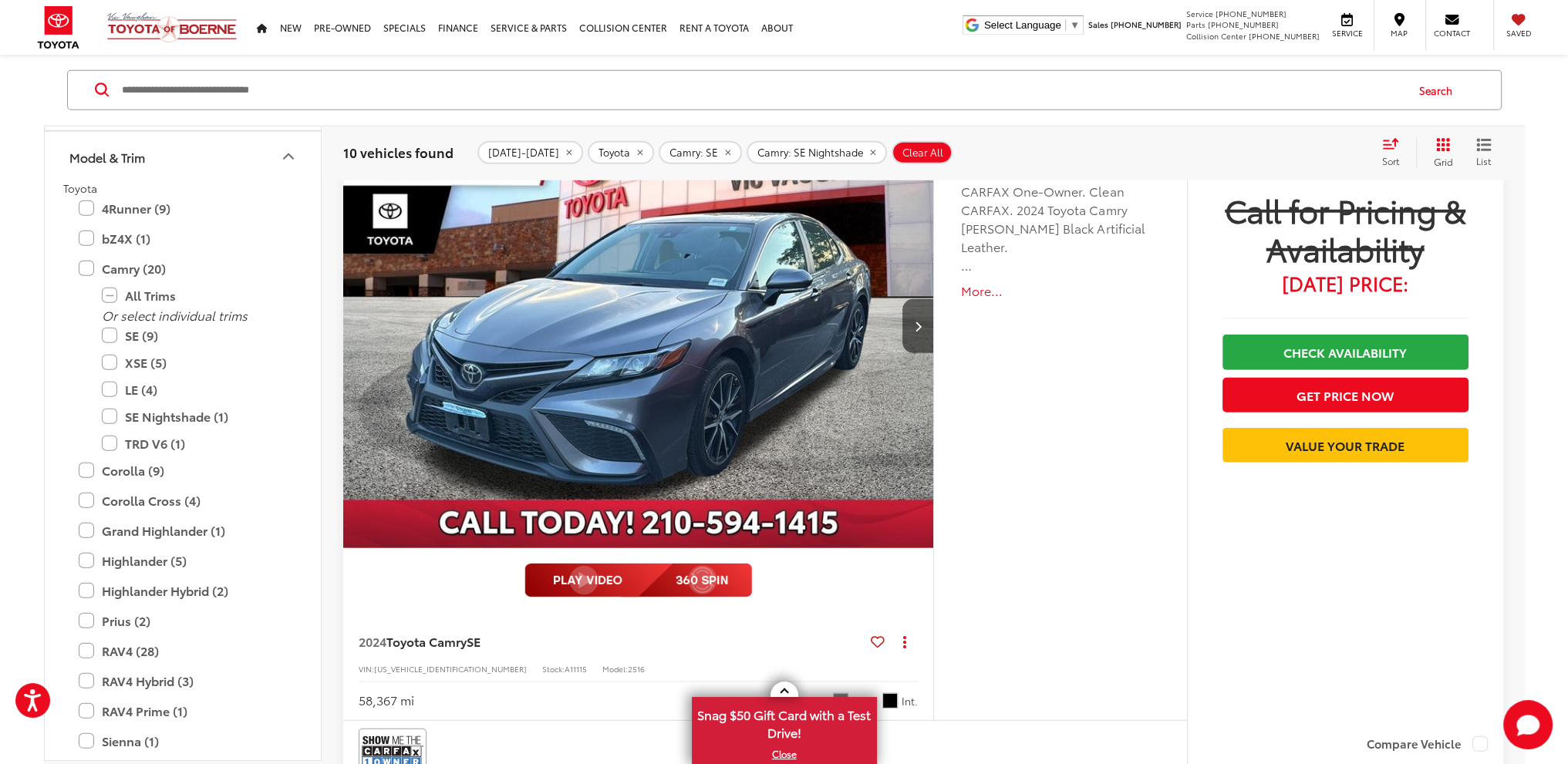
scroll to position [5861, 0]
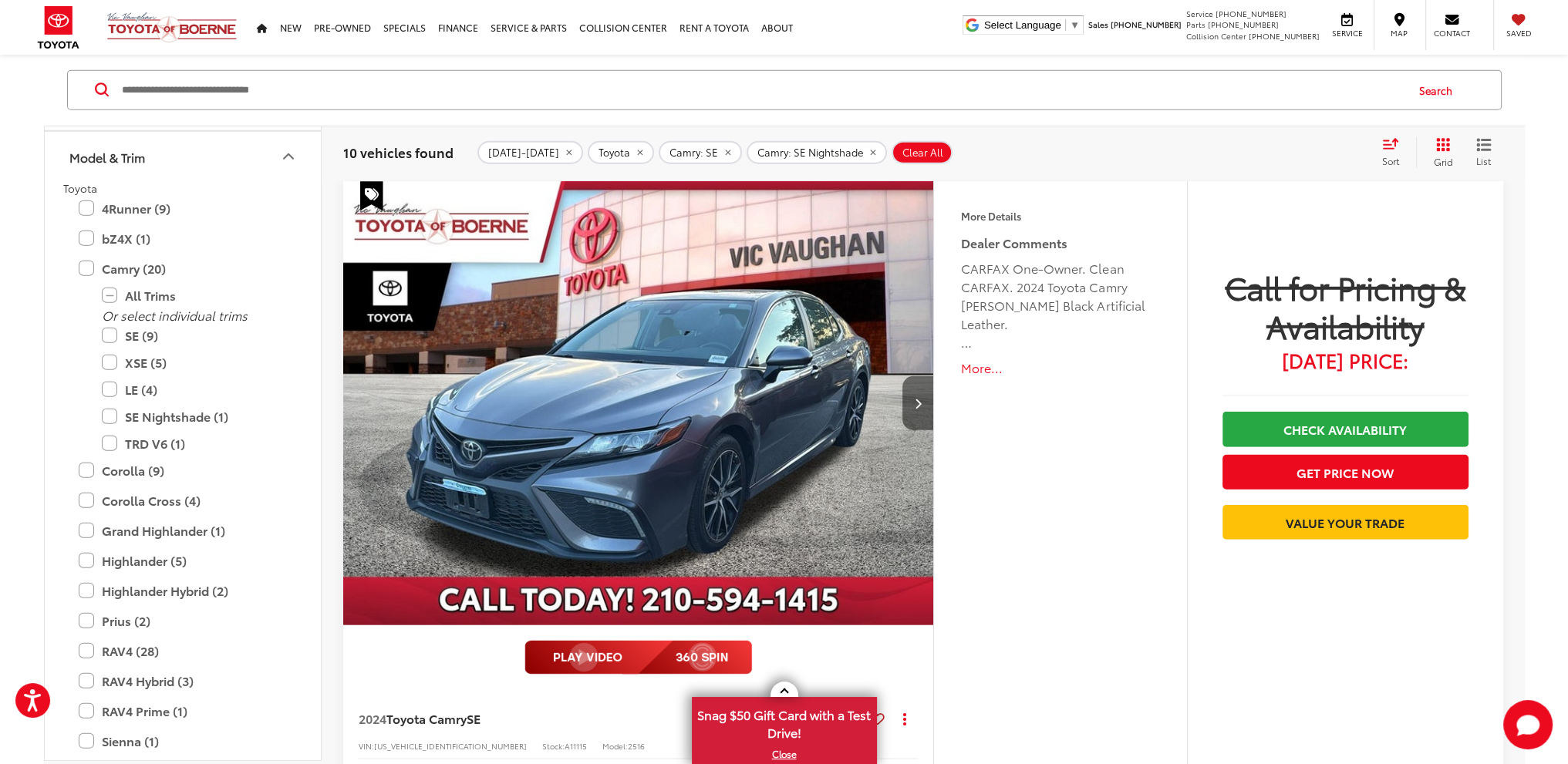
click at [922, 399] on button "Next image" at bounding box center [917, 403] width 31 height 54
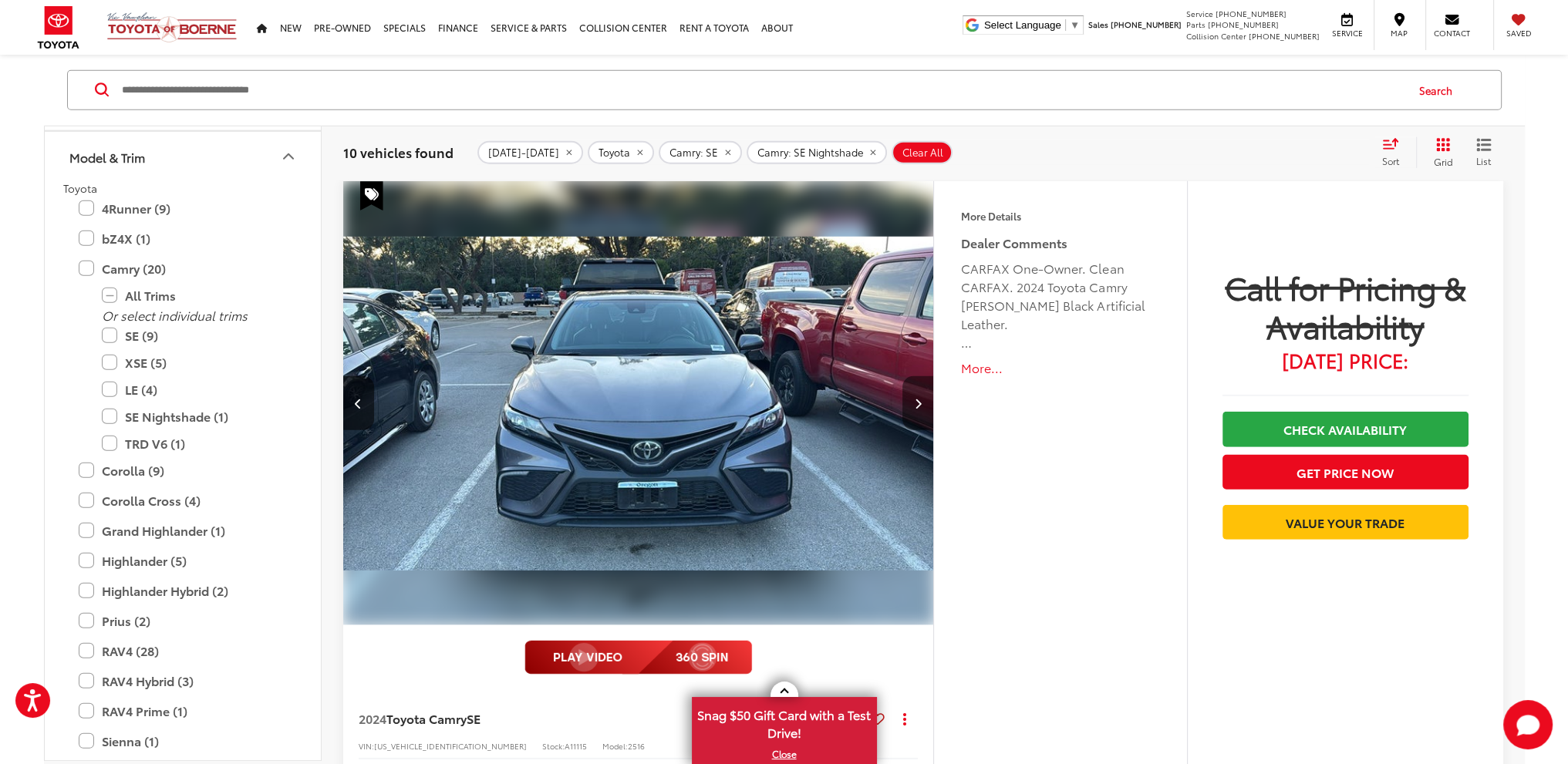
click at [920, 402] on icon "Next image" at bounding box center [918, 403] width 7 height 11
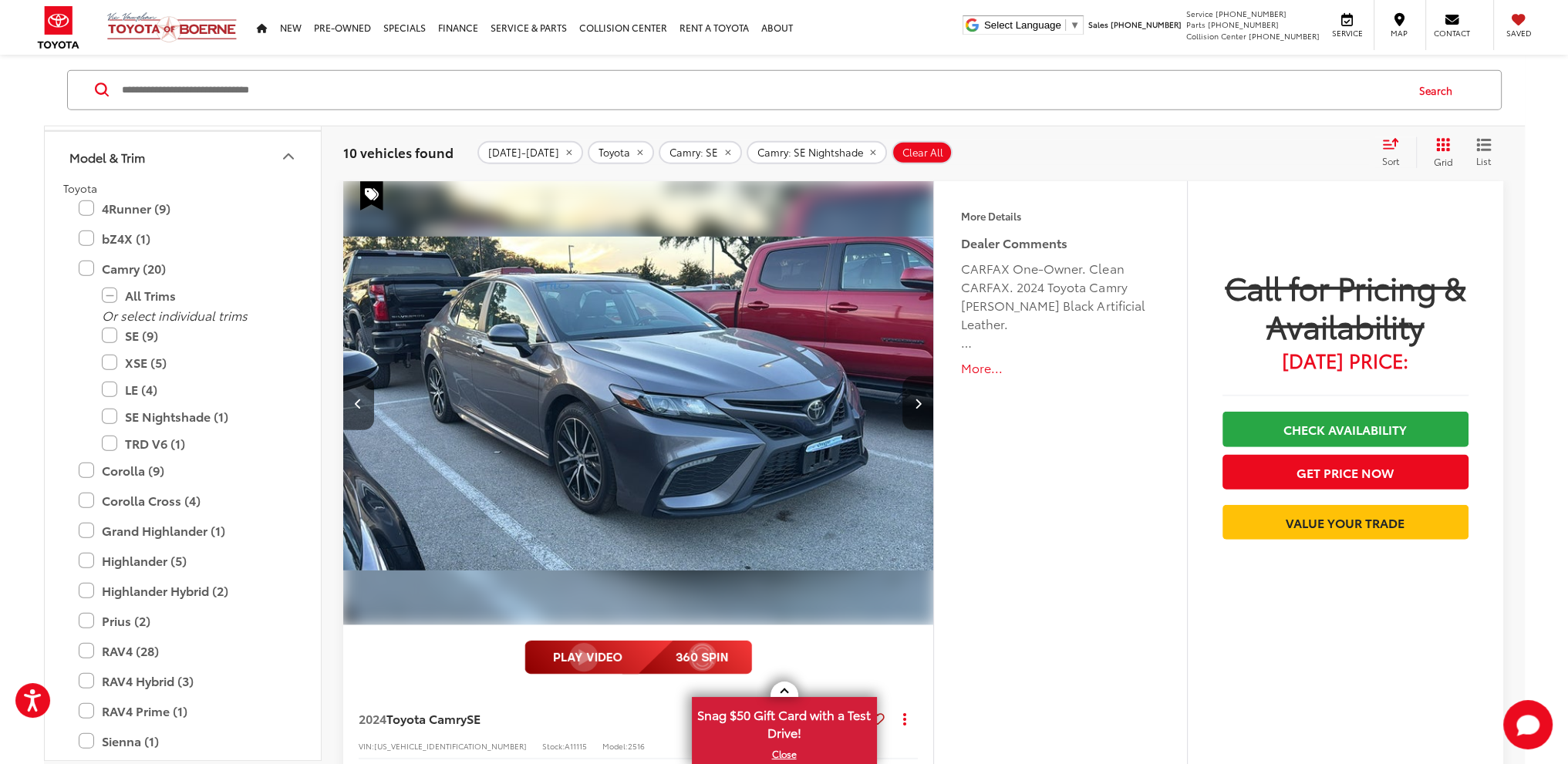
scroll to position [0, 1187]
click at [920, 402] on icon "Next image" at bounding box center [918, 403] width 7 height 11
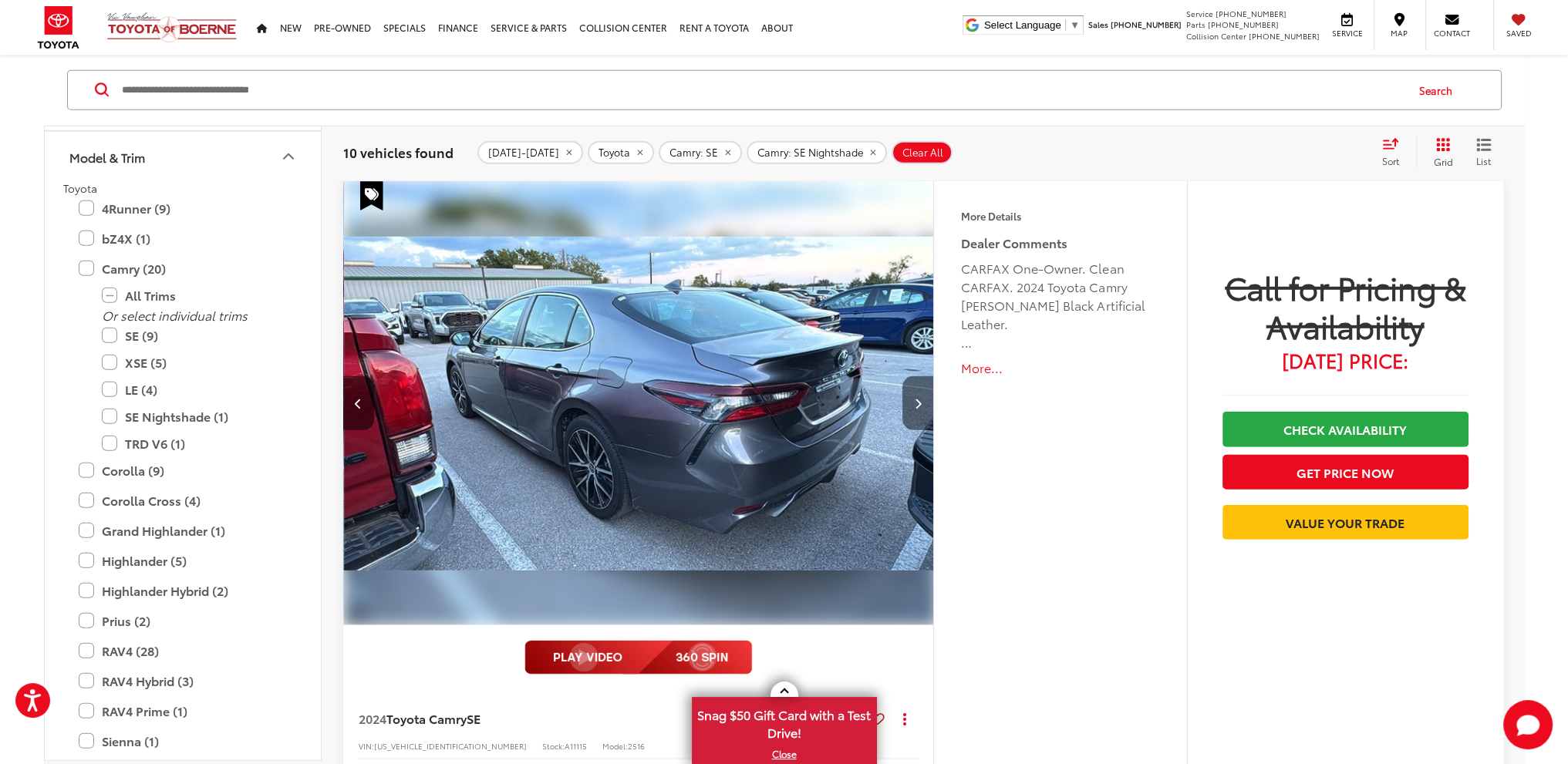
scroll to position [0, 1780]
click at [918, 401] on icon "Next image" at bounding box center [918, 403] width 7 height 11
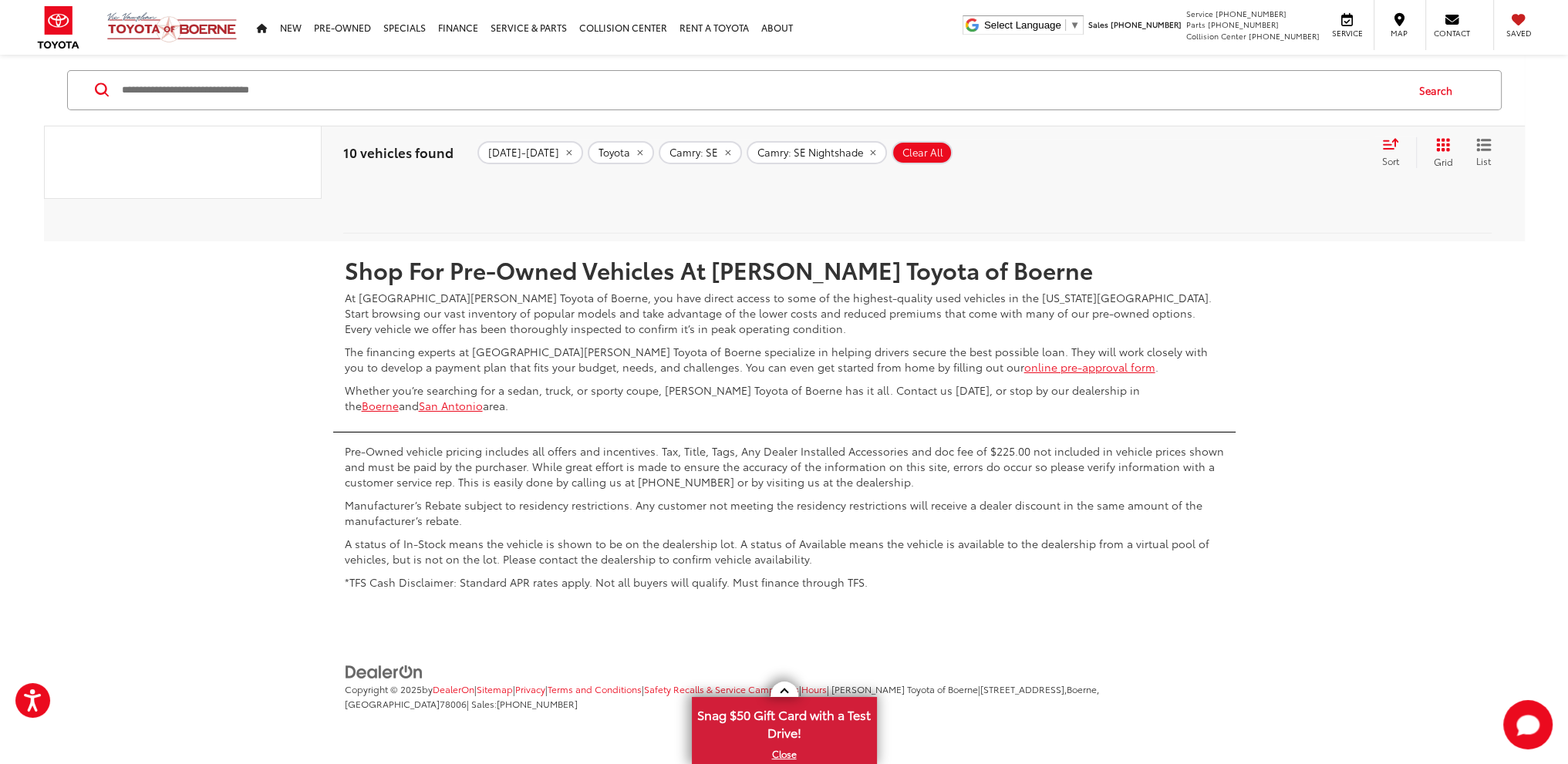
scroll to position [385, 0]
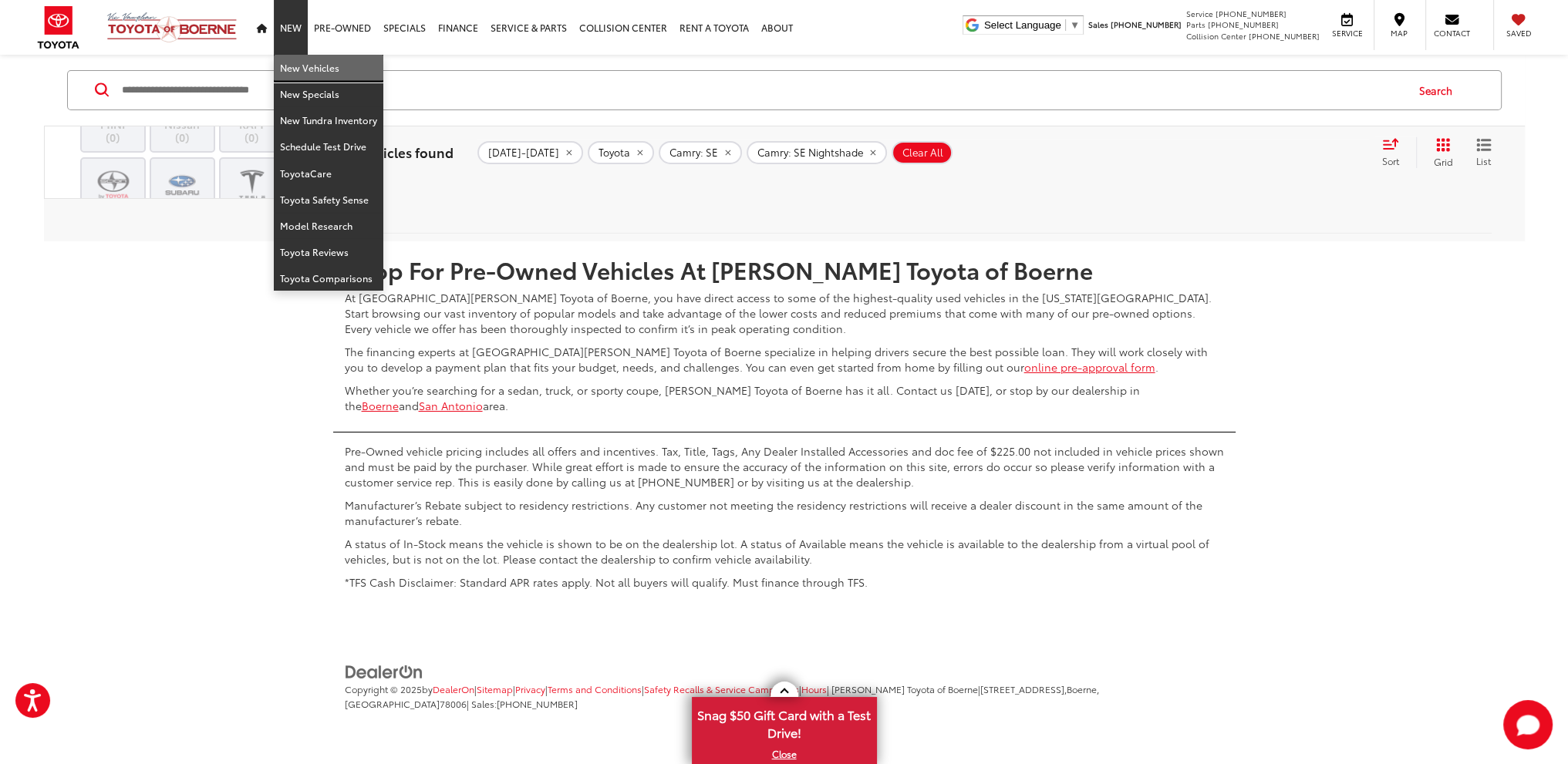
click at [304, 67] on link "New Vehicles" at bounding box center [328, 67] width 109 height 26
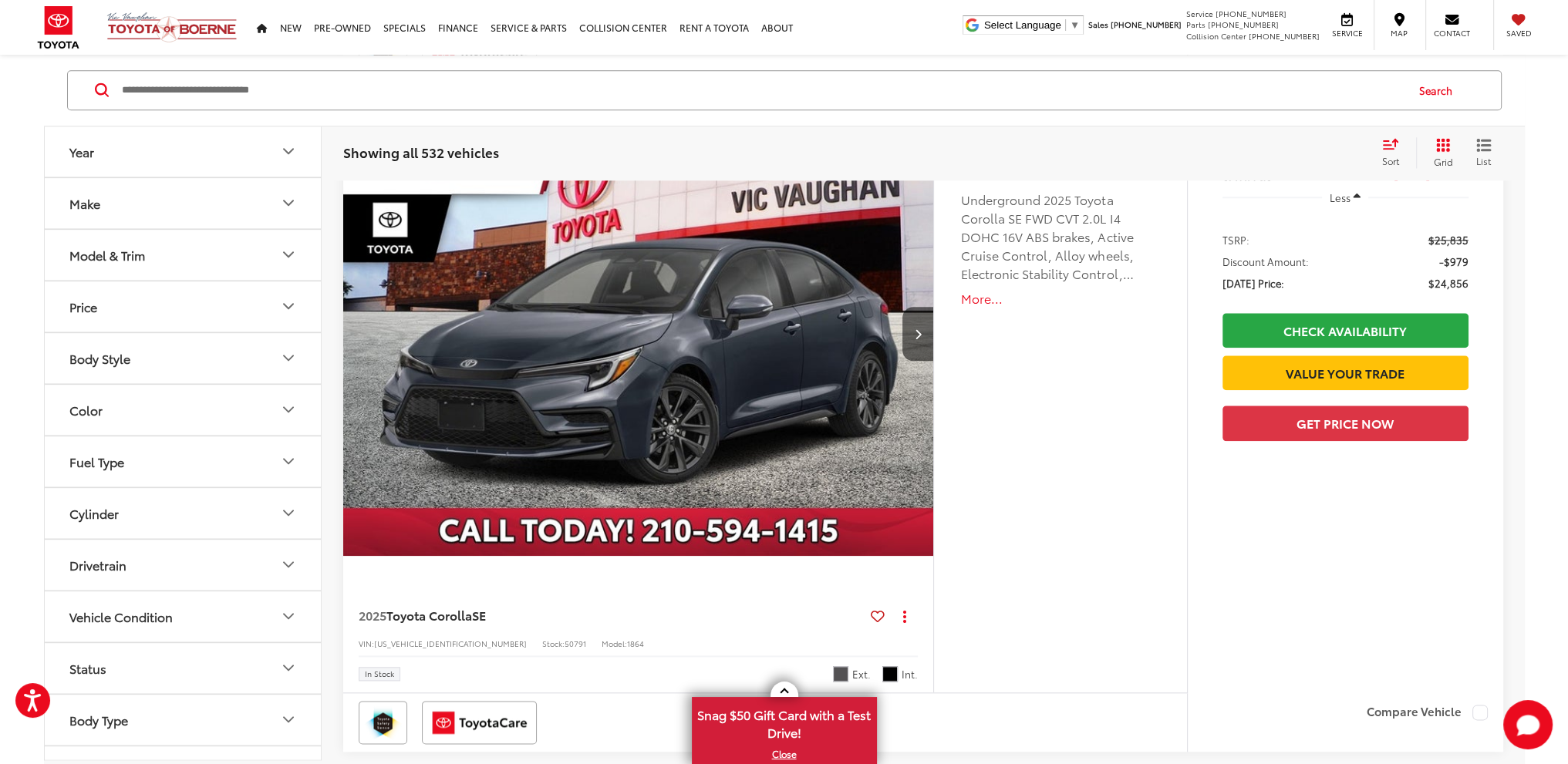
scroll to position [2468, 0]
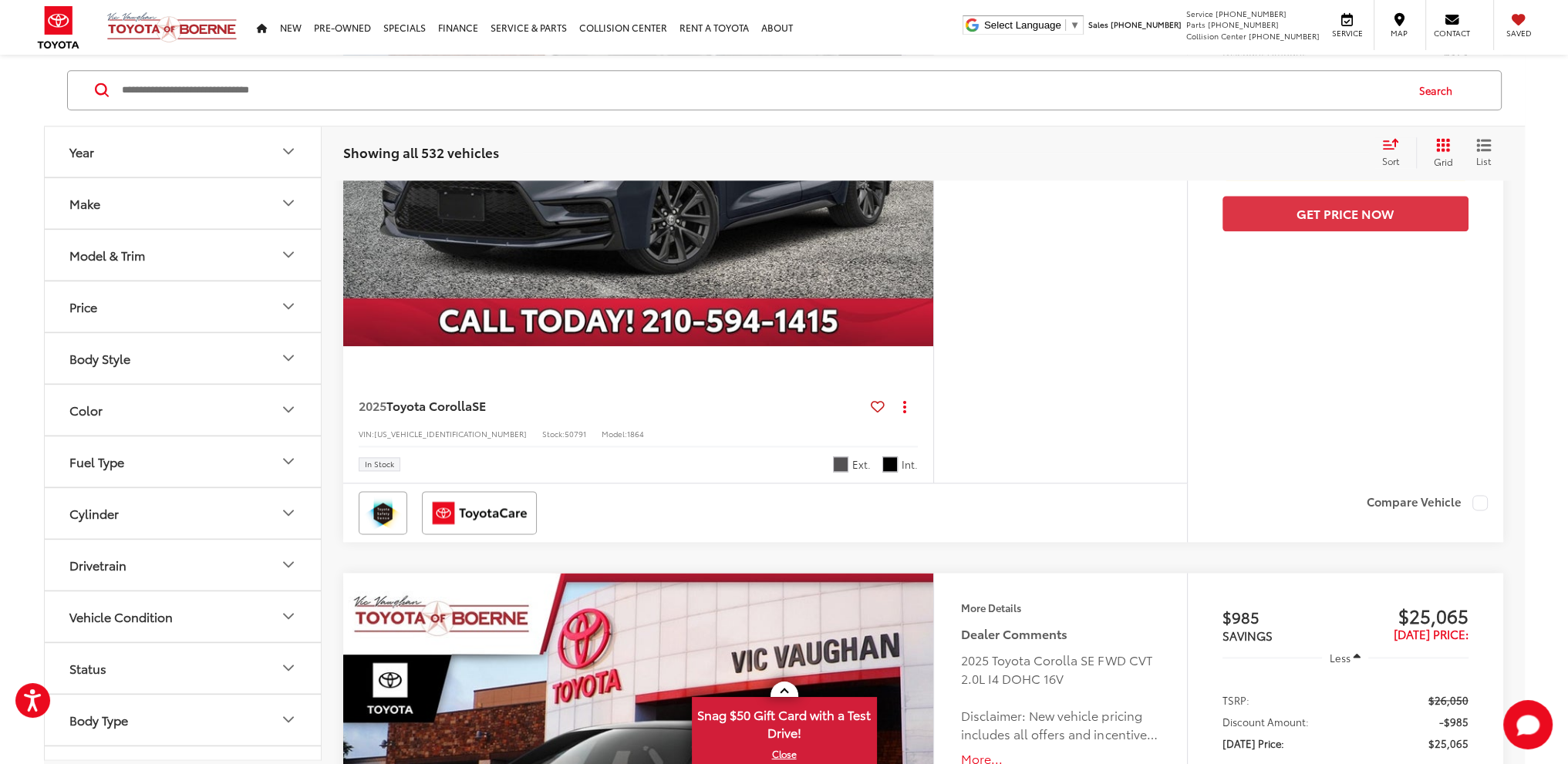
click at [256, 151] on button "Year" at bounding box center [183, 151] width 278 height 50
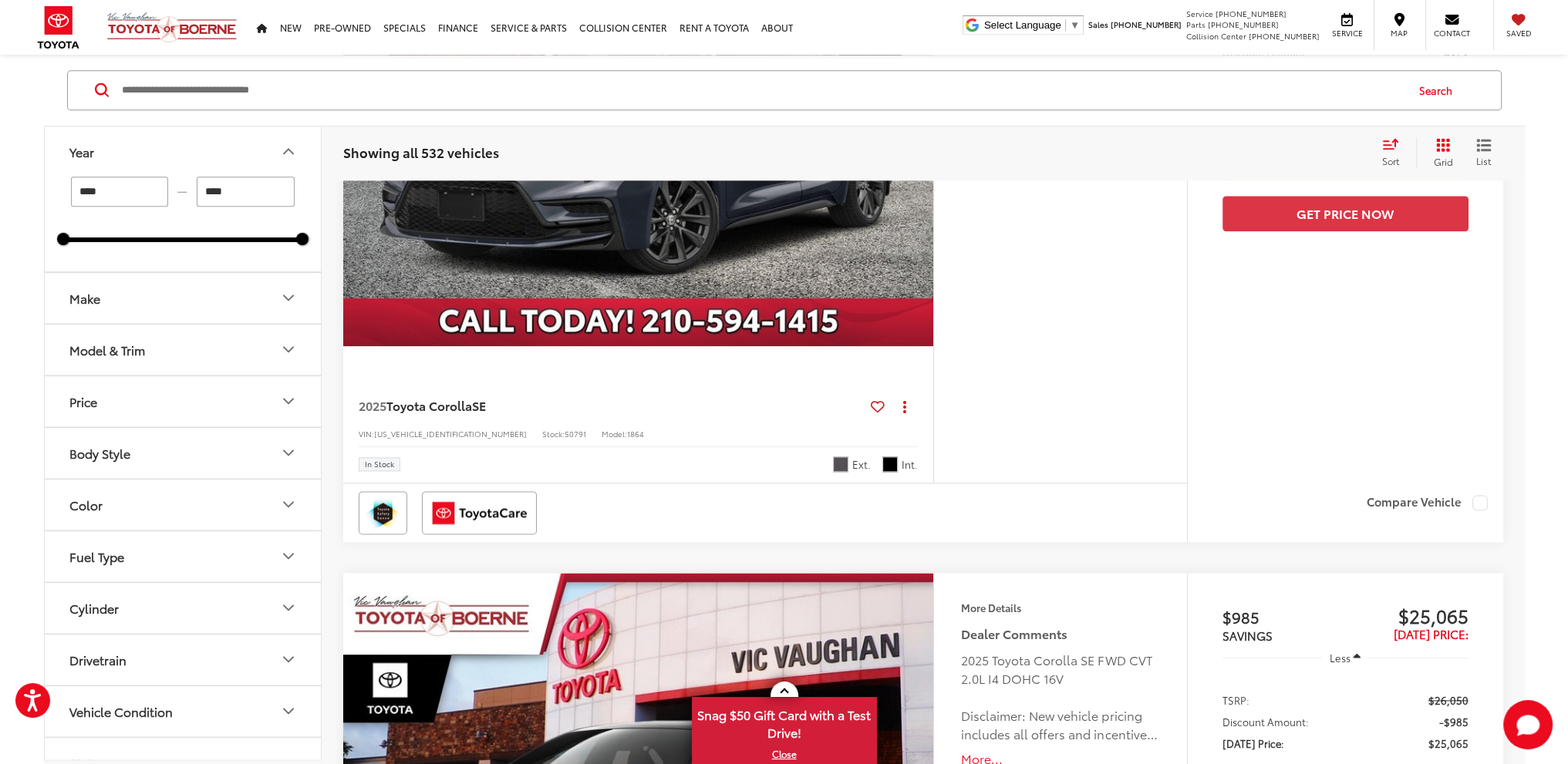
click at [250, 289] on button "Make" at bounding box center [183, 298] width 278 height 50
click at [233, 454] on button "Model & Trim" at bounding box center [183, 449] width 278 height 50
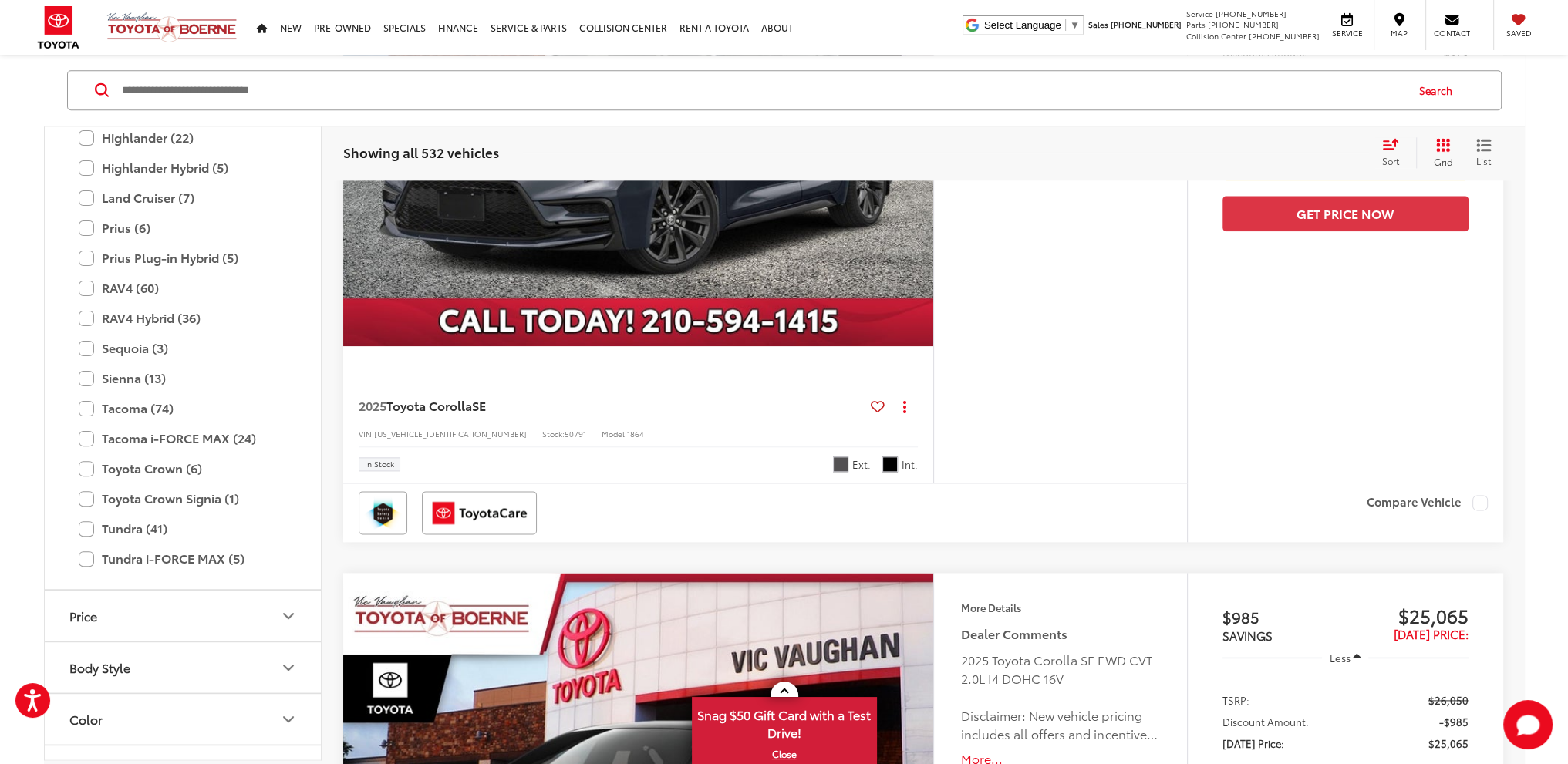
scroll to position [685, 0]
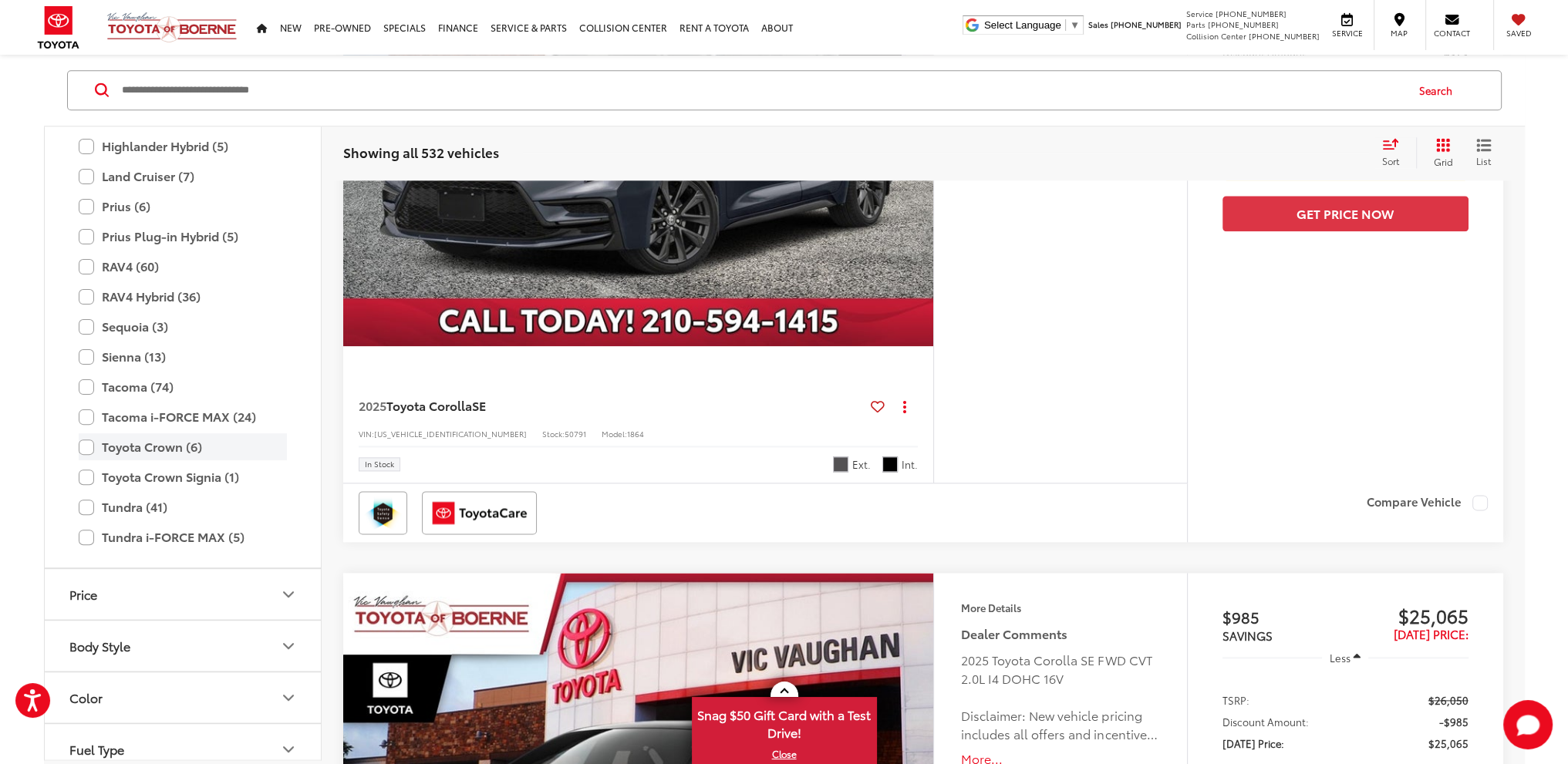
click at [176, 453] on label "Toyota Crown (6)" at bounding box center [182, 448] width 208 height 27
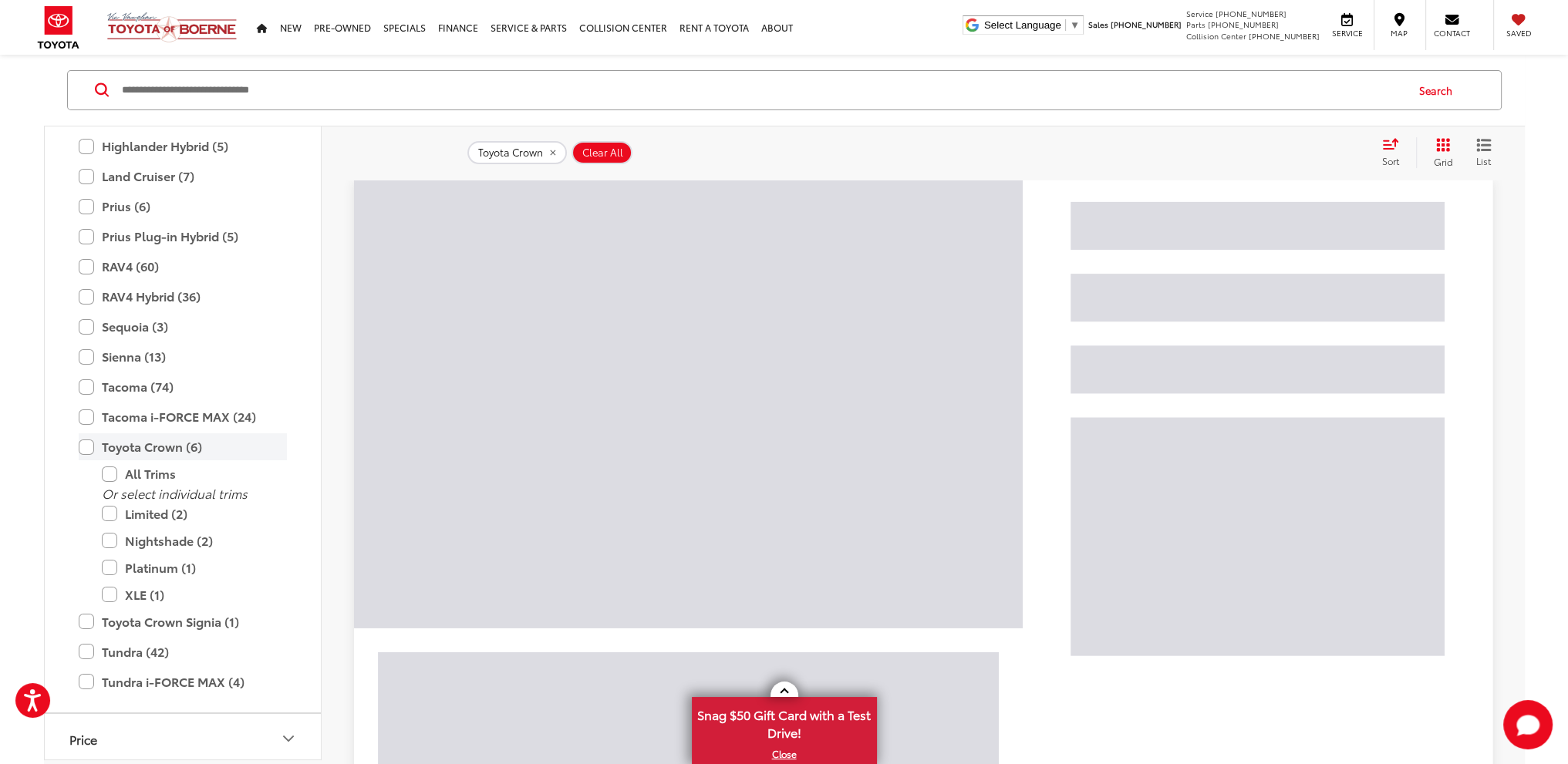
scroll to position [178, 0]
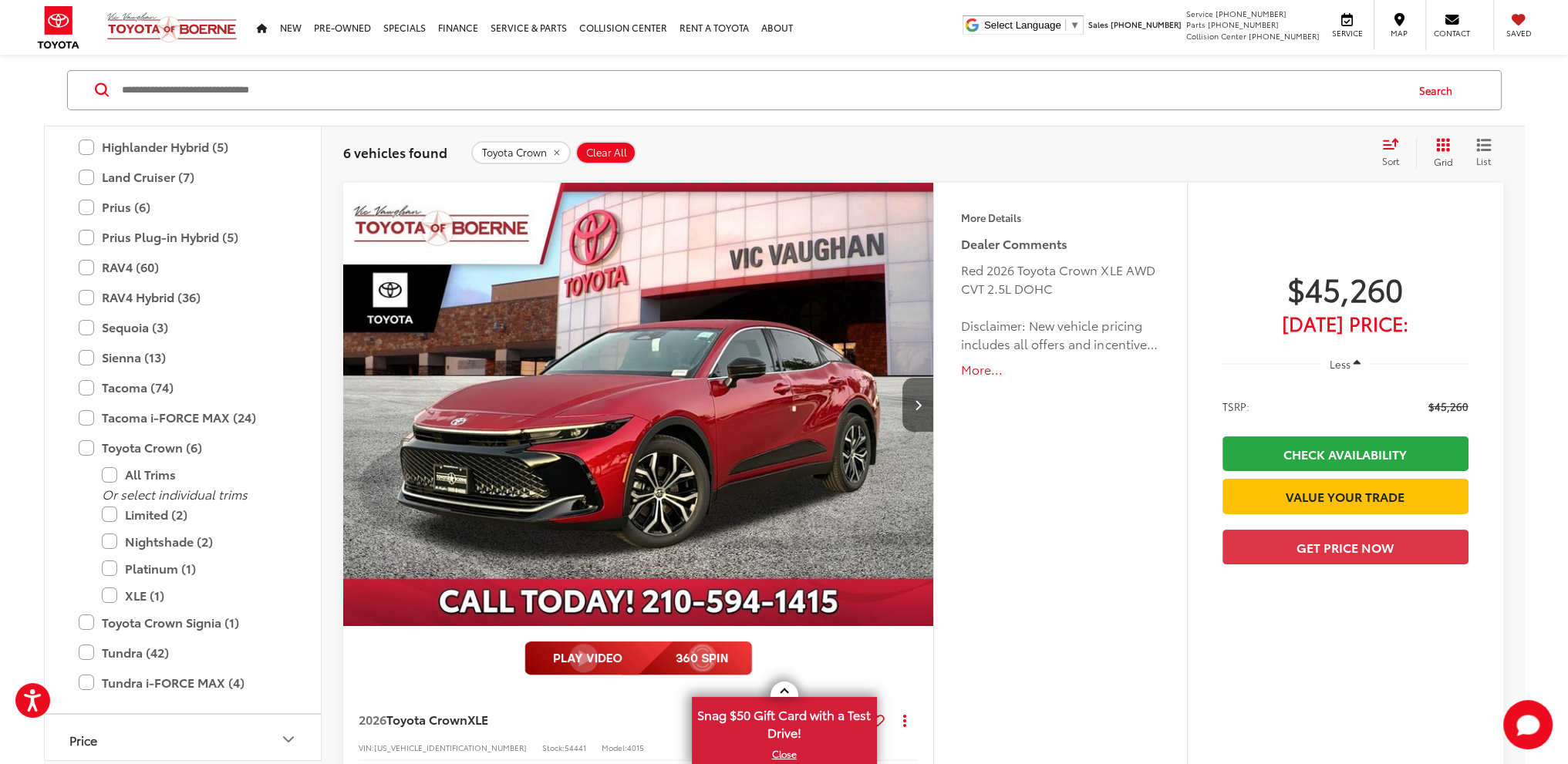
click at [917, 402] on icon "Next image" at bounding box center [918, 405] width 7 height 11
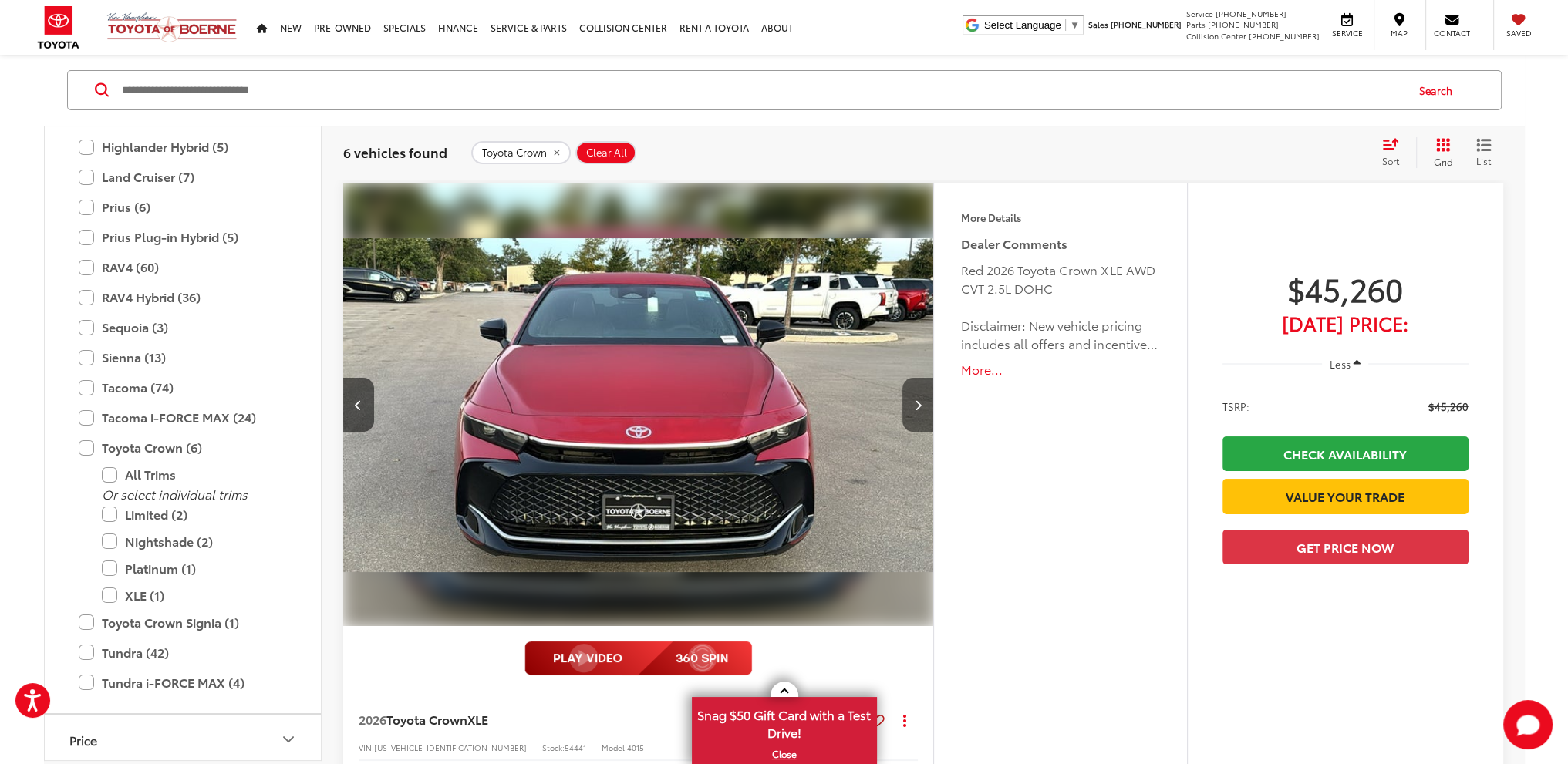
click at [917, 402] on icon "Next image" at bounding box center [918, 405] width 7 height 11
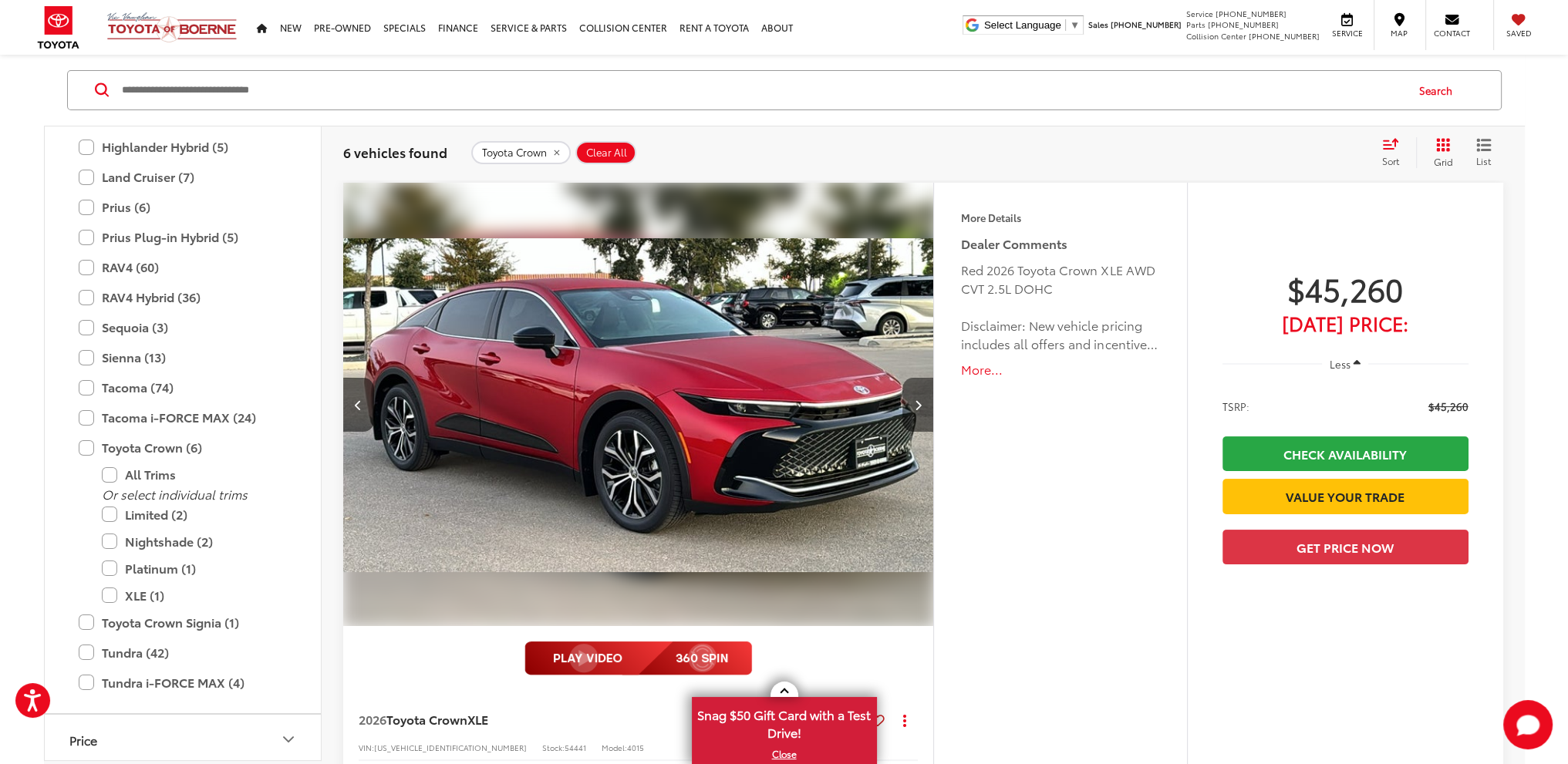
scroll to position [0, 1187]
click at [917, 402] on icon "Next image" at bounding box center [918, 405] width 7 height 11
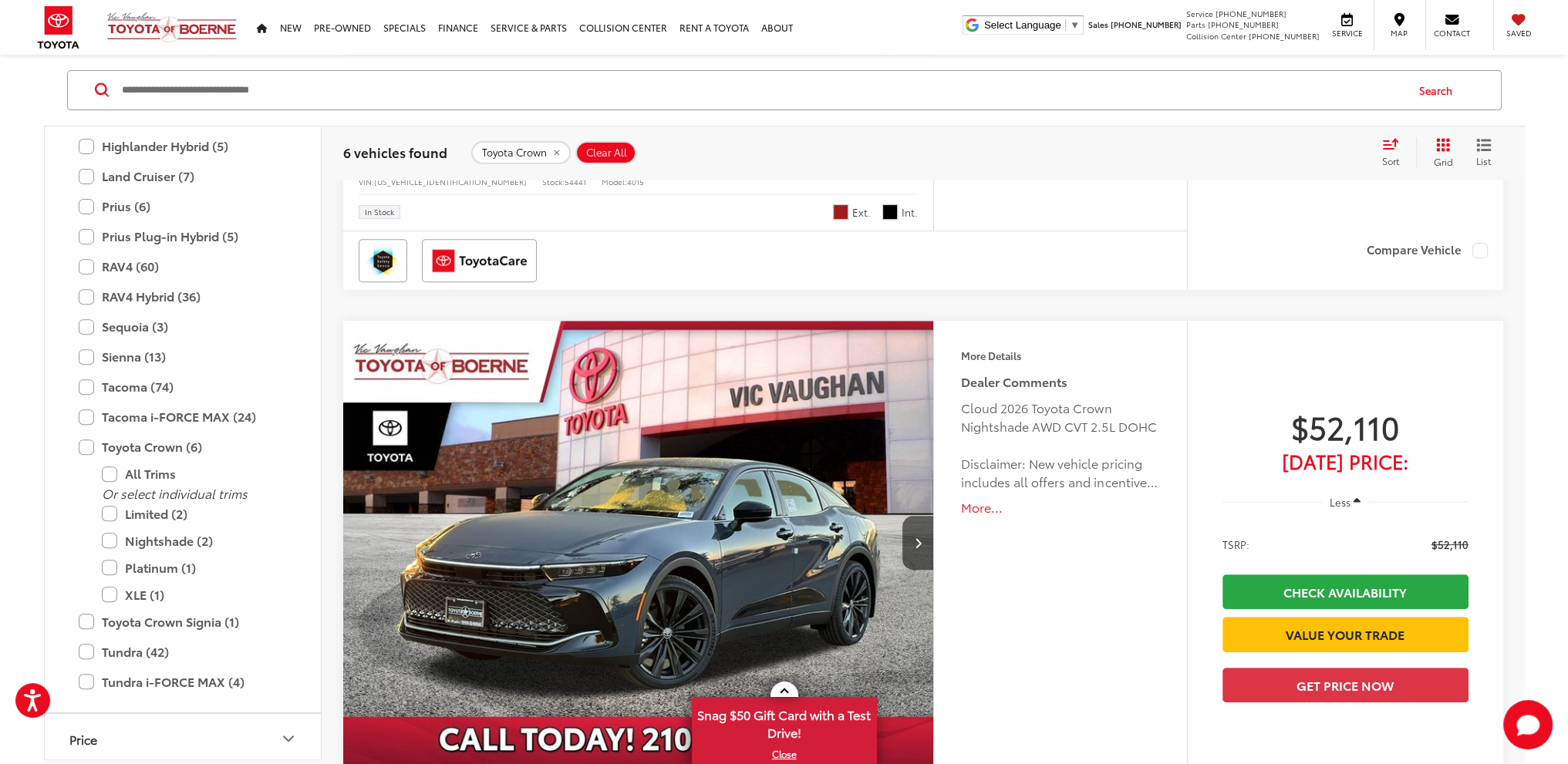
scroll to position [872, 0]
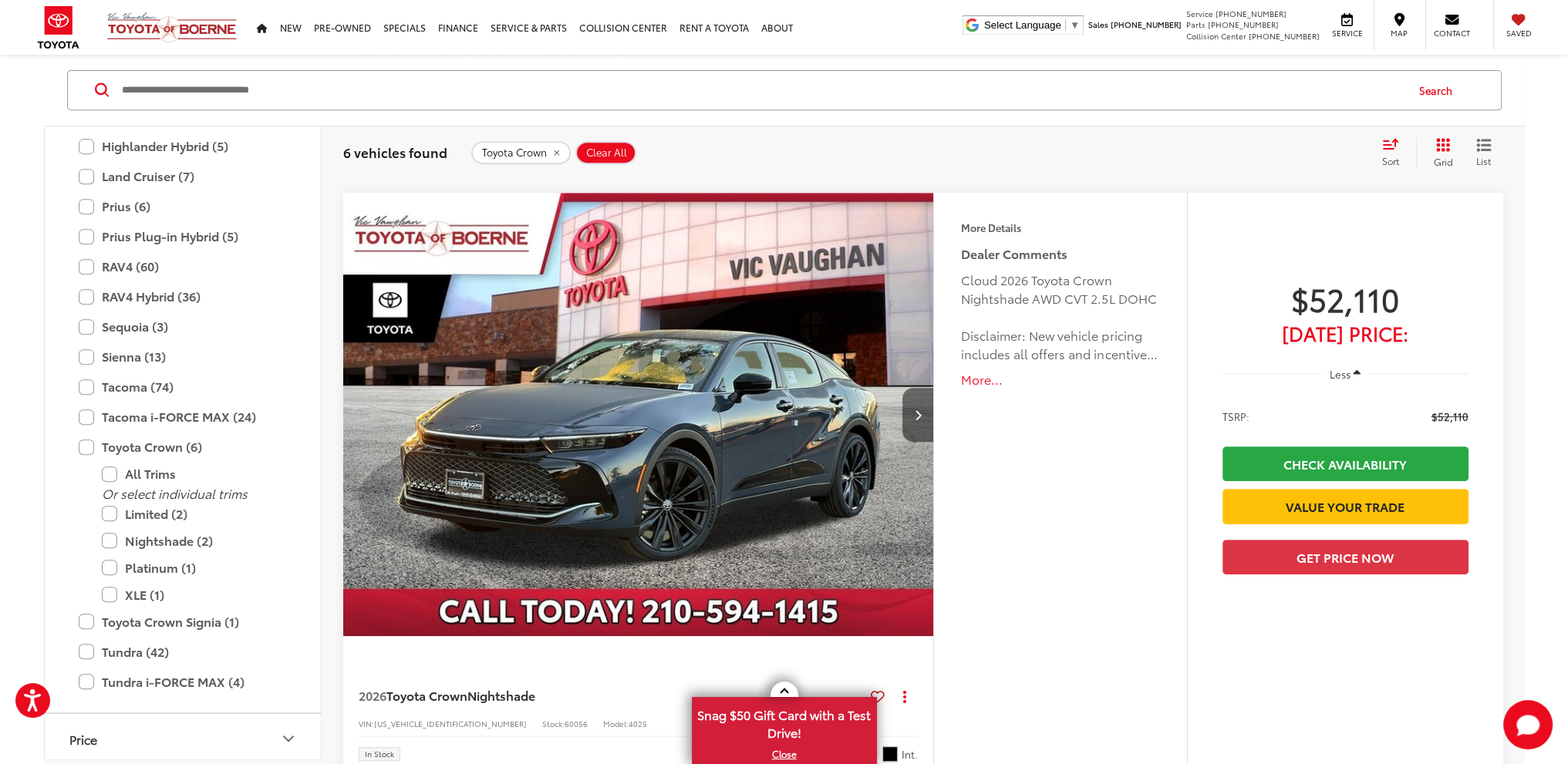
click at [920, 405] on button "Next image" at bounding box center [917, 415] width 31 height 54
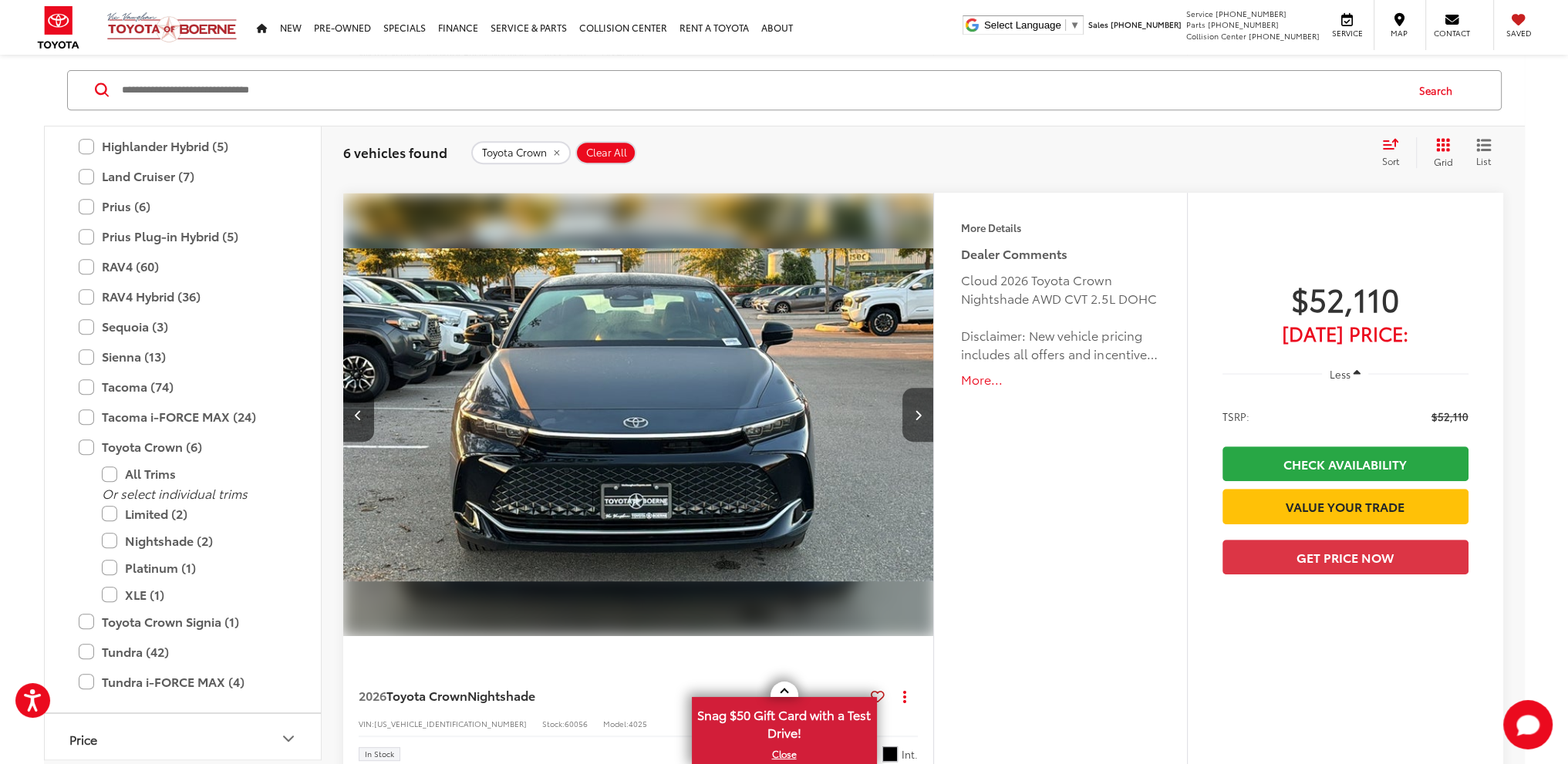
click at [922, 411] on button "Next image" at bounding box center [917, 415] width 31 height 54
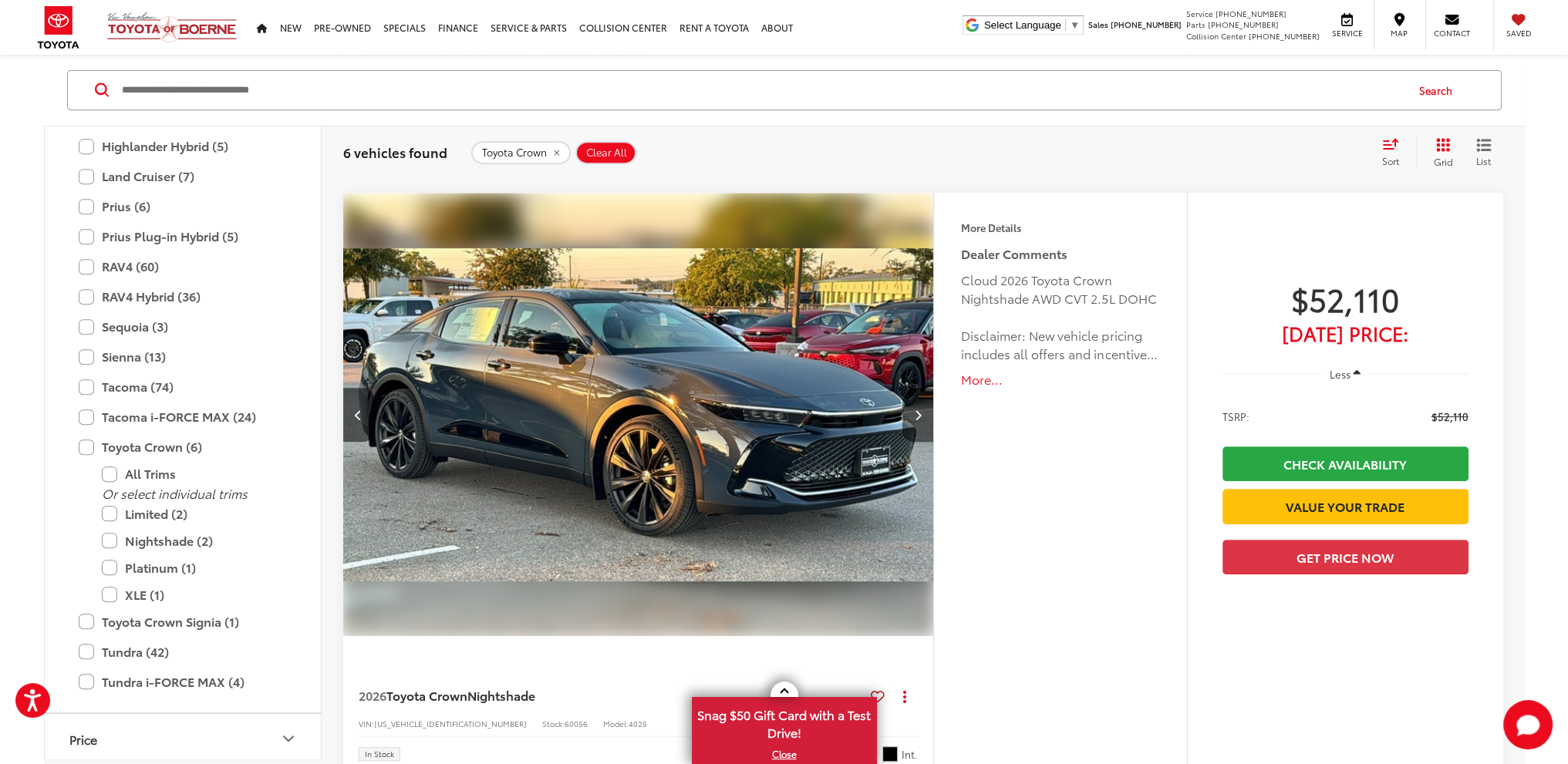
click at [922, 411] on button "Next image" at bounding box center [917, 415] width 31 height 54
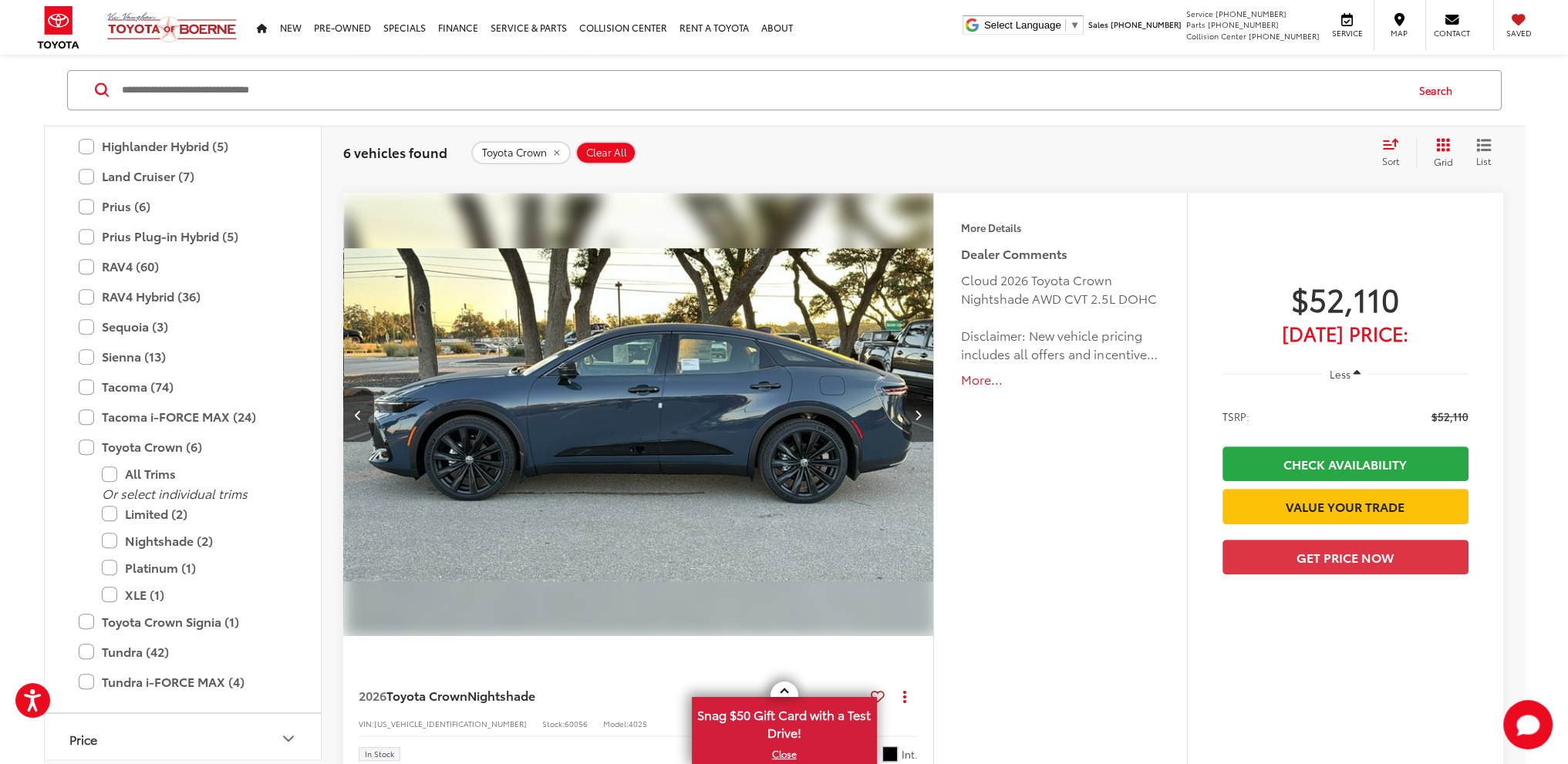
scroll to position [0, 1780]
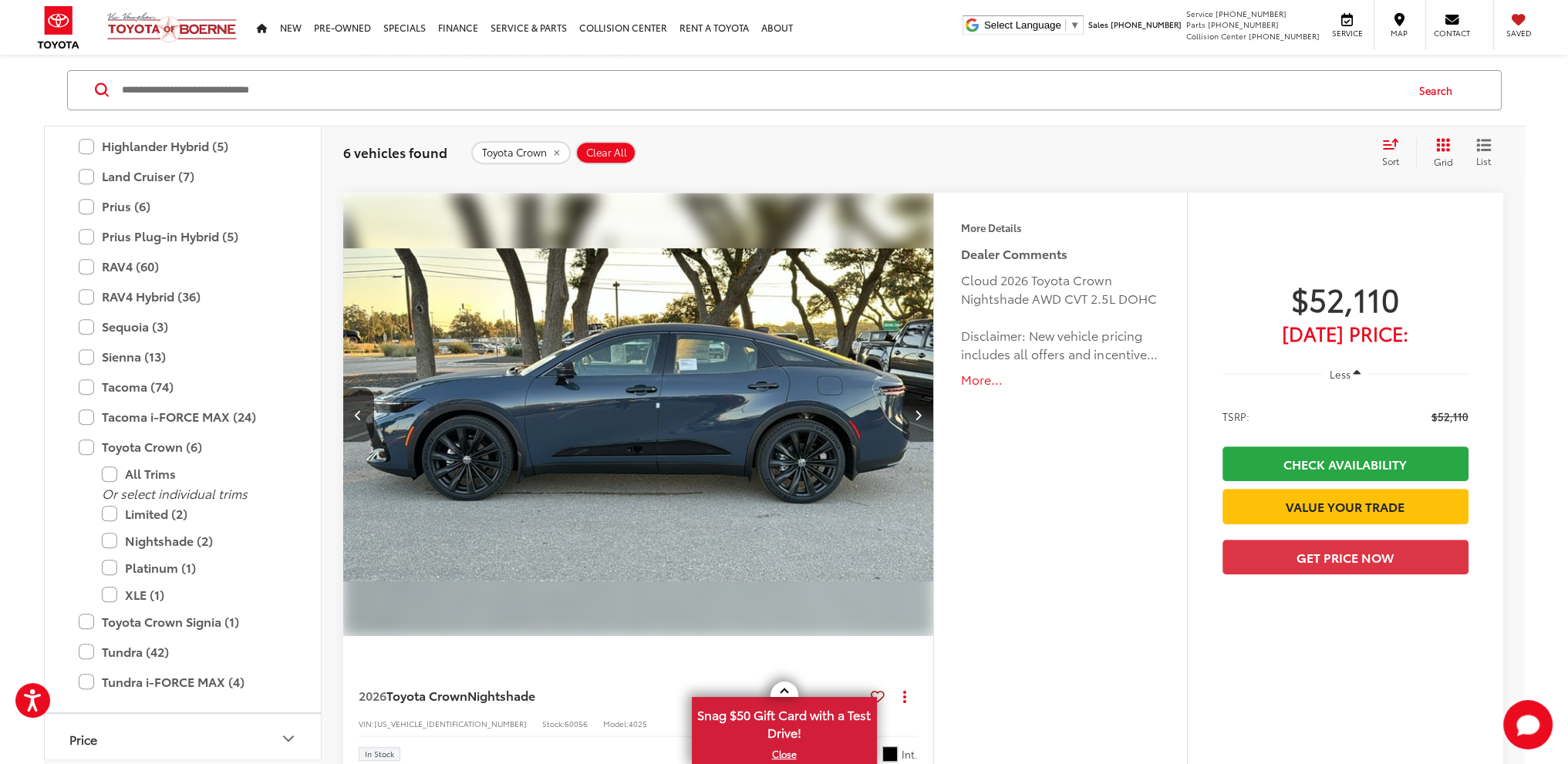
click at [922, 411] on button "Next image" at bounding box center [917, 415] width 31 height 54
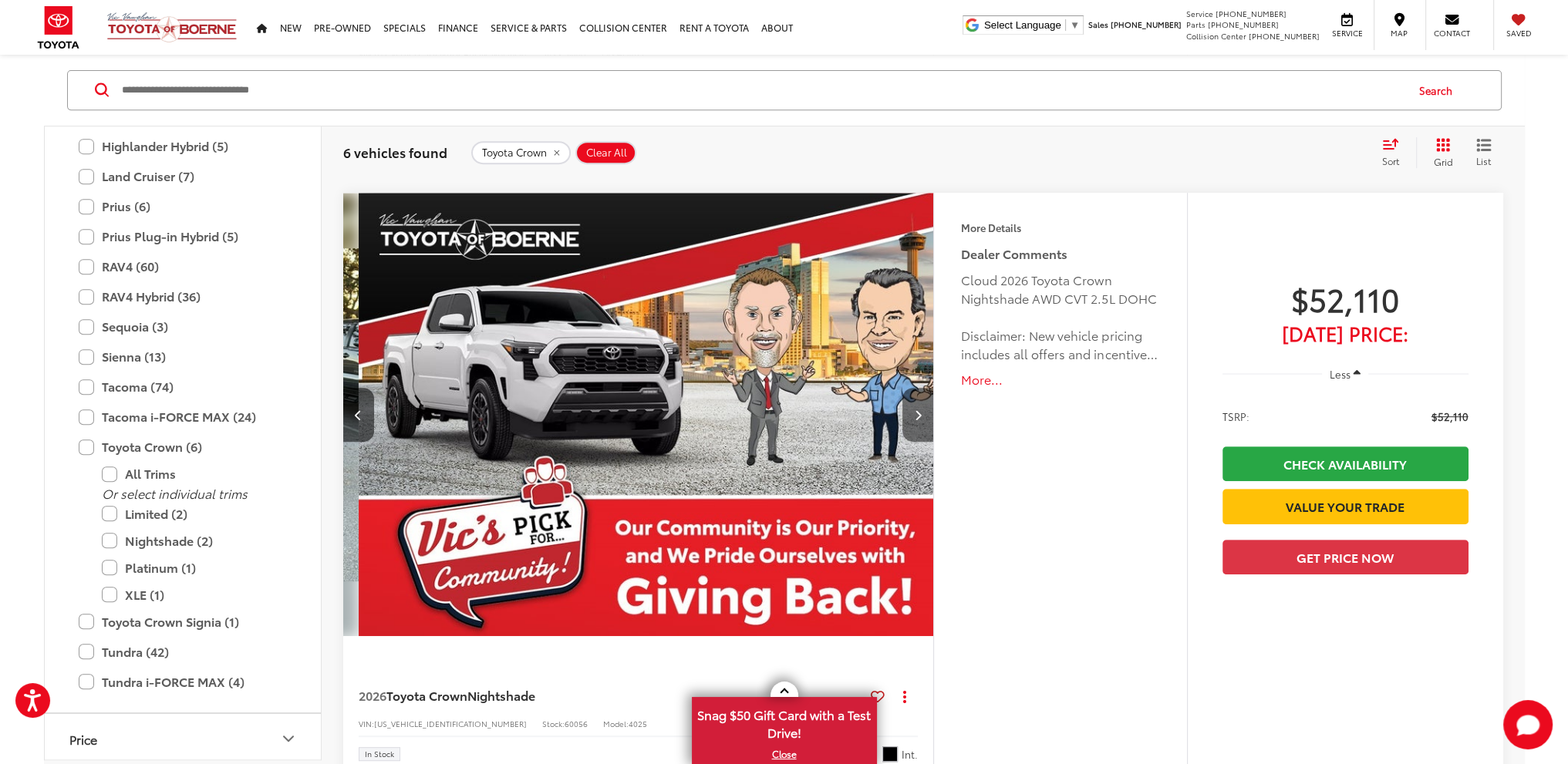
scroll to position [0, 2373]
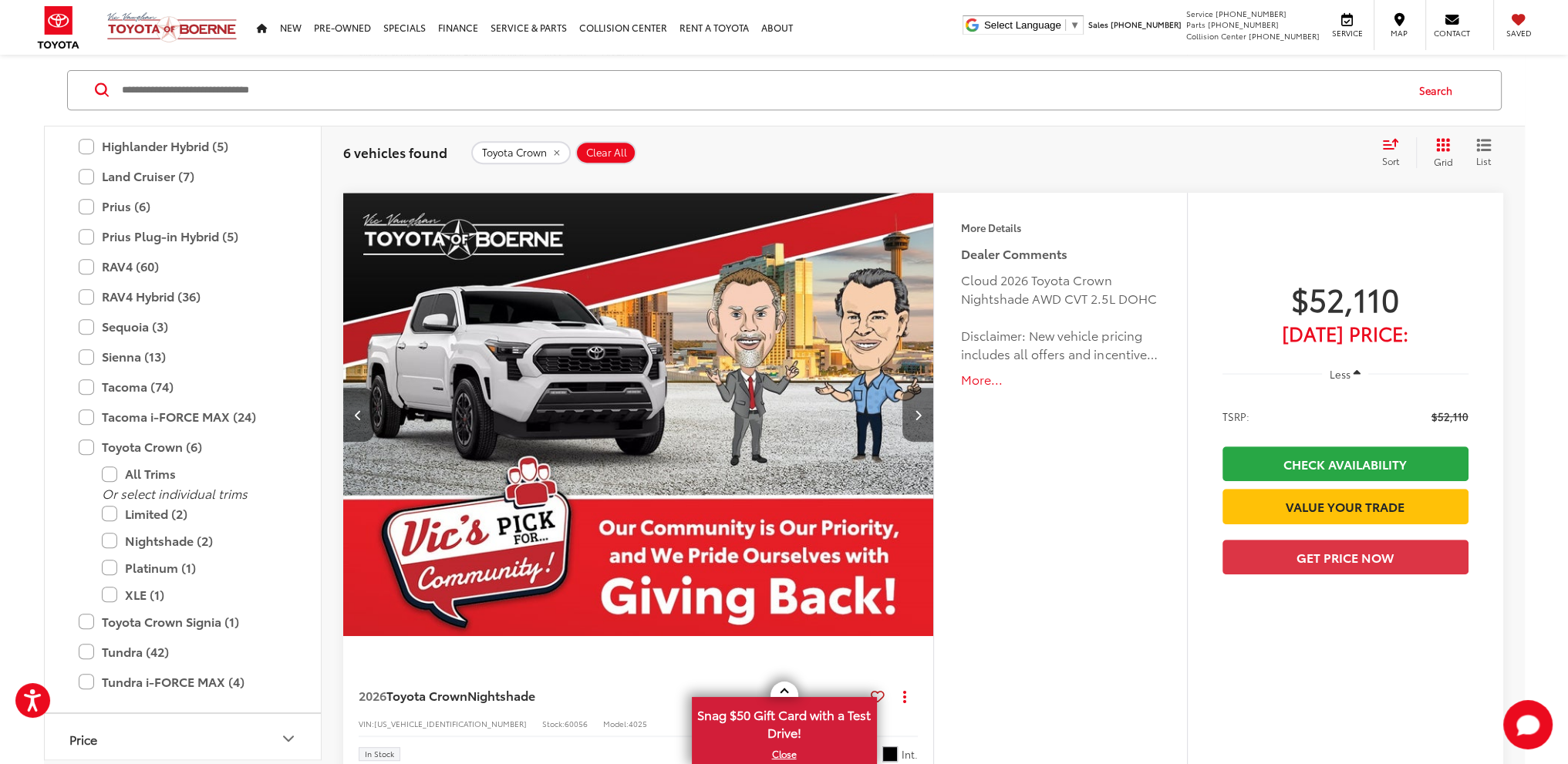
click at [922, 411] on button "Next image" at bounding box center [917, 415] width 31 height 54
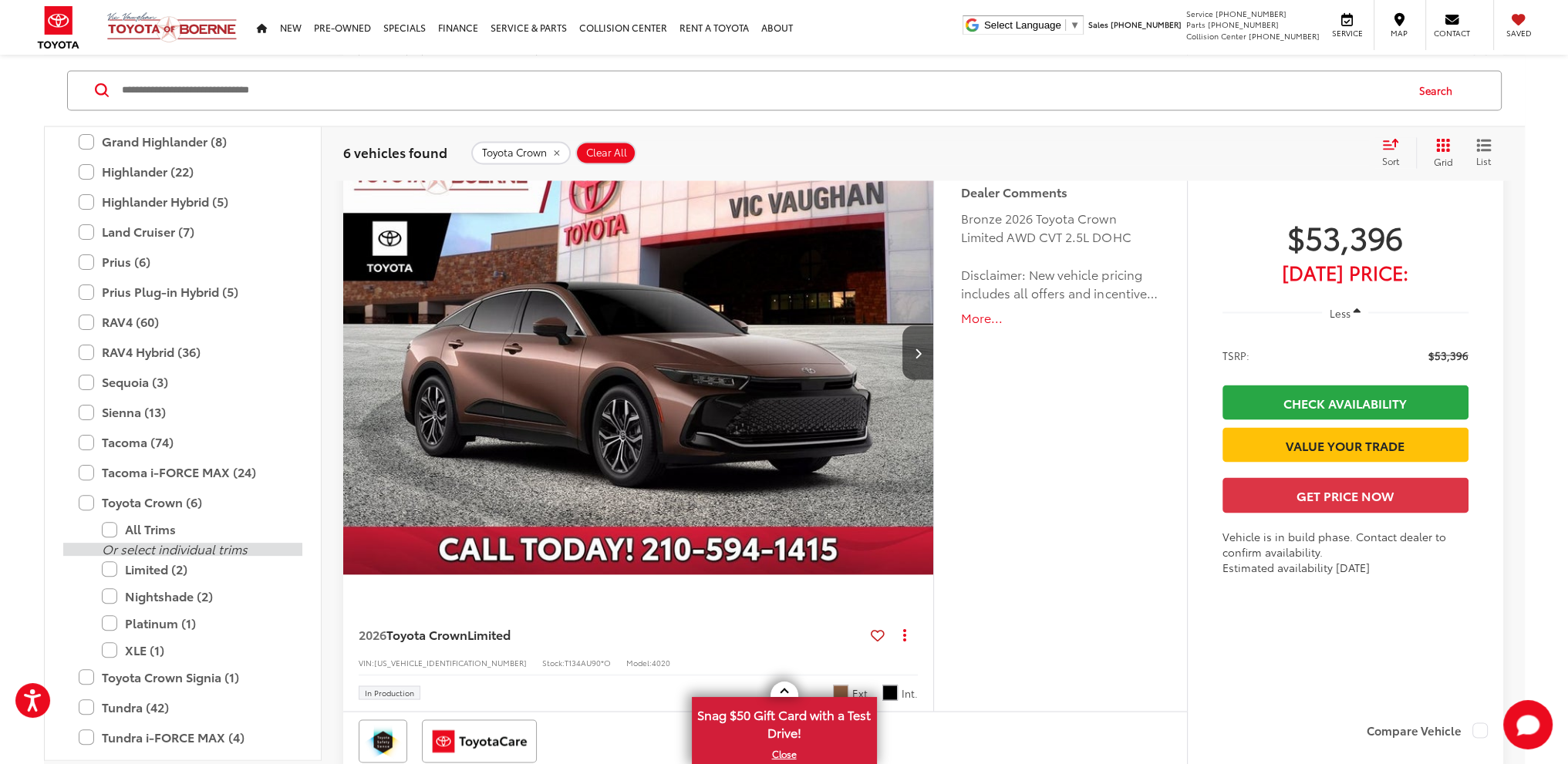
scroll to position [607, 0]
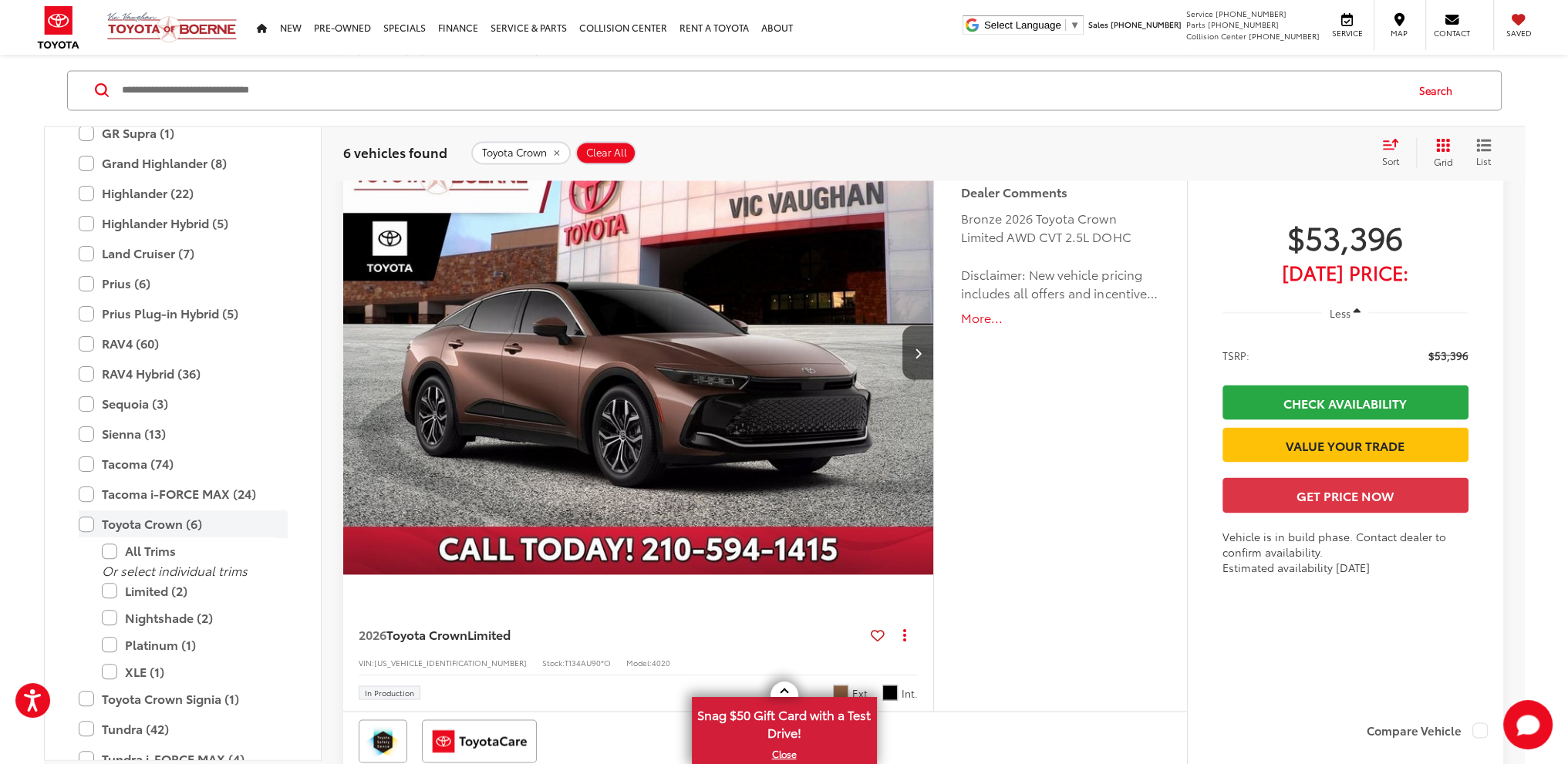
click at [82, 521] on label "Toyota Crown (6)" at bounding box center [182, 525] width 208 height 27
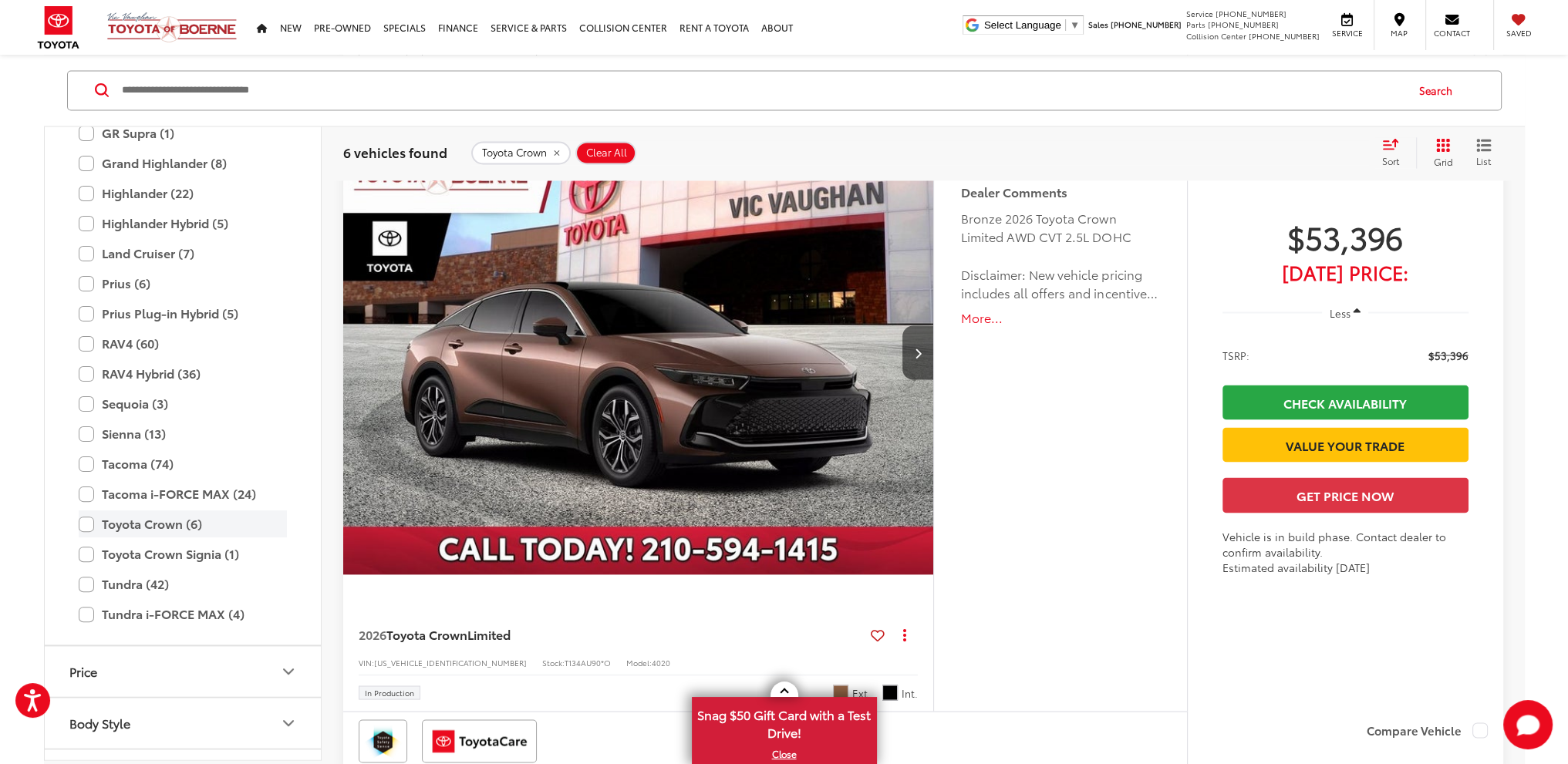
type input "****"
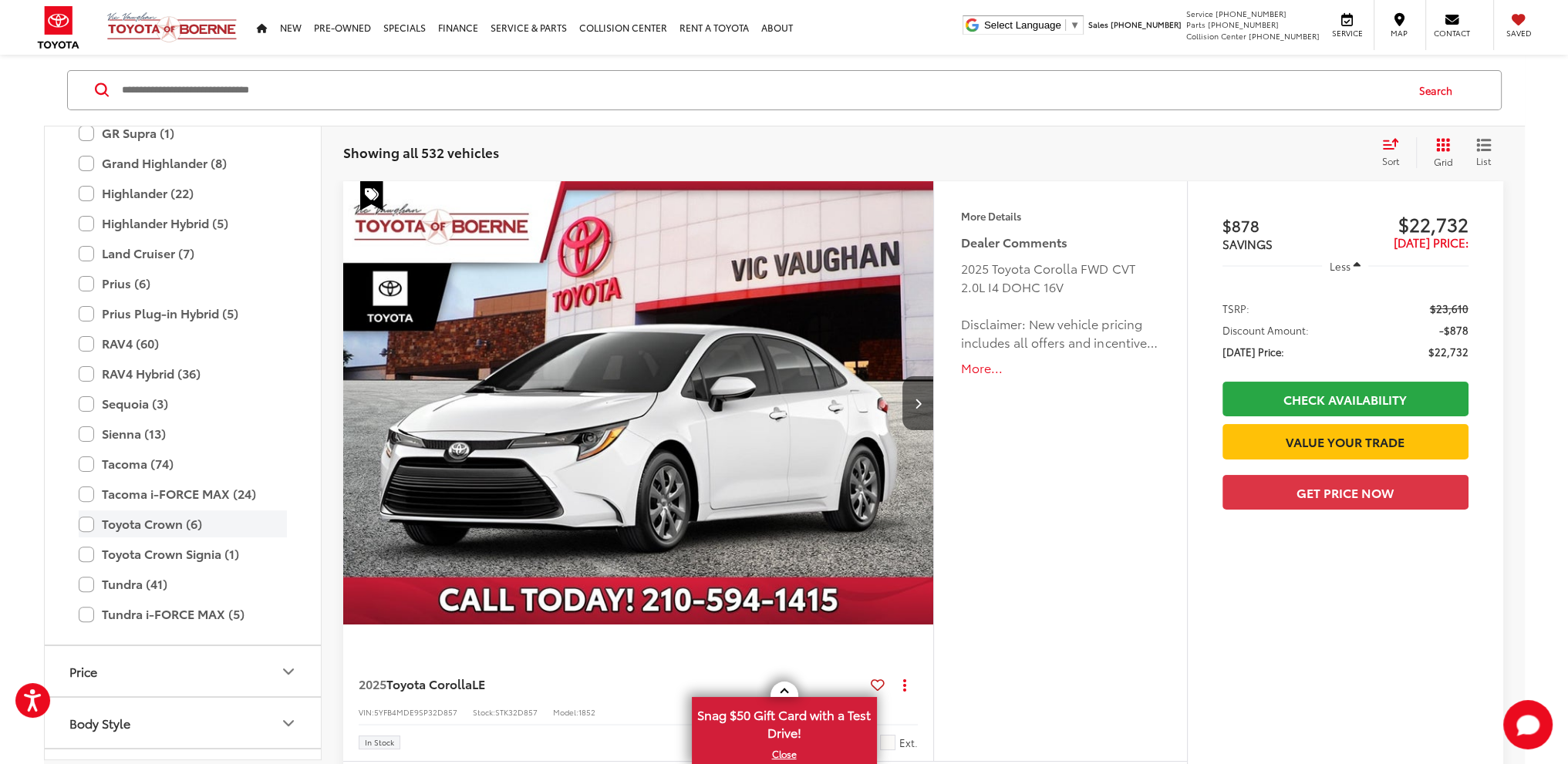
scroll to position [178, 0]
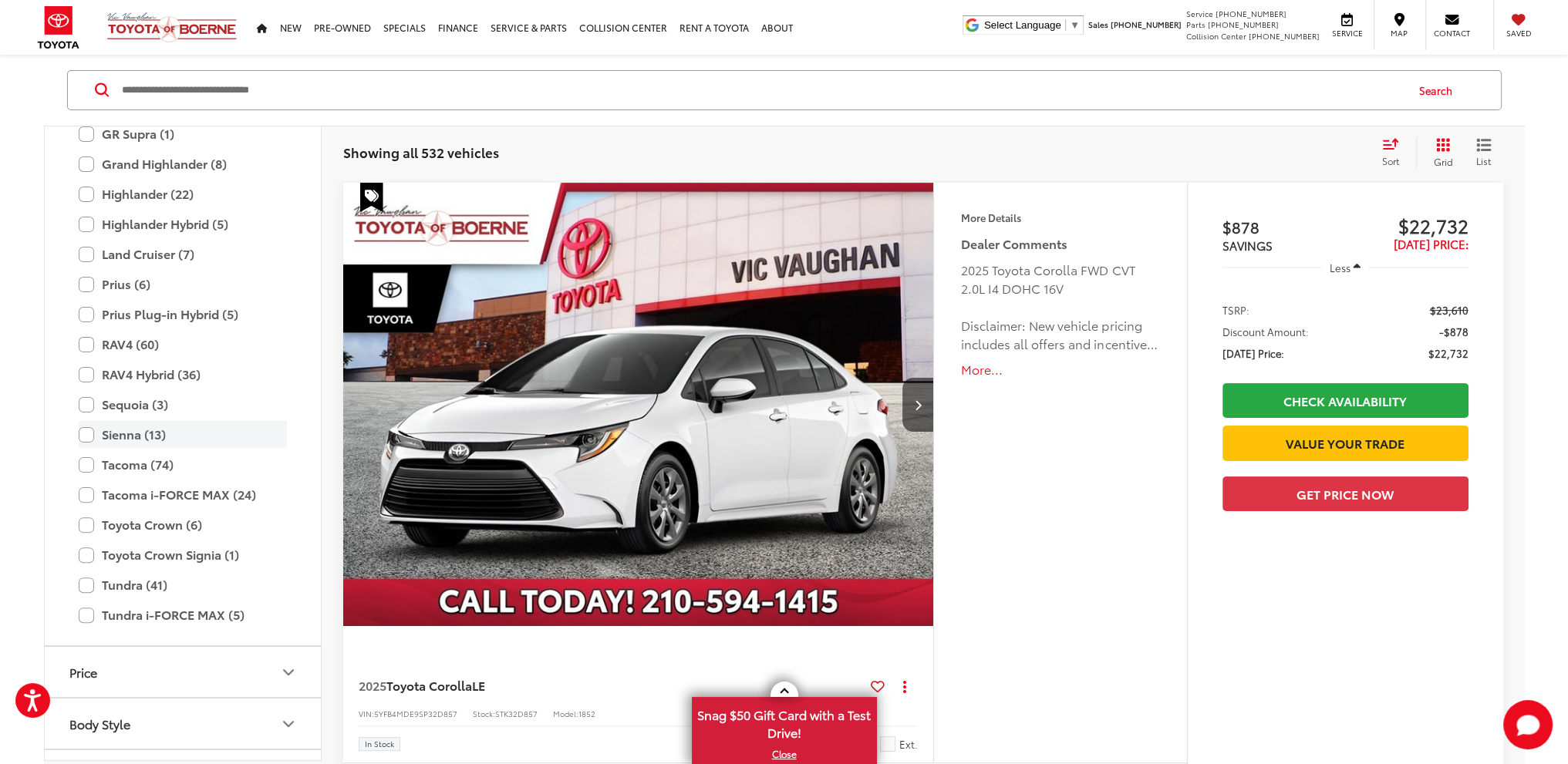
drag, startPoint x: 83, startPoint y: 439, endPoint x: 89, endPoint y: 430, distance: 10.8
click at [83, 438] on label "Sienna (13)" at bounding box center [182, 434] width 208 height 27
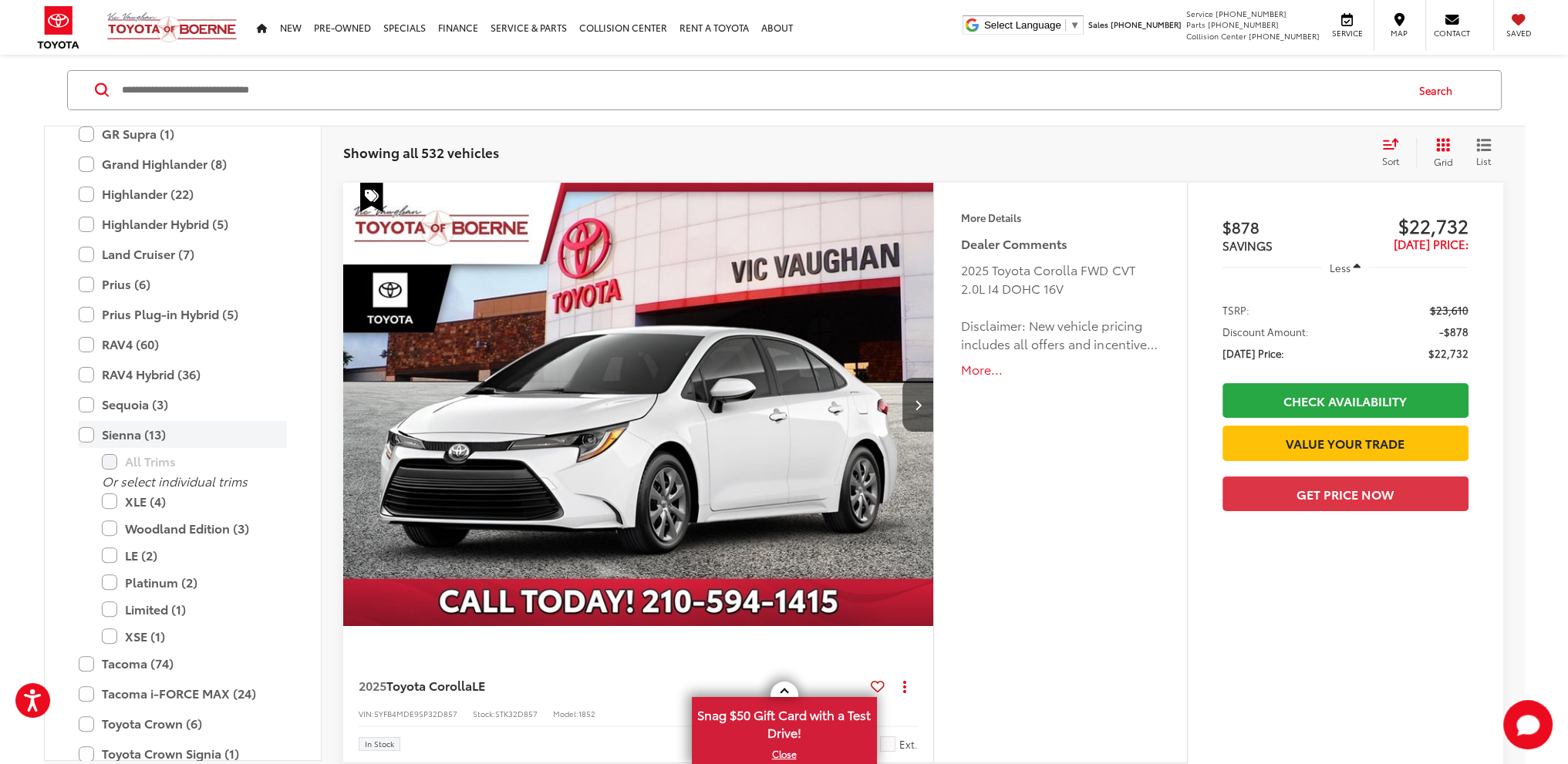
type input "****"
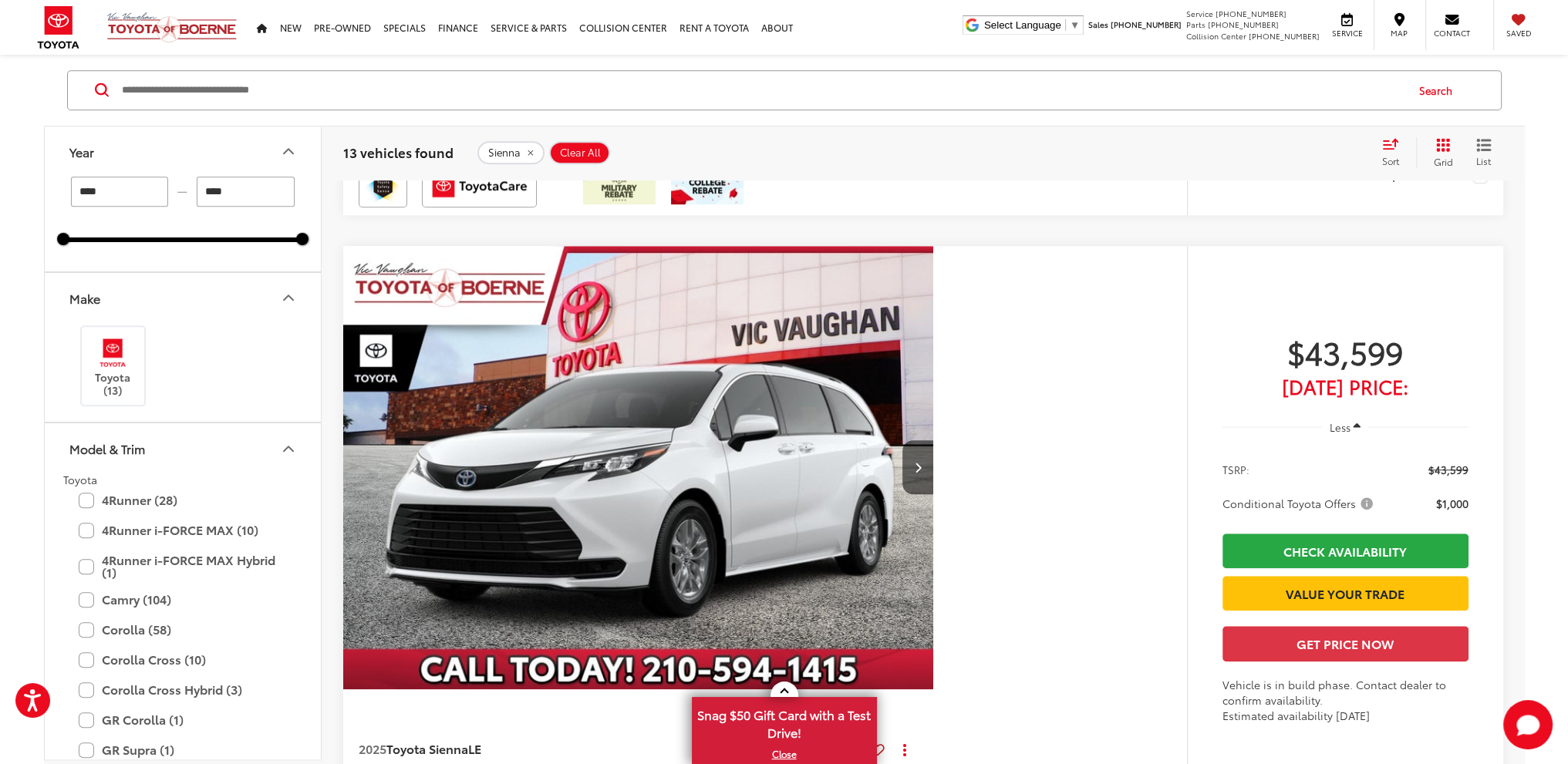
click at [118, 188] on input "****" at bounding box center [120, 192] width 98 height 30
type input "****"
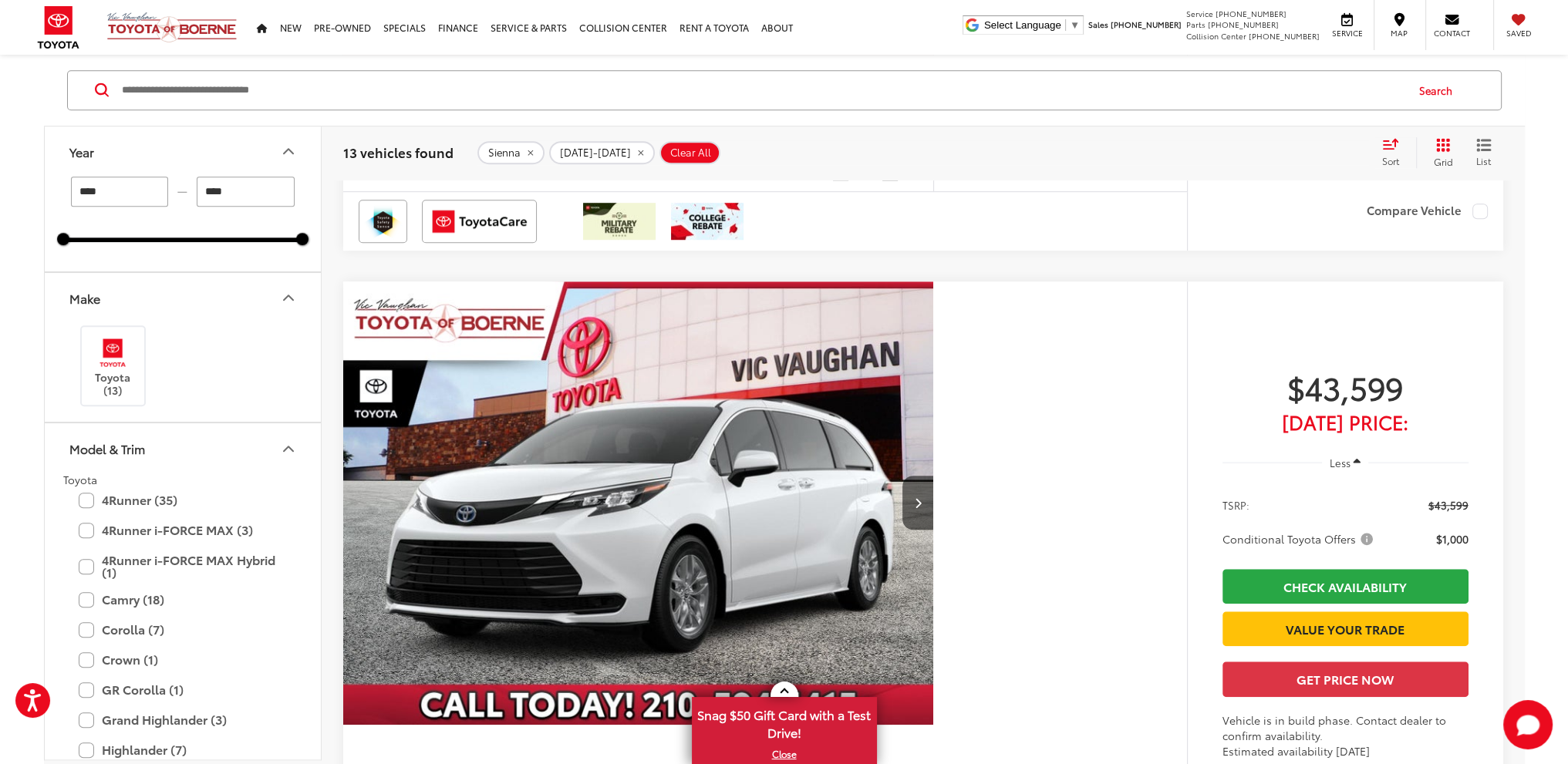
scroll to position [1566, 0]
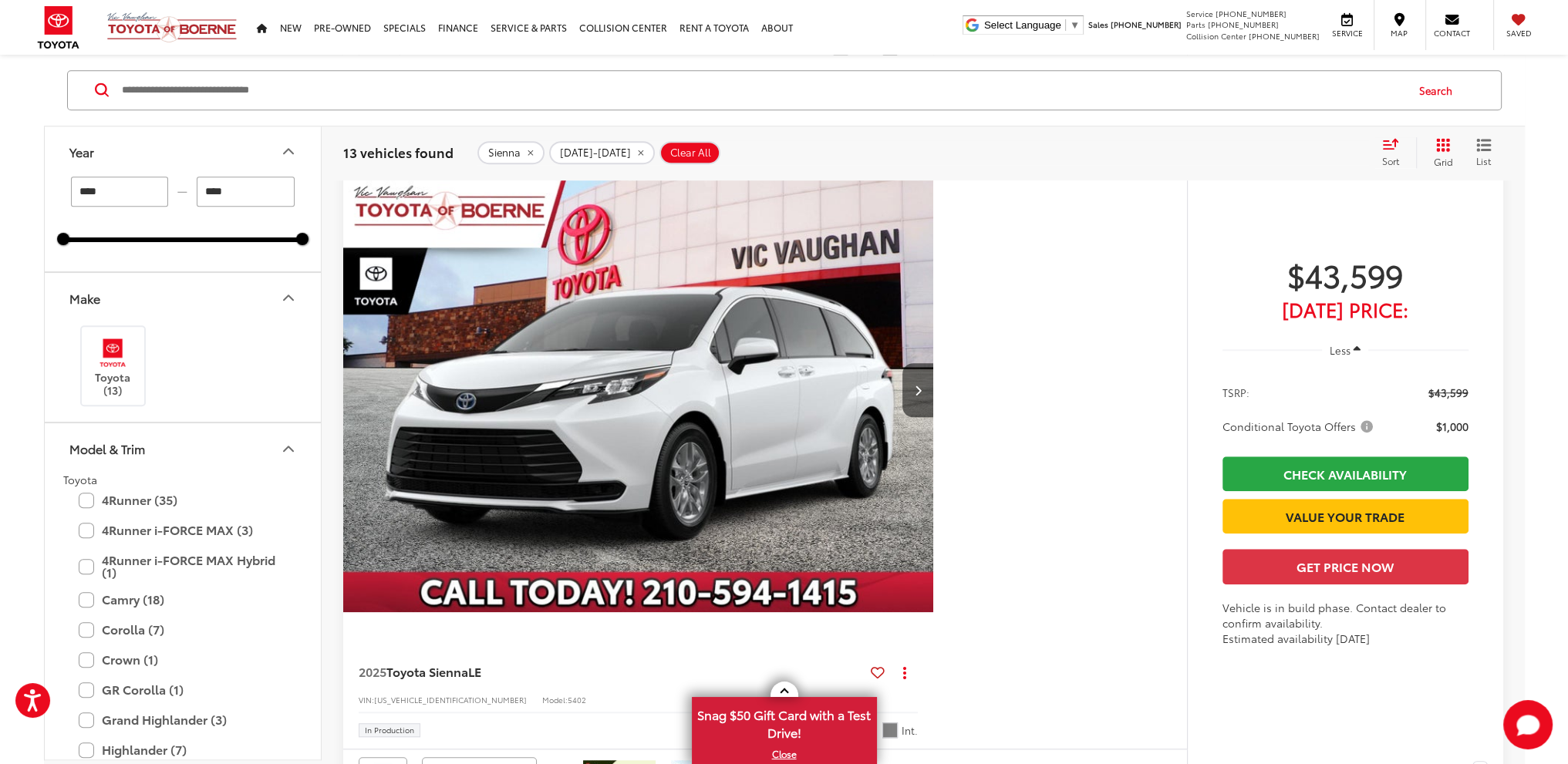
click at [239, 189] on input "****" at bounding box center [246, 192] width 98 height 30
type input "****"
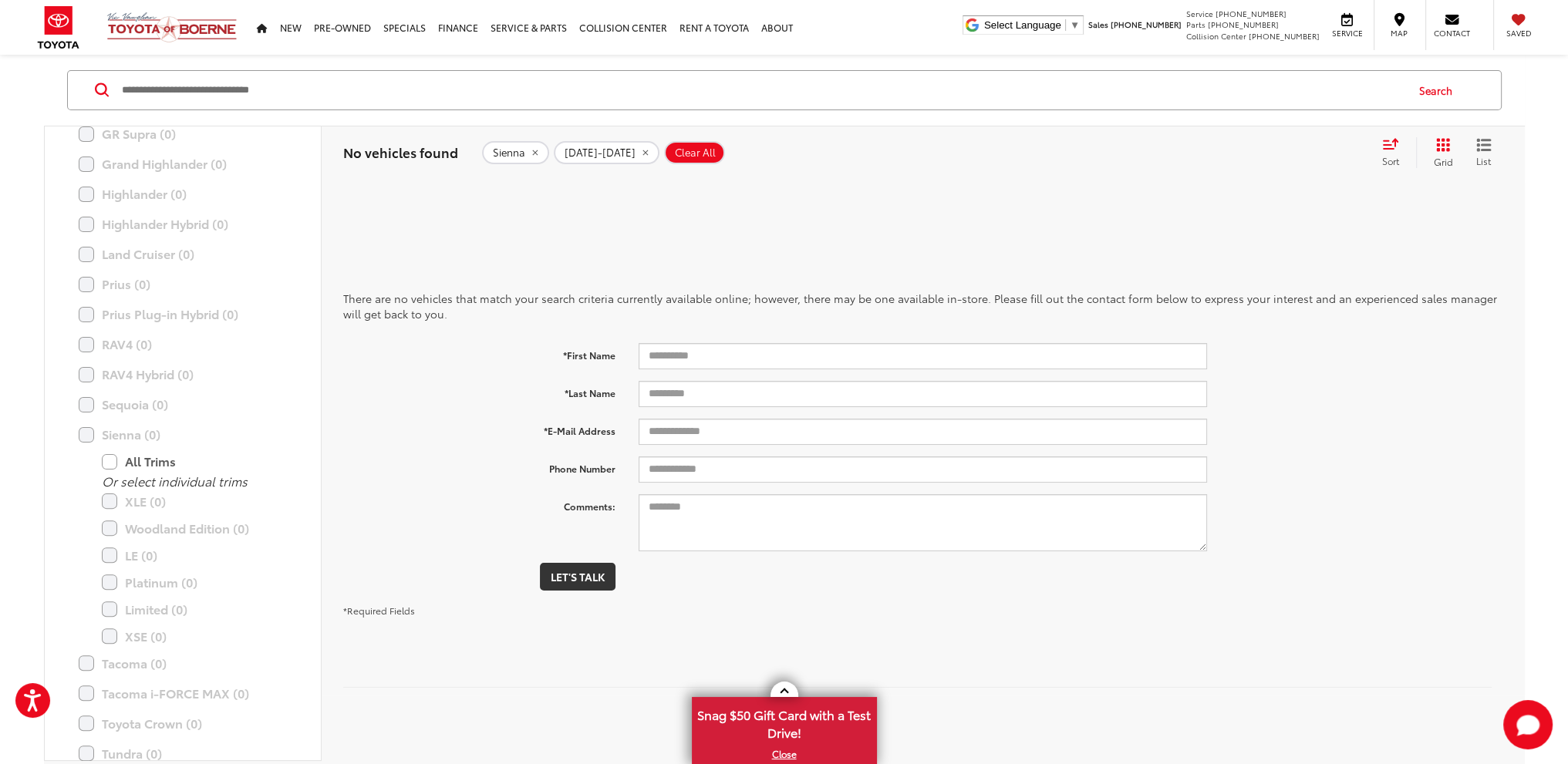
scroll to position [685, 0]
click at [86, 357] on label "Sienna (0)" at bounding box center [182, 358] width 208 height 27
click at [532, 151] on icon "remove Sienna" at bounding box center [534, 153] width 5 height 5
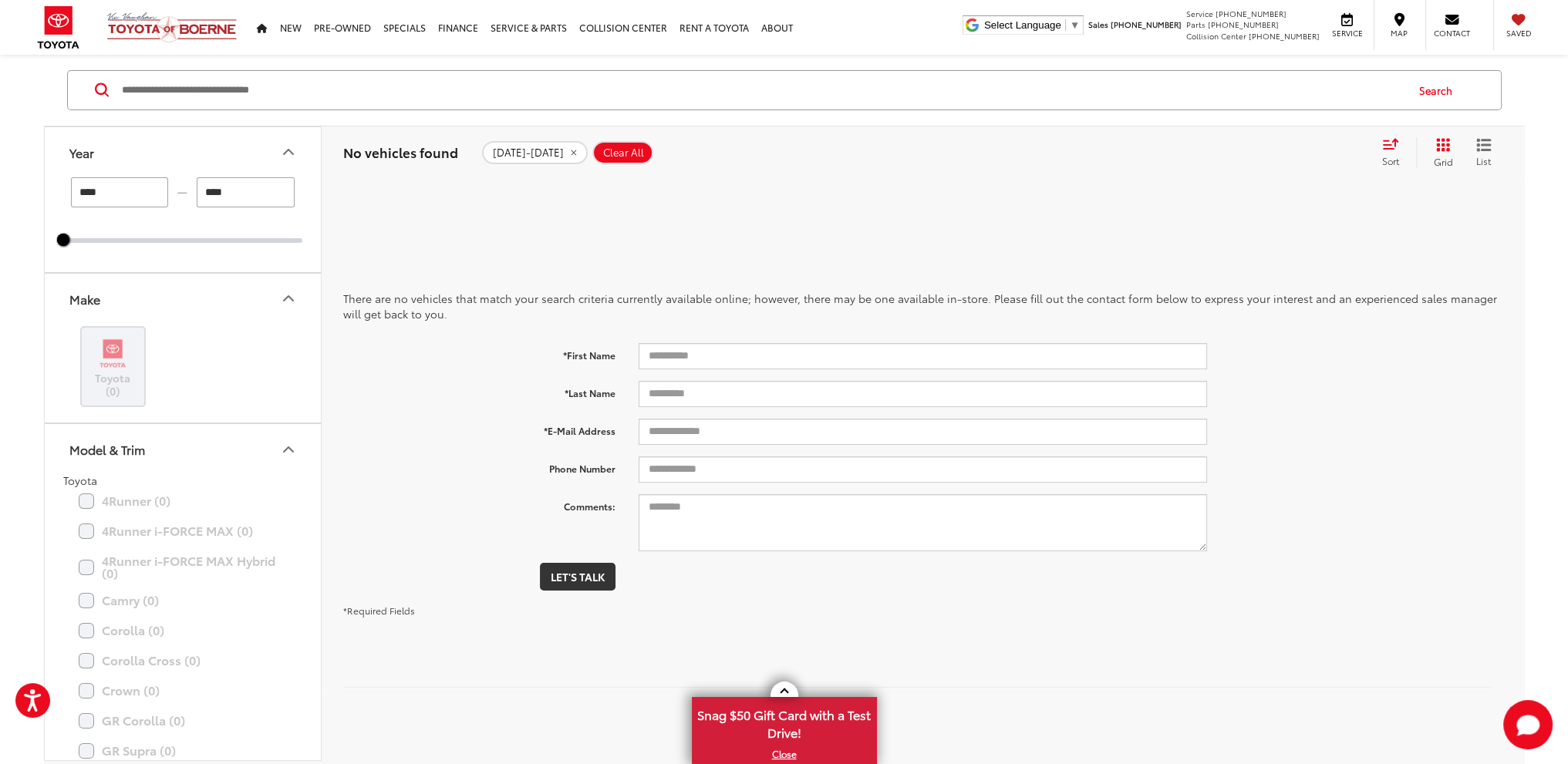
click at [610, 152] on span "Clear All" at bounding box center [624, 152] width 41 height 13
type input "****"
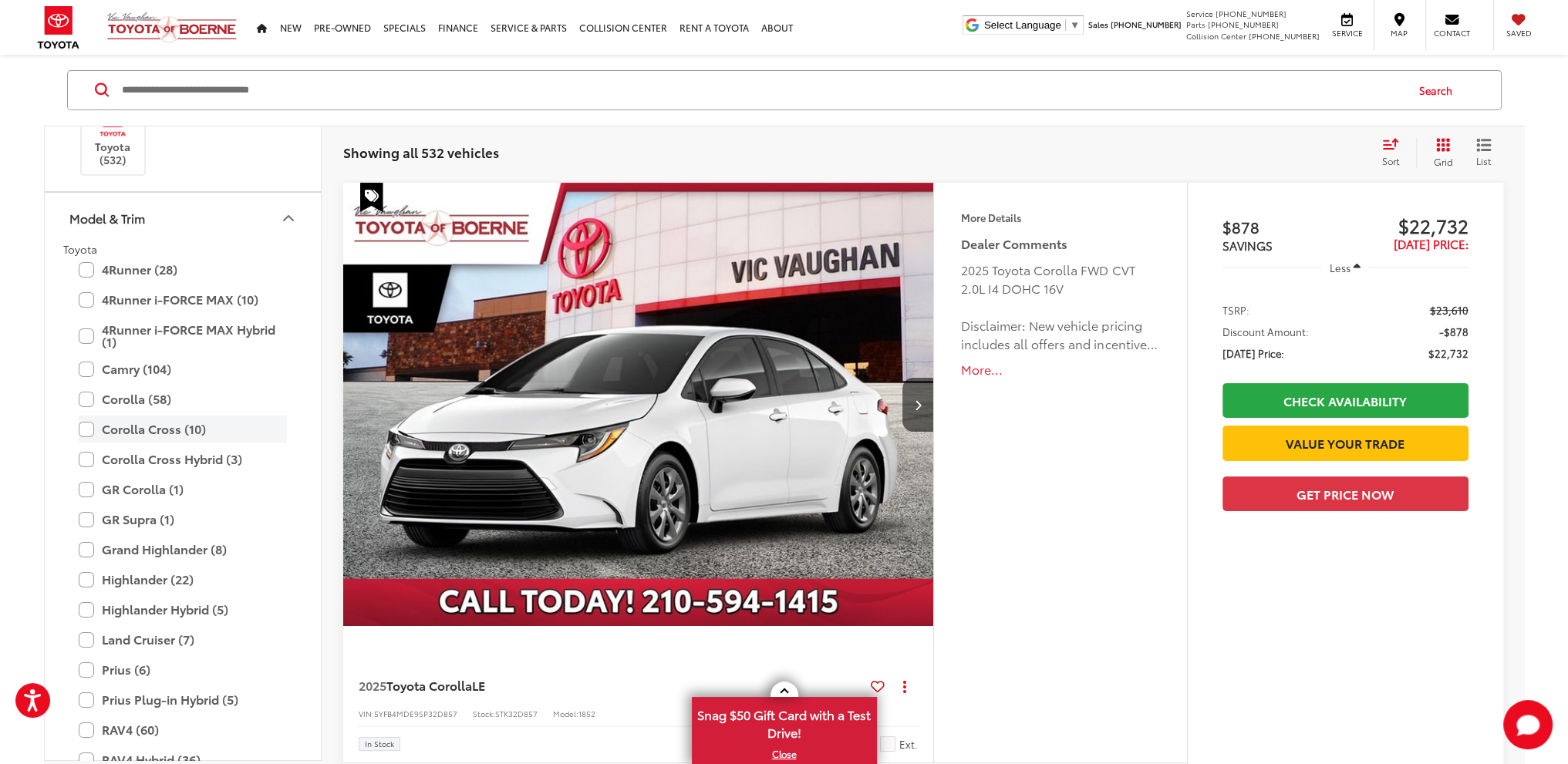
scroll to position [309, 0]
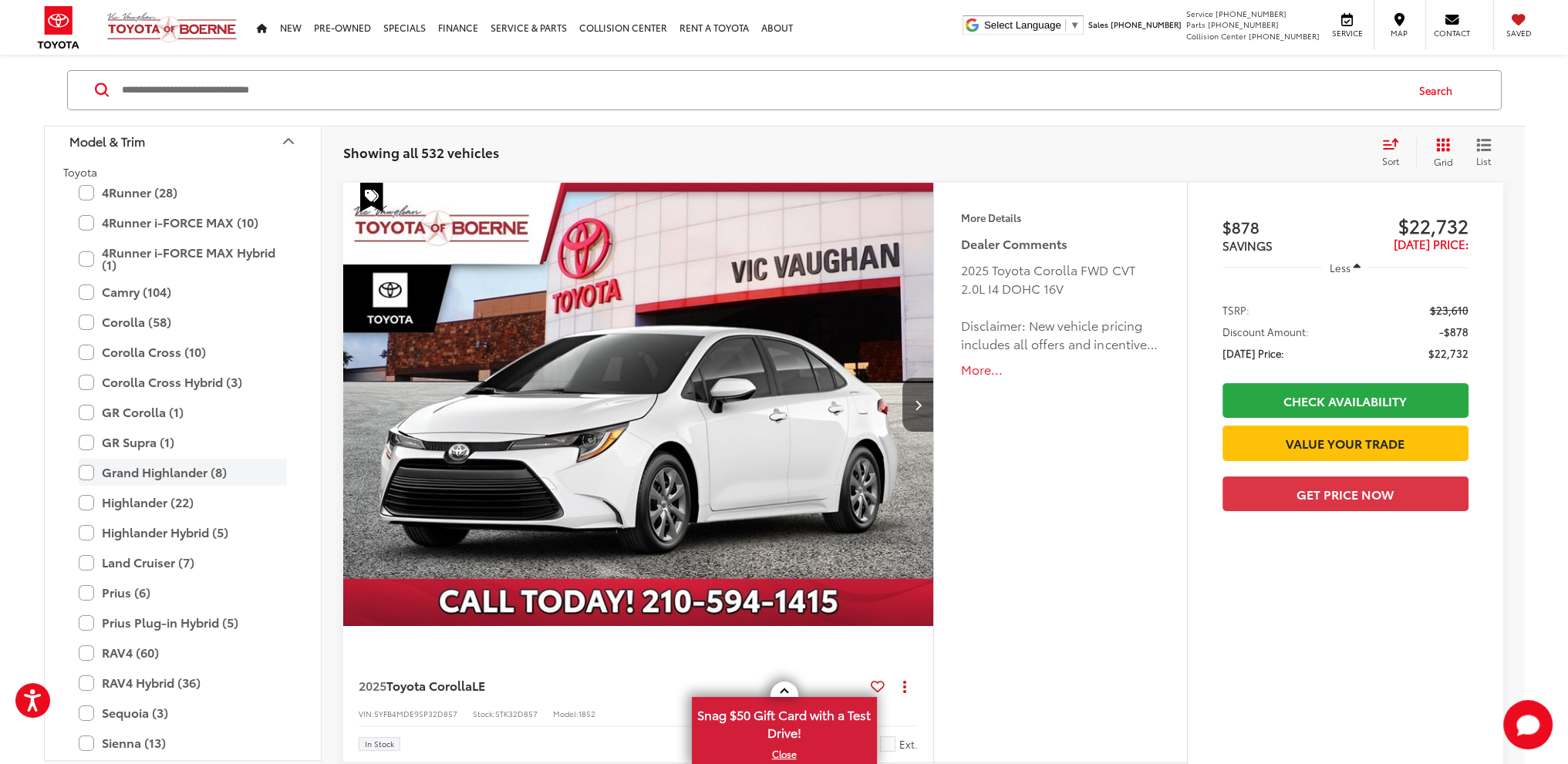
click at [157, 465] on label "Grand Highlander (8)" at bounding box center [182, 472] width 208 height 27
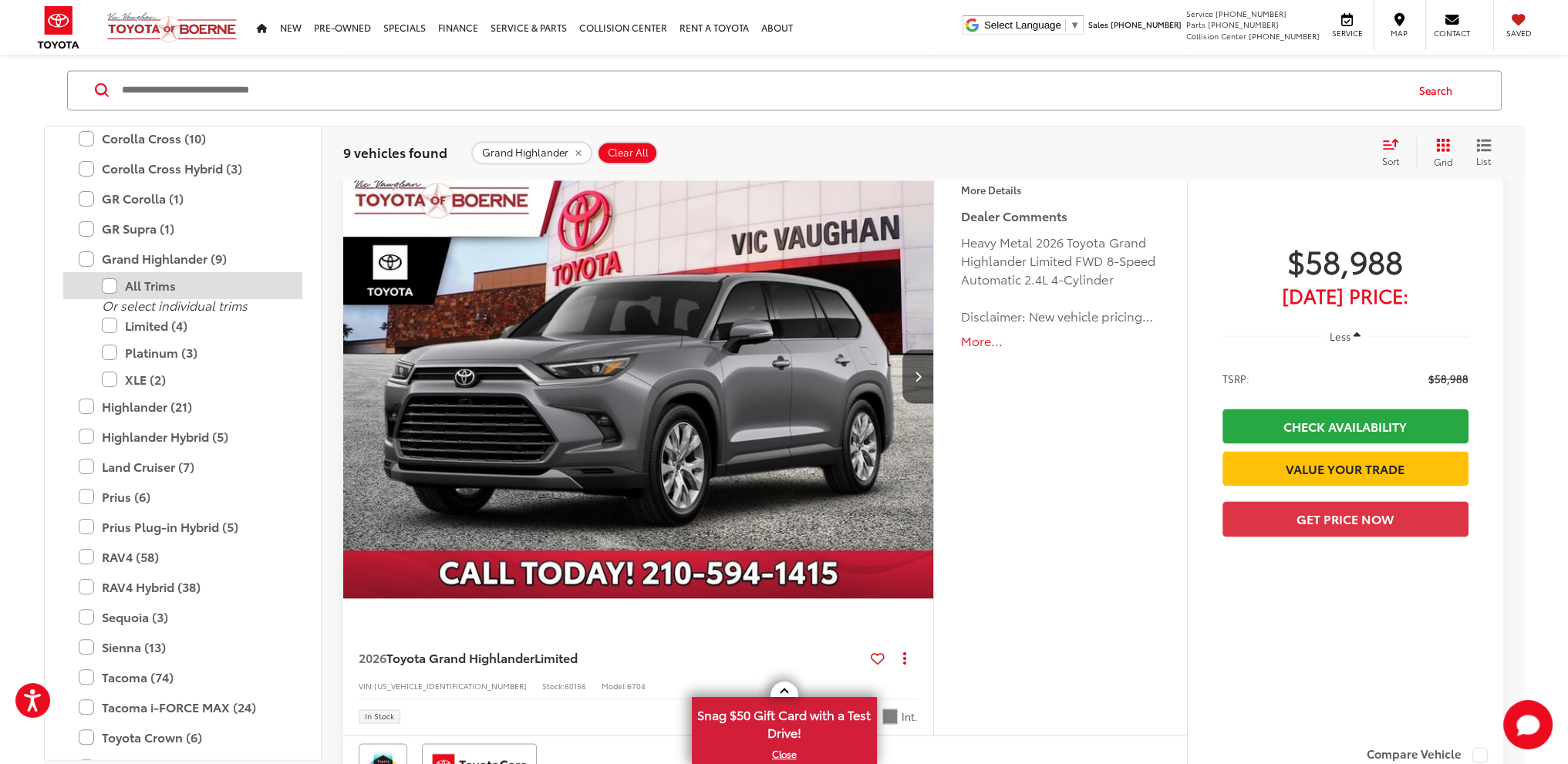
scroll to position [531, 0]
